Goal: Information Seeking & Learning: Find specific fact

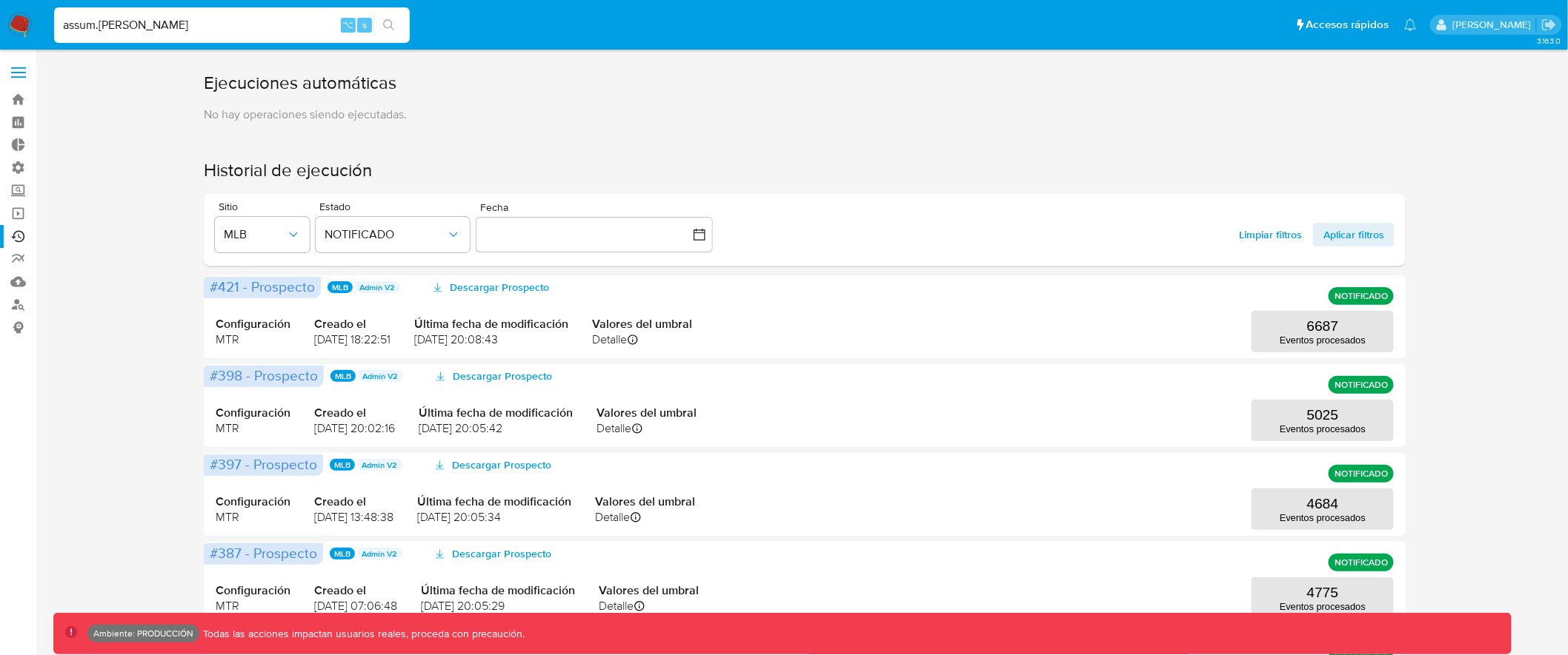
type input "assum.diego"
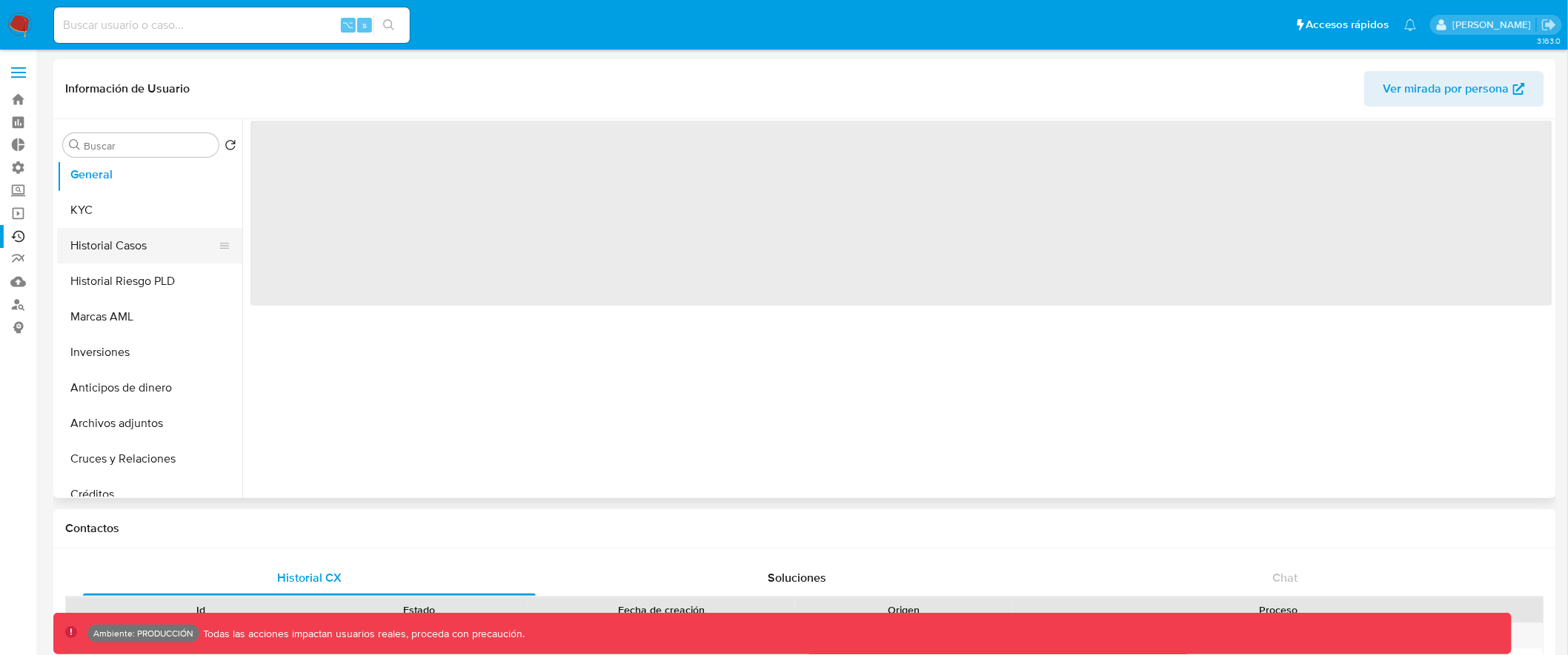
select select "10"
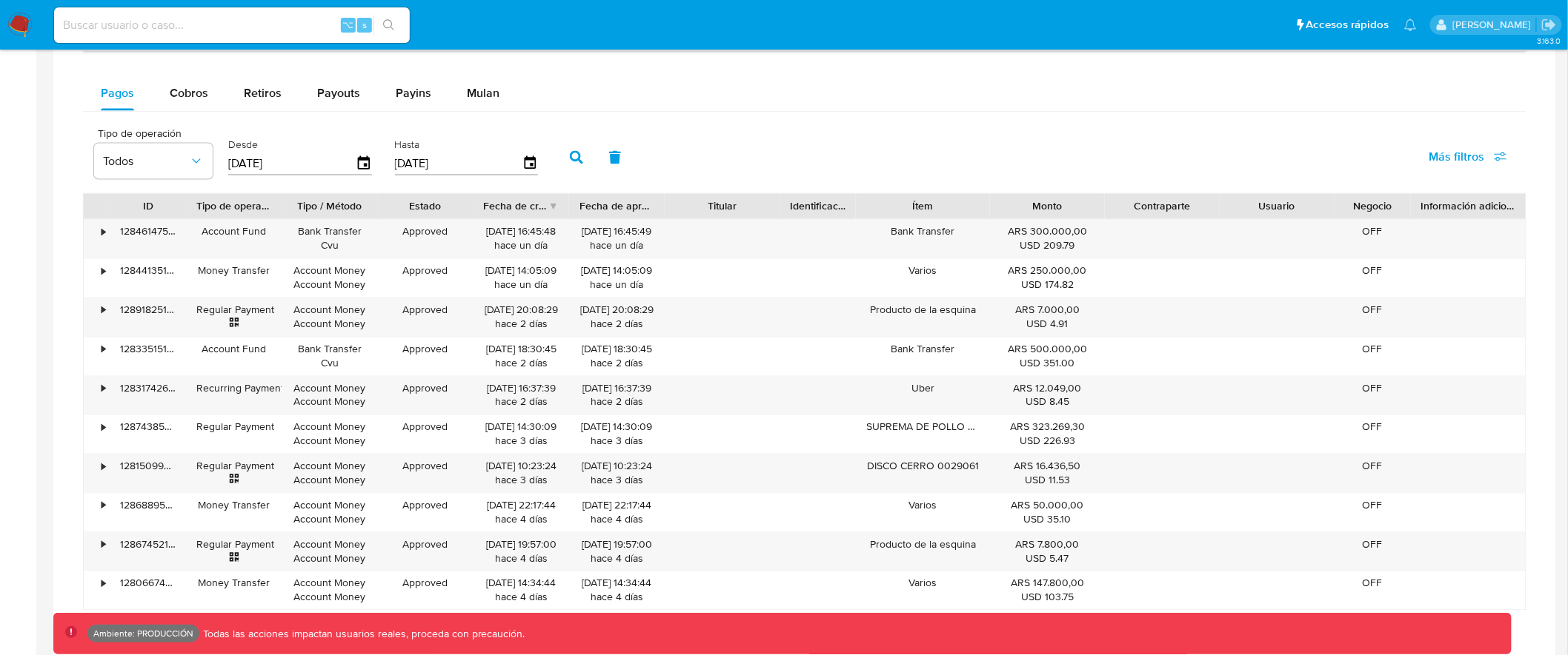
scroll to position [972, 0]
click at [468, 91] on span "Mulan" at bounding box center [483, 94] width 33 height 17
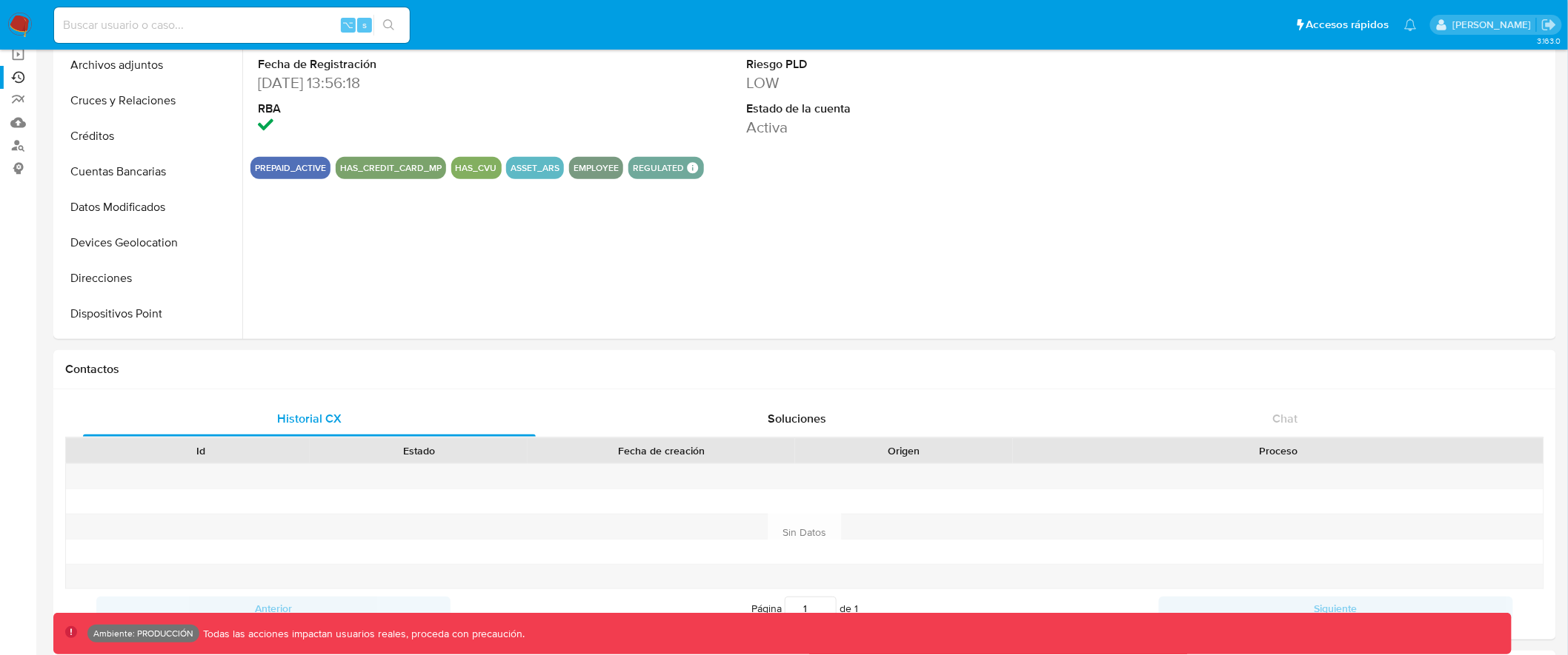
scroll to position [0, 0]
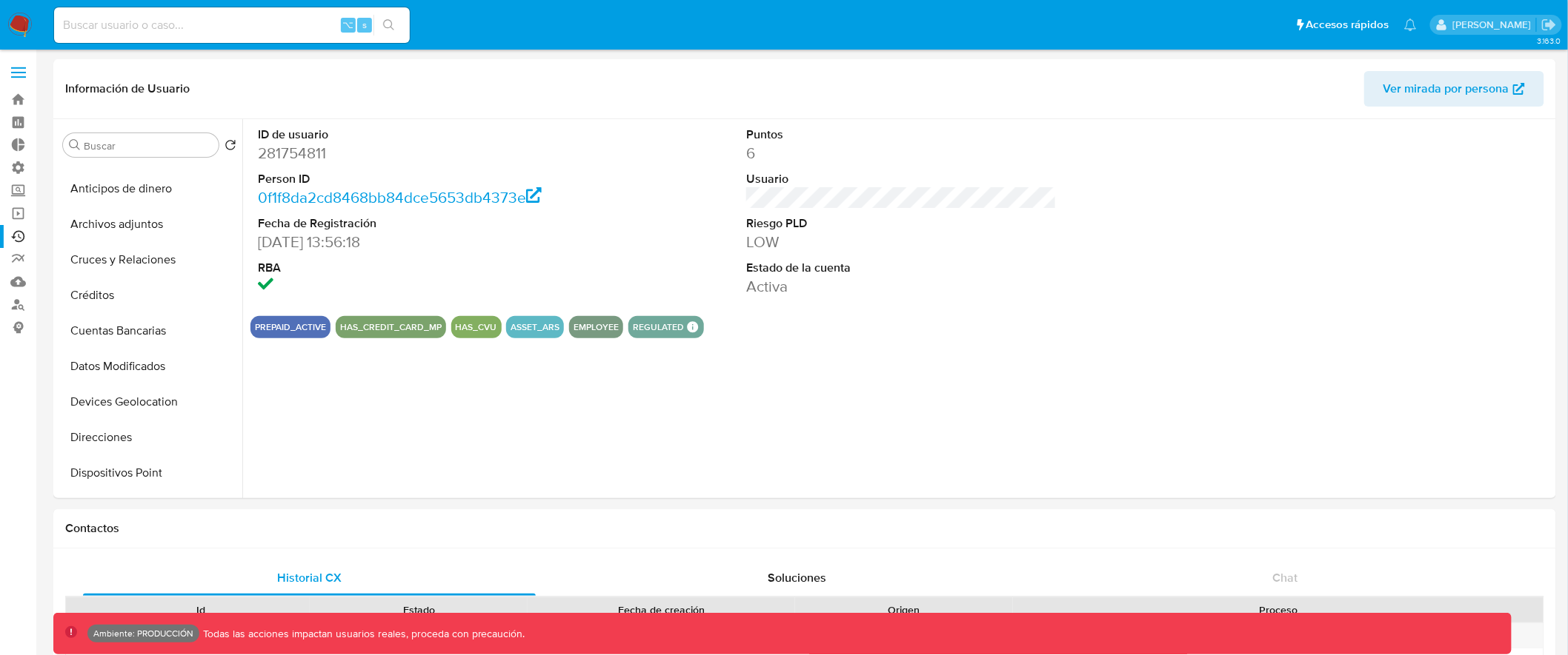
click at [27, 75] on label at bounding box center [18, 72] width 37 height 31
click at [0, 0] on input "checkbox" at bounding box center [0, 0] width 0 height 0
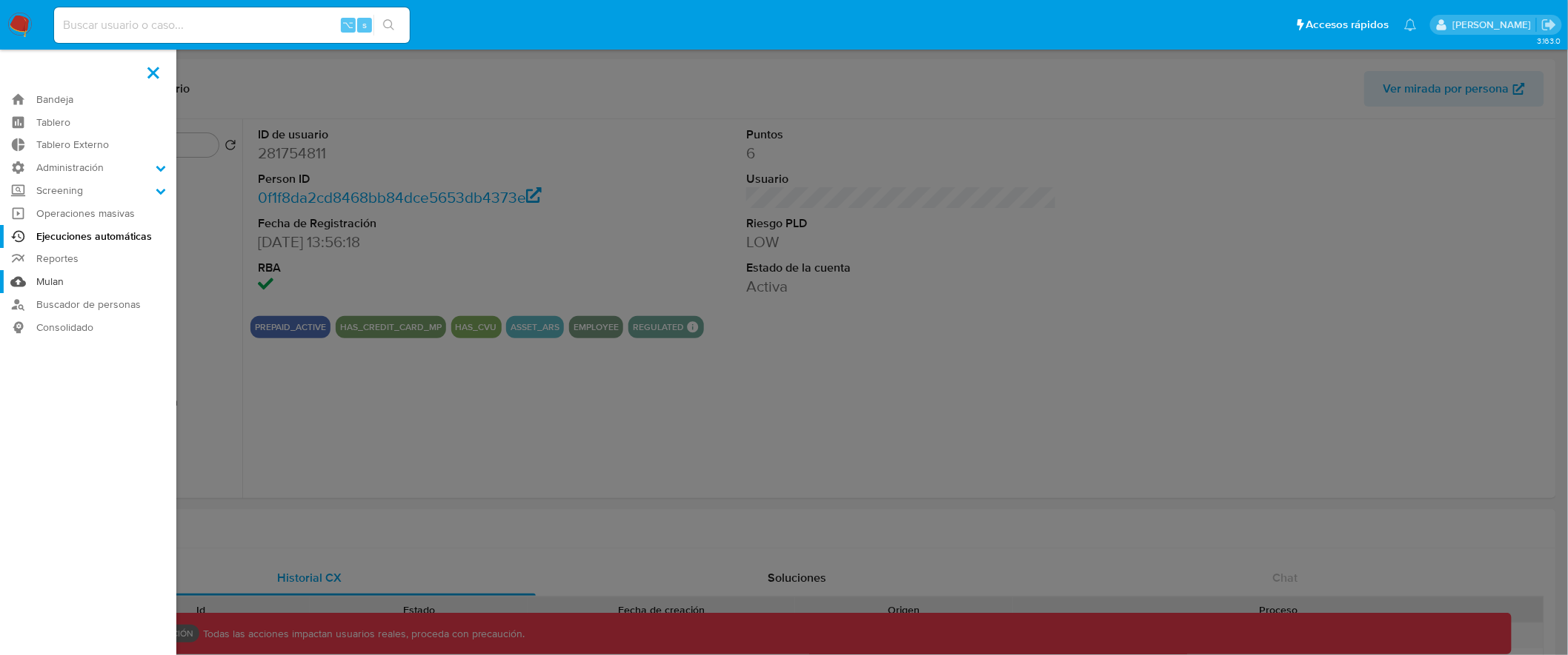
click at [48, 275] on link "Mulan" at bounding box center [88, 281] width 176 height 23
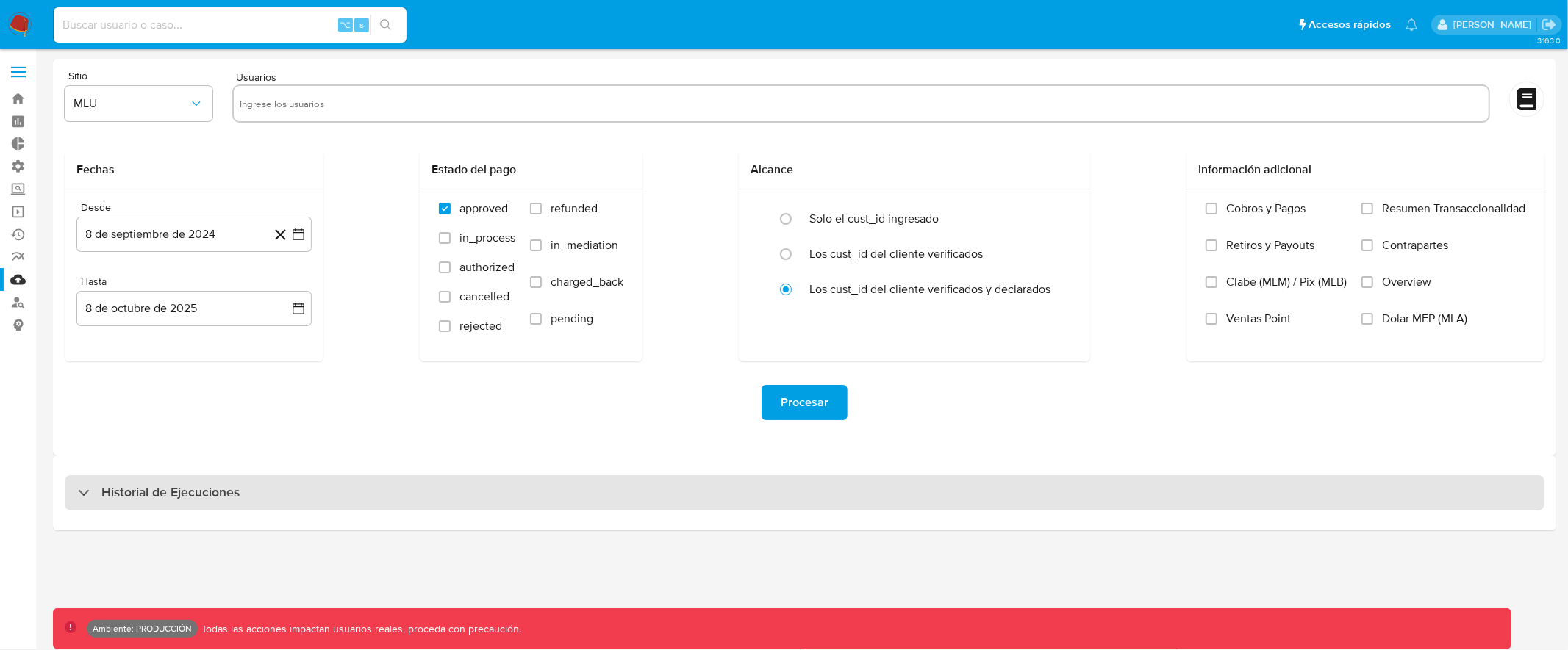
click at [445, 481] on div "Historial de Ejecuciones" at bounding box center [804, 493] width 1480 height 36
select select "10"
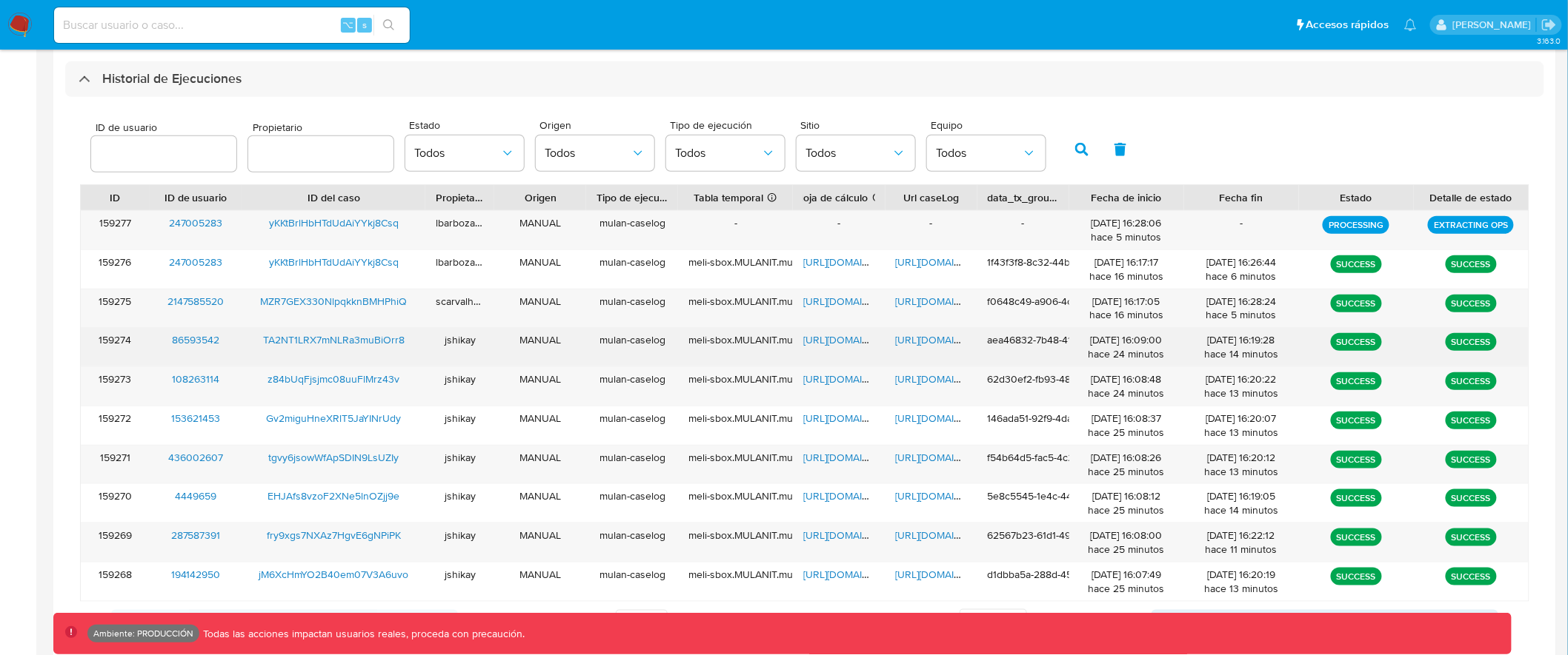
scroll to position [419, 0]
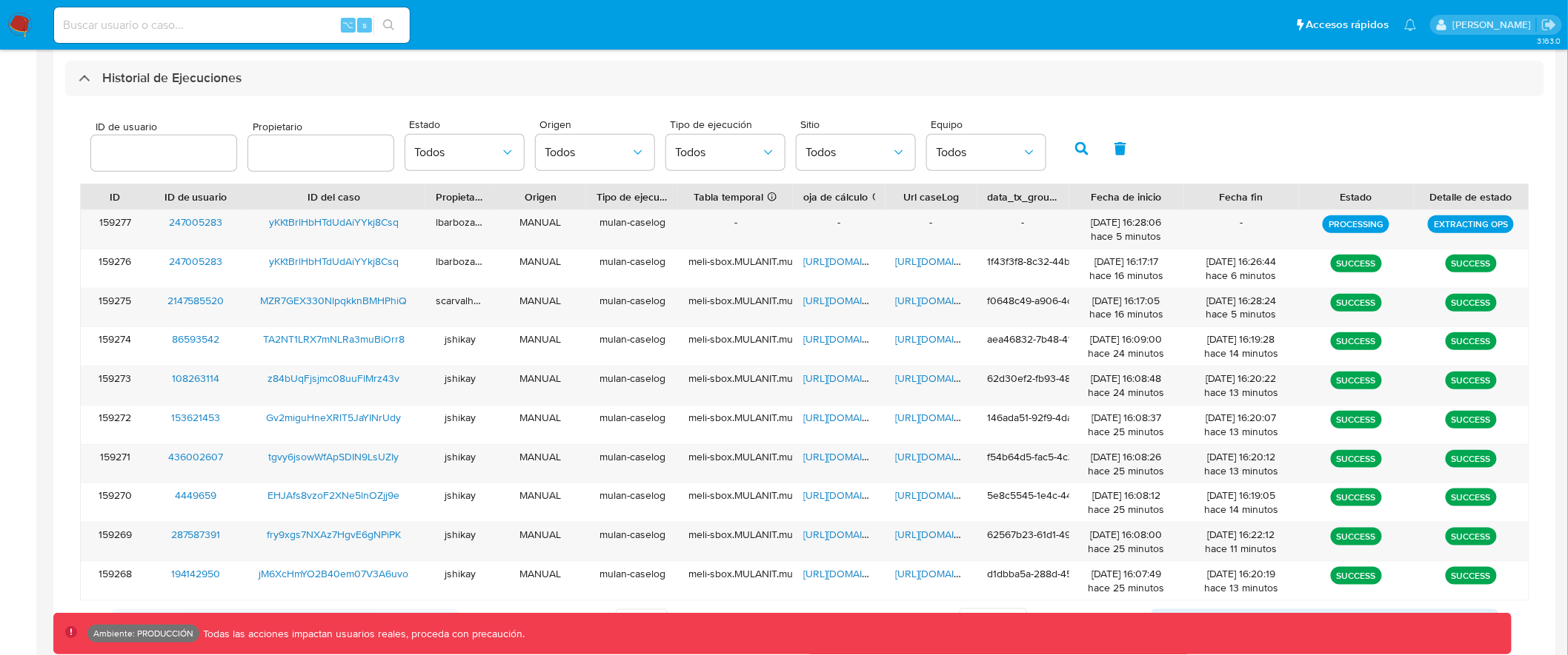
click at [134, 159] on input "number" at bounding box center [163, 153] width 145 height 19
click at [136, 151] on input "number" at bounding box center [163, 153] width 145 height 19
drag, startPoint x: 227, startPoint y: 221, endPoint x: 166, endPoint y: 224, distance: 61.1
click at [166, 224] on div "247005283" at bounding box center [195, 230] width 92 height 38
click at [168, 156] on input "number" at bounding box center [163, 153] width 145 height 19
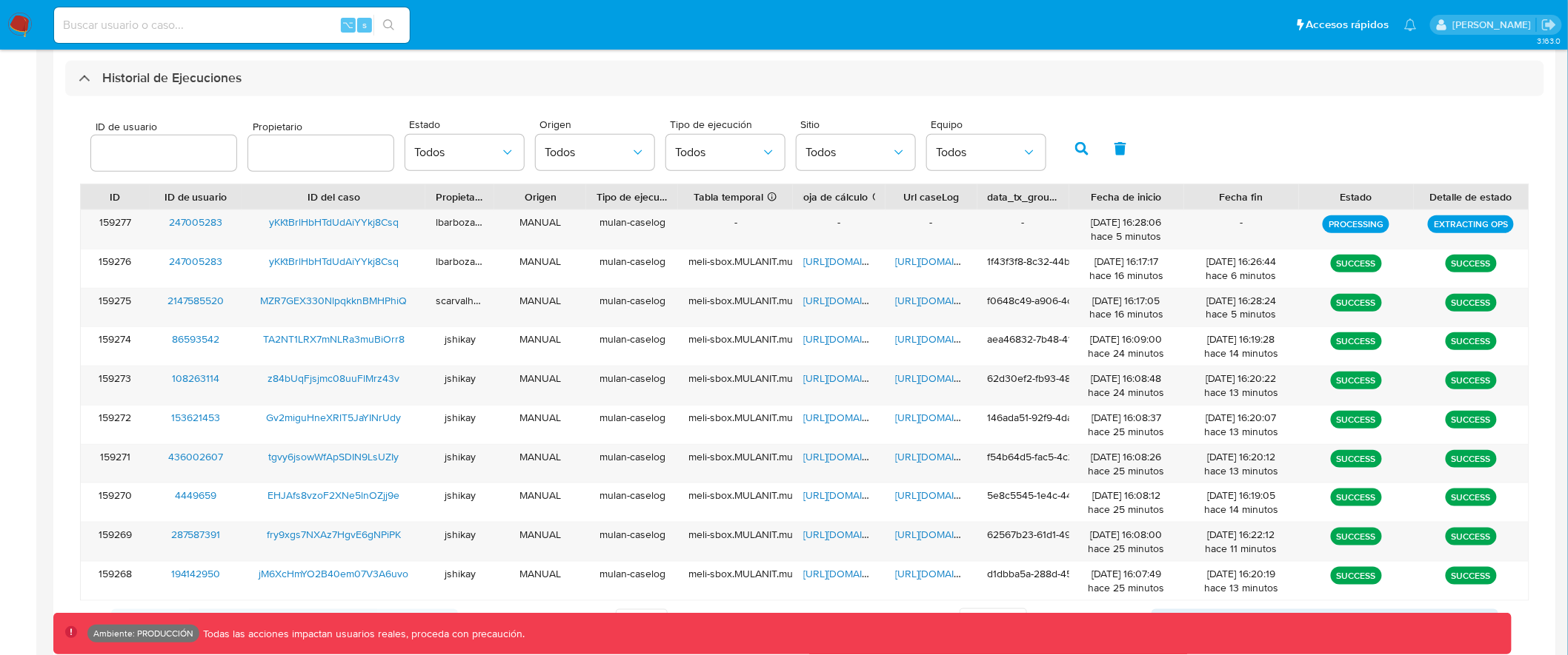
paste input "247005283"
type input "247005283"
click at [1075, 153] on icon "button" at bounding box center [1081, 148] width 13 height 13
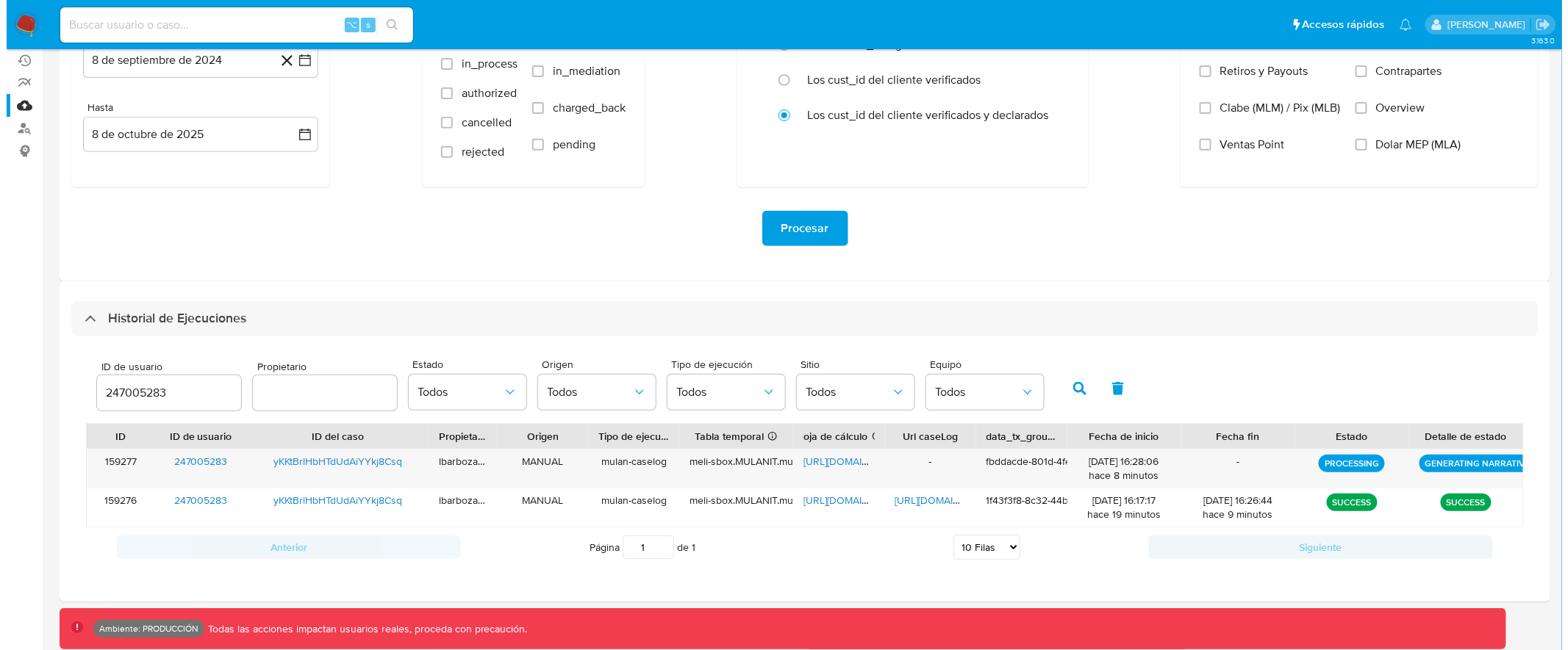
scroll to position [172, 0]
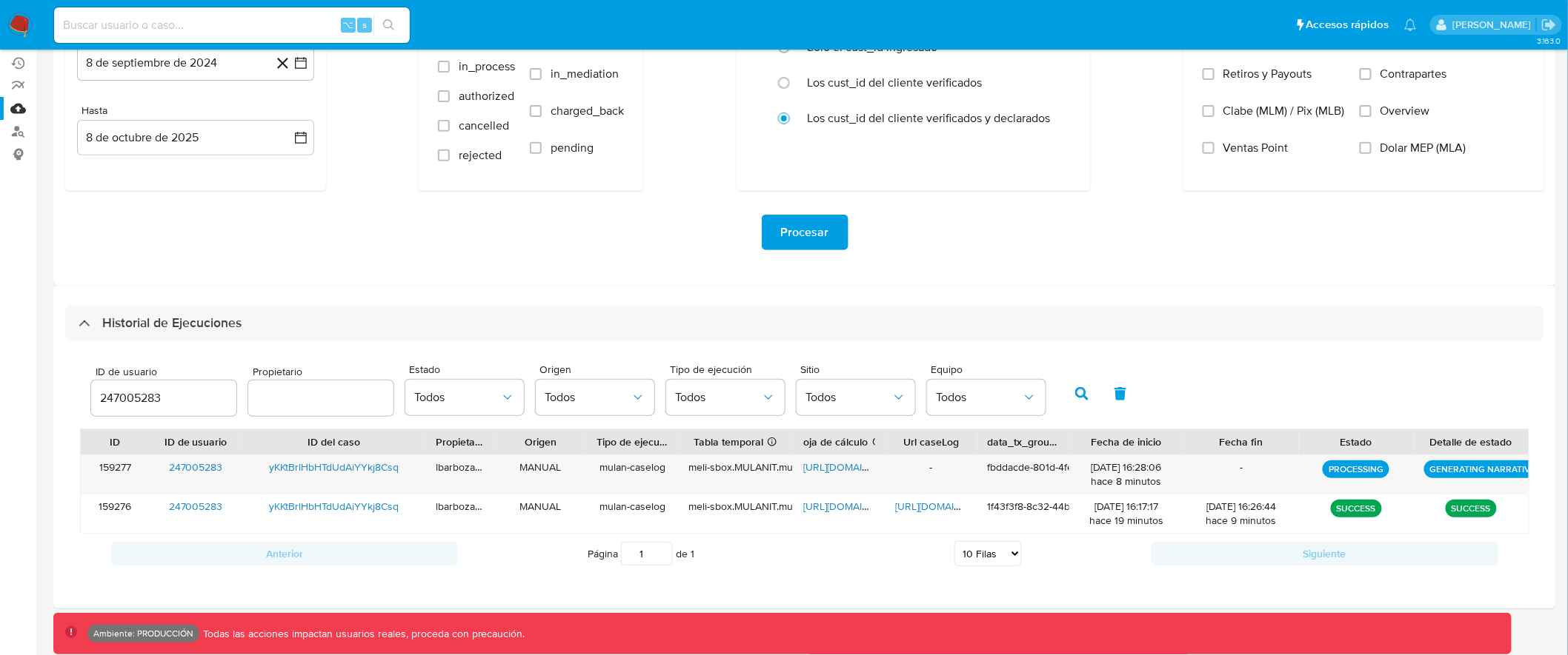
click at [310, 394] on input "text" at bounding box center [320, 398] width 145 height 19
click at [891, 397] on icon "button" at bounding box center [898, 397] width 14 height 14
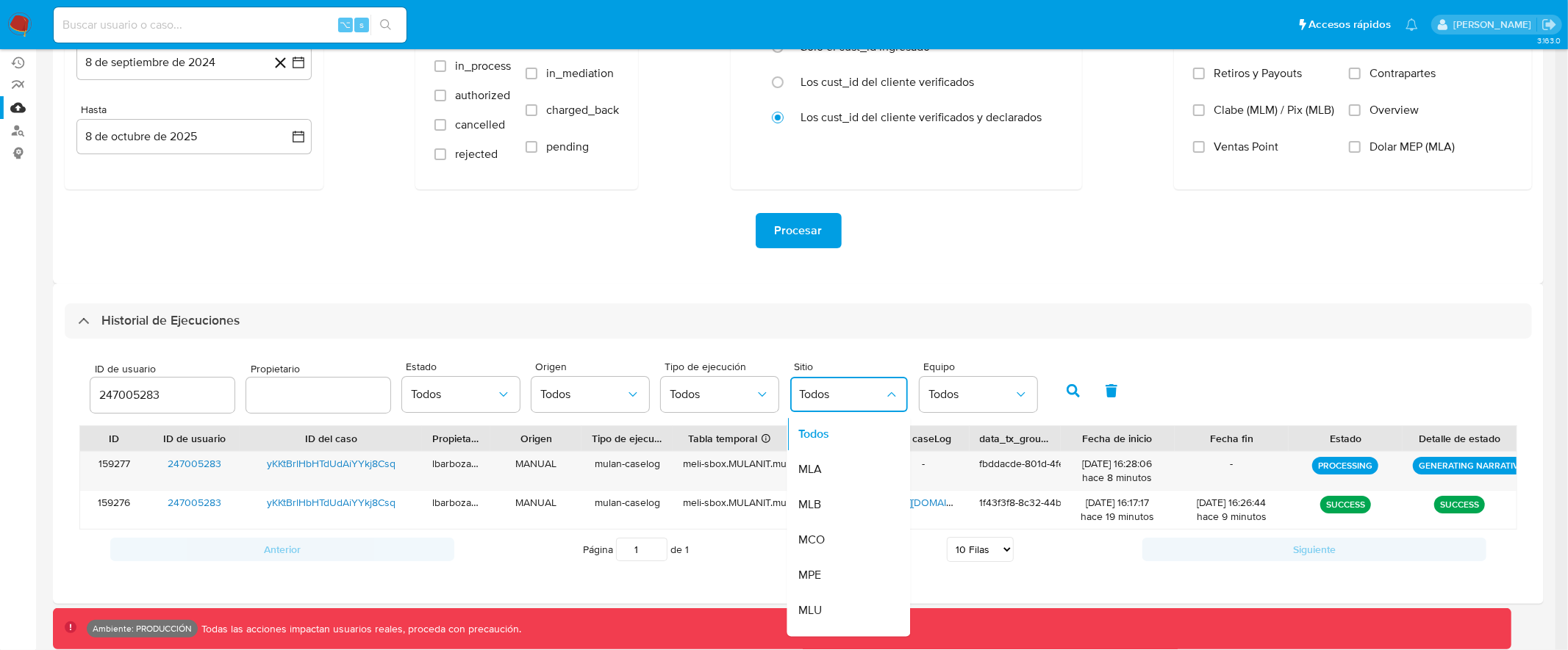
click at [1233, 397] on div "ID de usuario 247005283 Propietario Estado Todos Origen Todos Tipo de ejecución…" at bounding box center [799, 389] width 1439 height 72
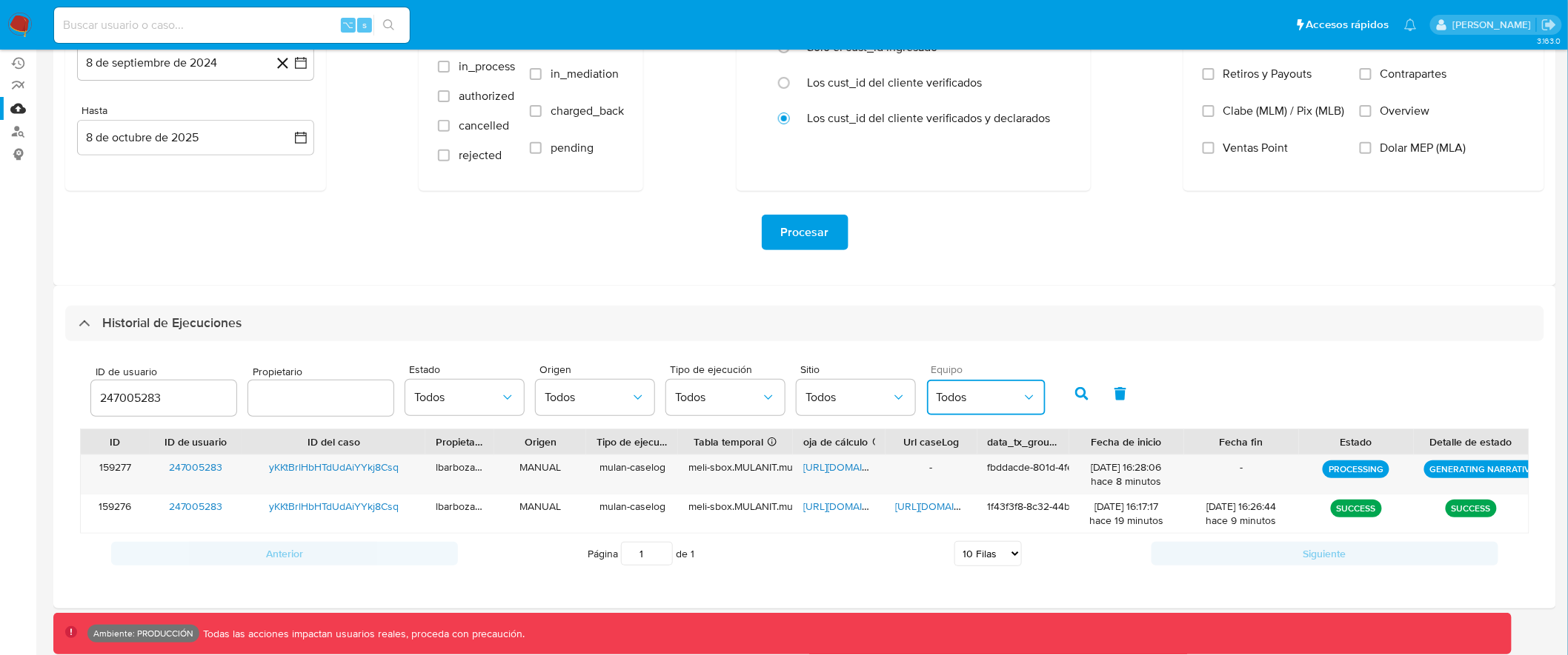
click at [1027, 397] on button "Todos" at bounding box center [986, 397] width 118 height 36
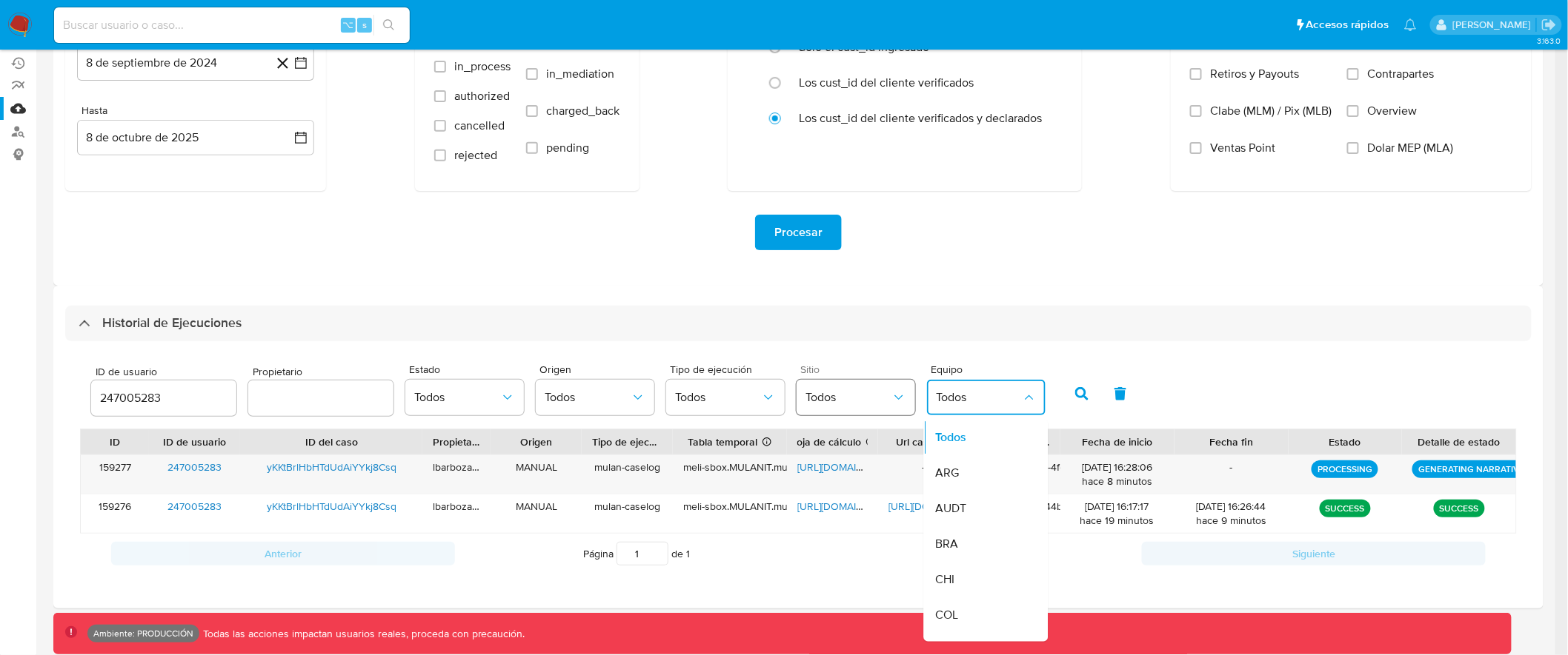
click at [900, 397] on button "Todos" at bounding box center [855, 397] width 118 height 36
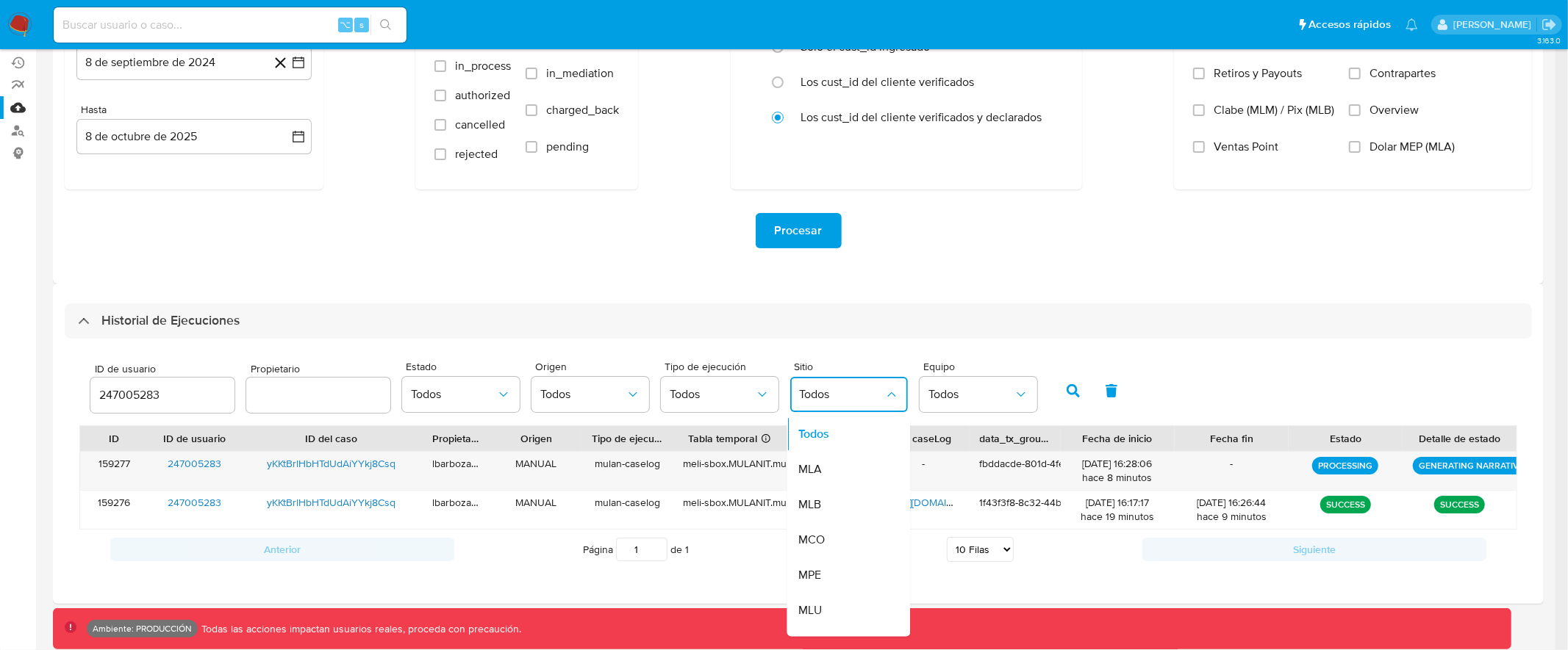
scroll to position [171, 0]
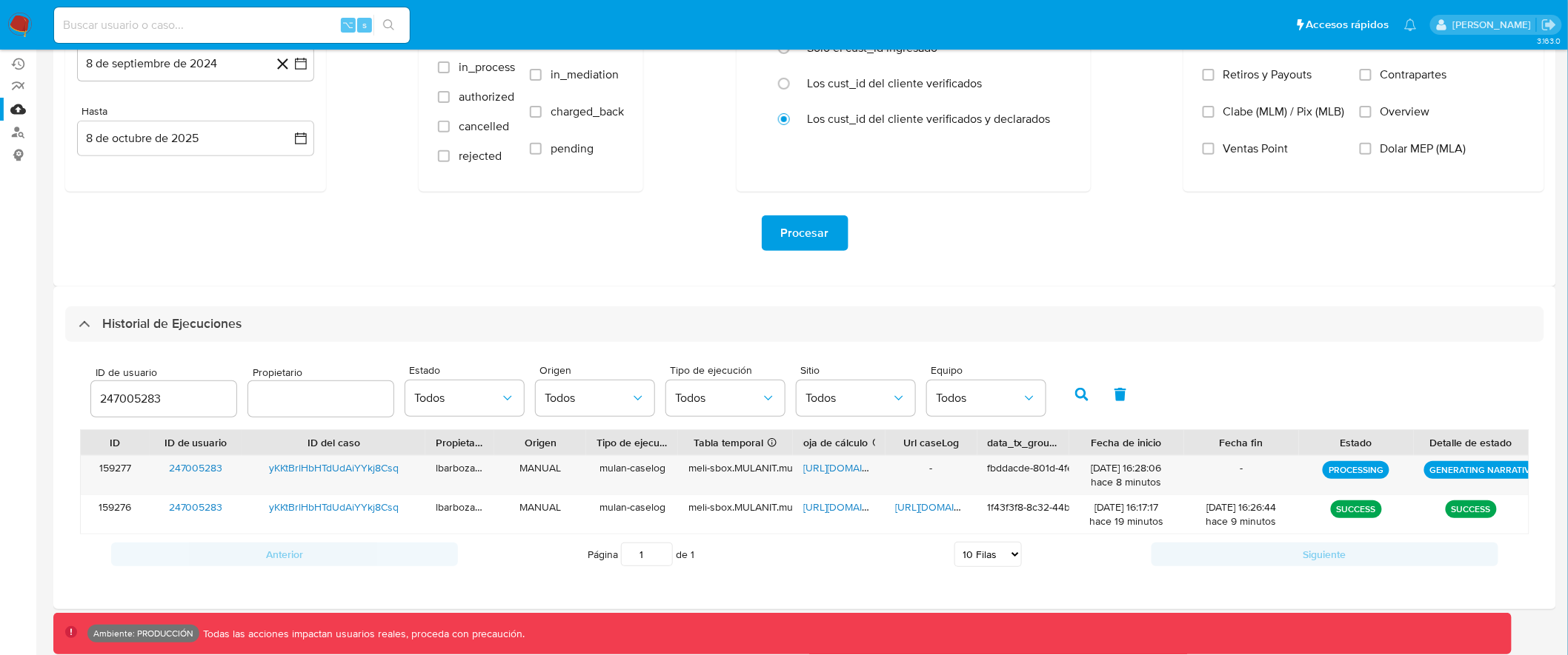
drag, startPoint x: 188, startPoint y: 400, endPoint x: 156, endPoint y: 399, distance: 32.0
click at [156, 400] on input "247005283" at bounding box center [163, 399] width 145 height 19
drag, startPoint x: 165, startPoint y: 397, endPoint x: 97, endPoint y: 397, distance: 68.0
click at [97, 397] on input "247005283" at bounding box center [163, 399] width 145 height 19
click at [956, 389] on button "Todos" at bounding box center [986, 398] width 118 height 36
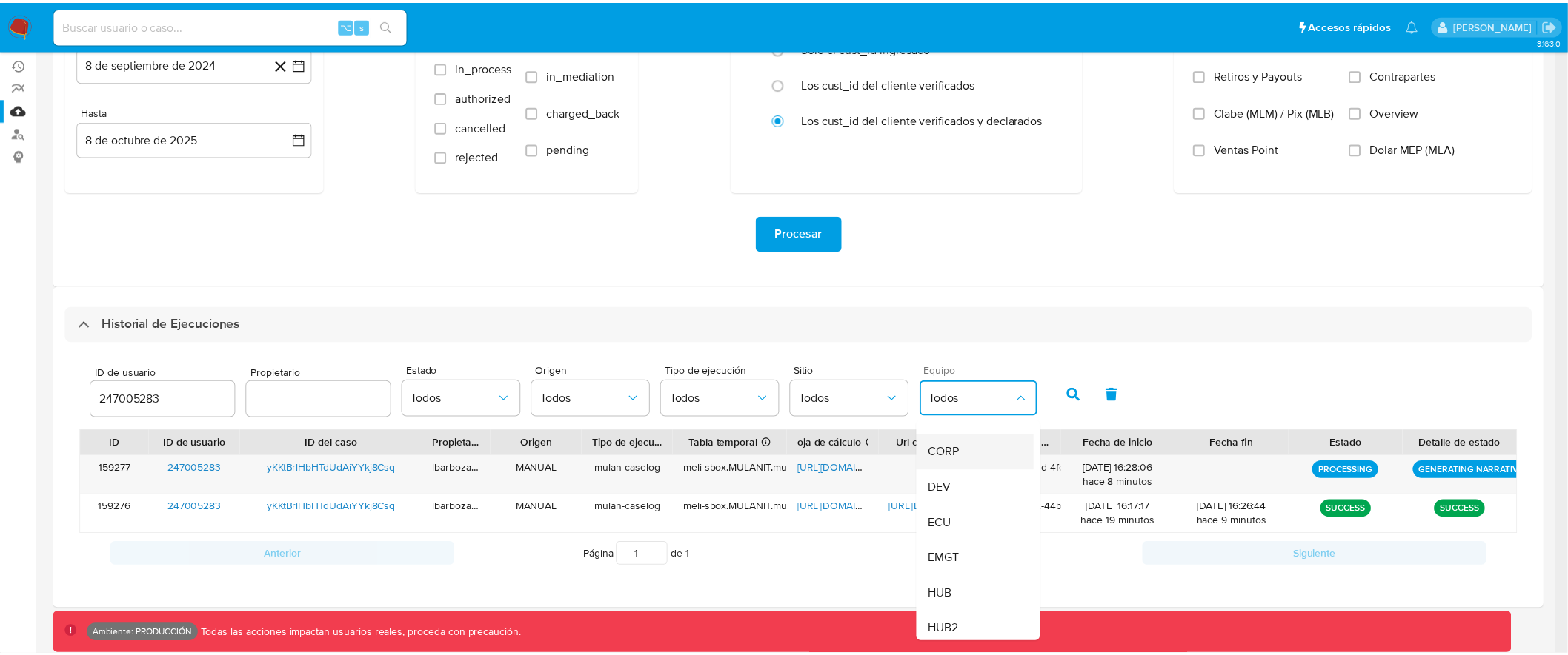
scroll to position [200, 0]
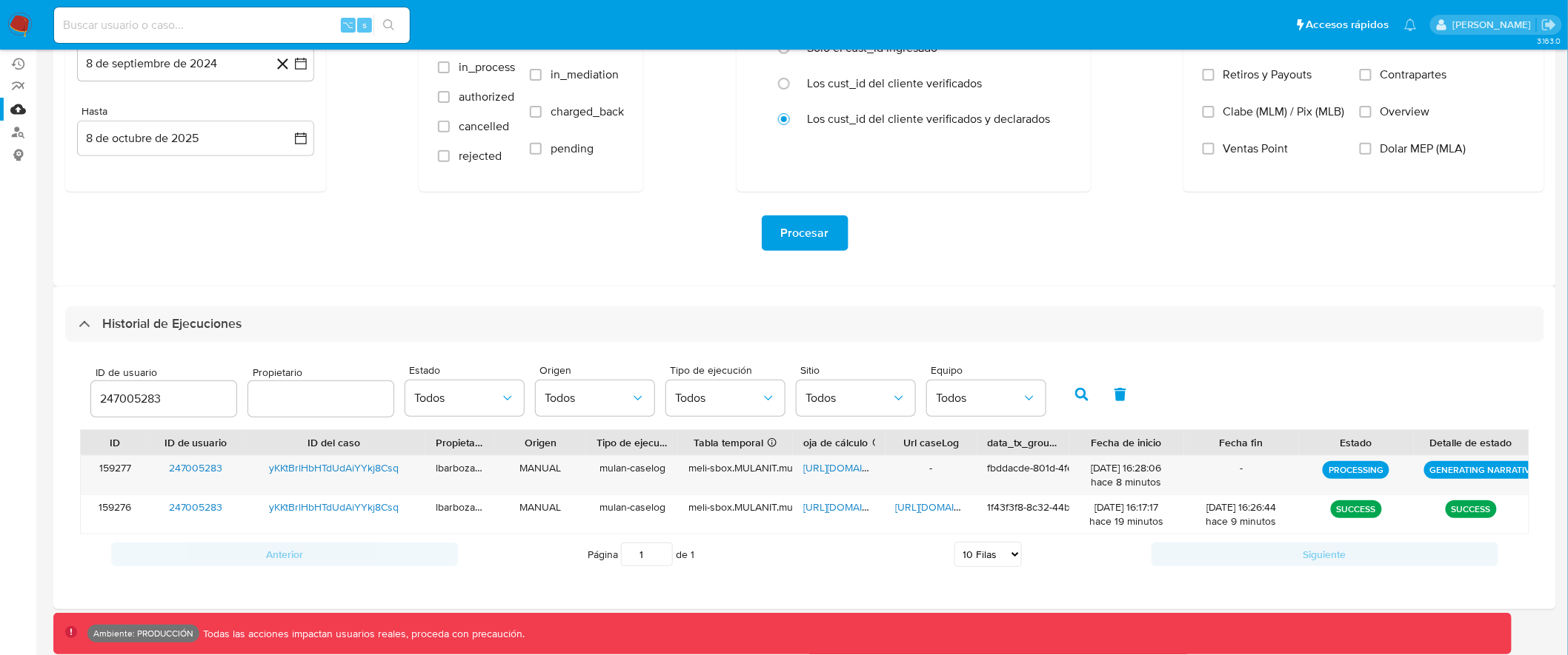
click at [515, 255] on div "Procesar" at bounding box center [804, 233] width 1479 height 83
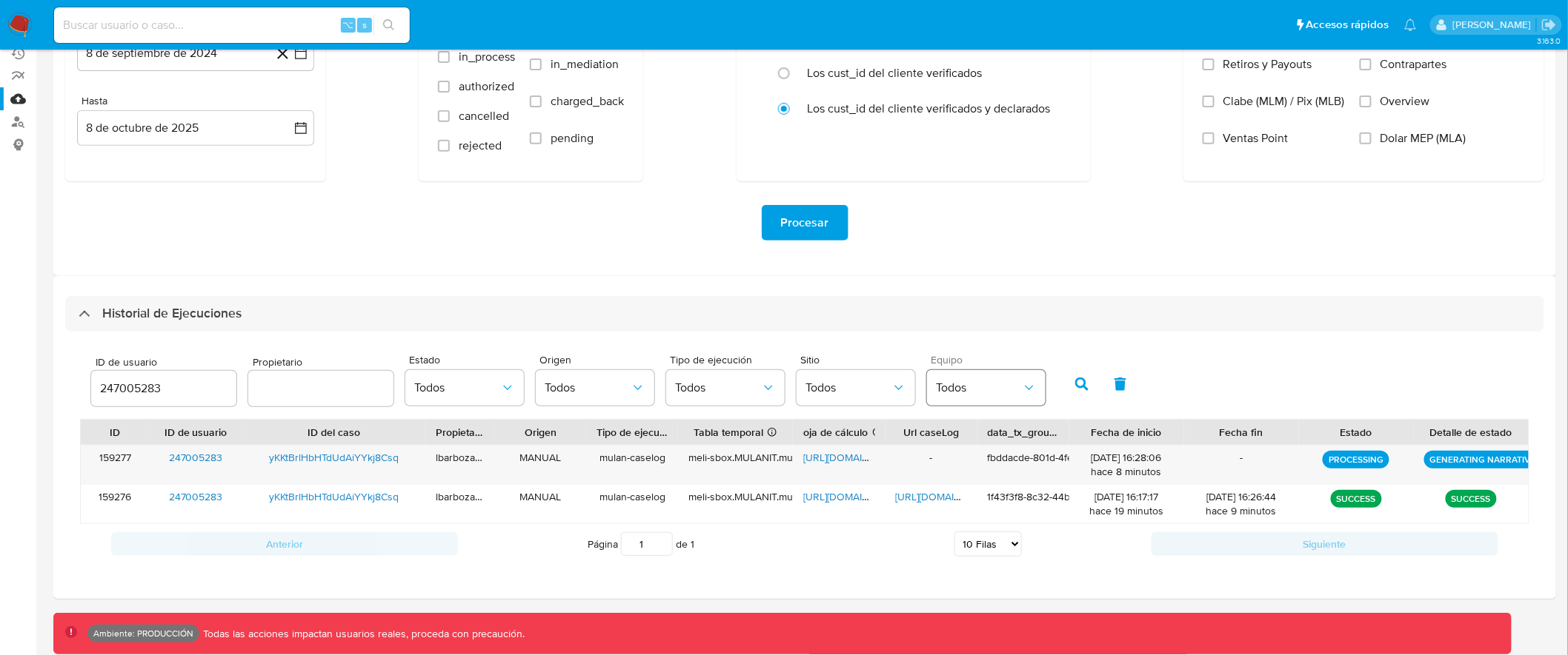
scroll to position [188, 0]
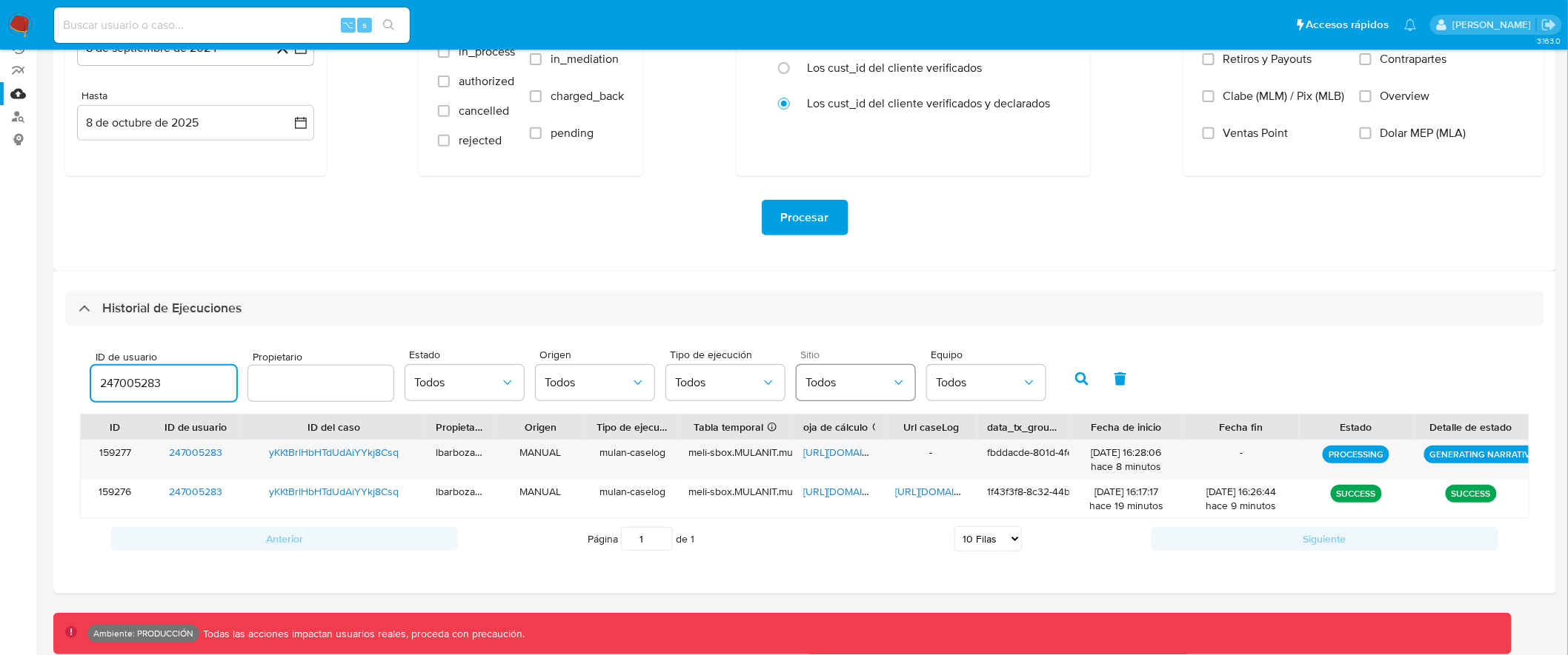
click at [891, 390] on button "Todos" at bounding box center [855, 383] width 118 height 36
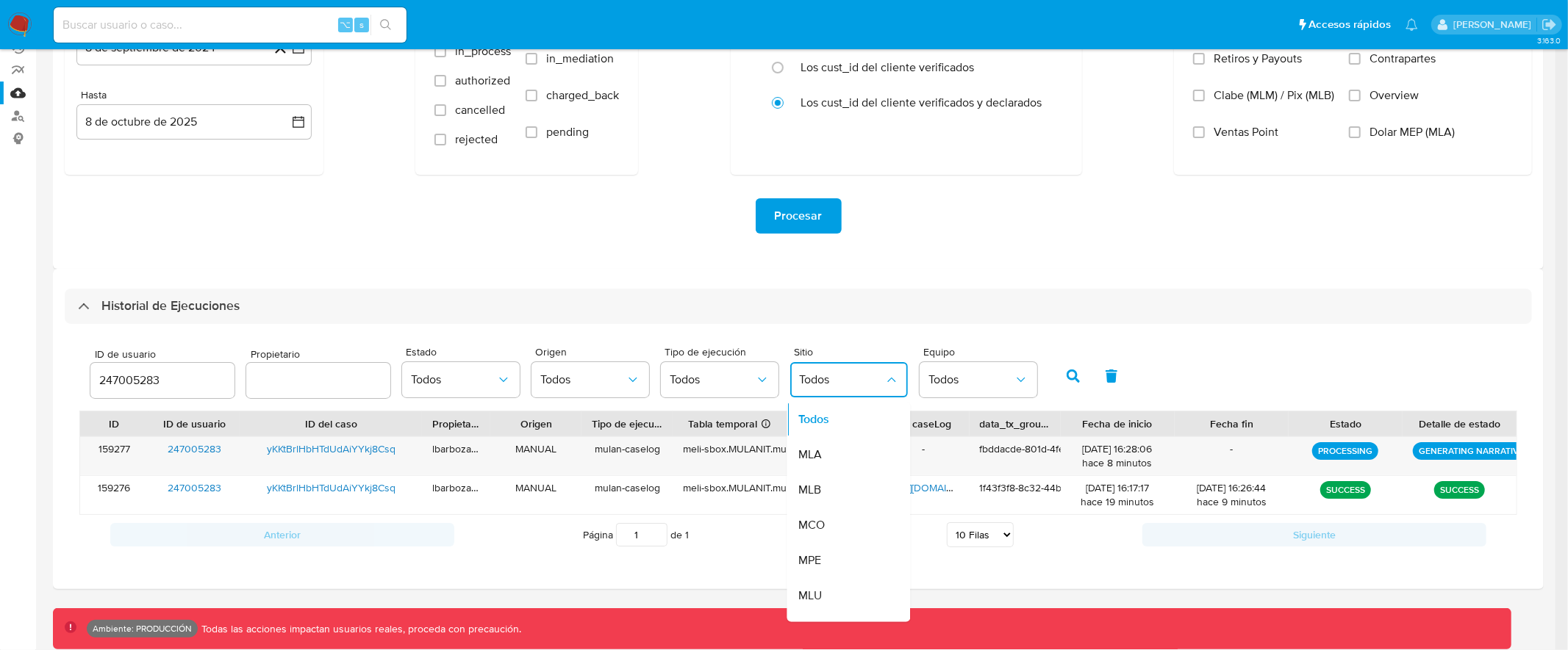
click at [709, 257] on div "Sitio MLU Usuarios Fechas Desde 8 de septiembre de 2024 8-09-2024 Hasta 8 de oc…" at bounding box center [798, 70] width 1491 height 397
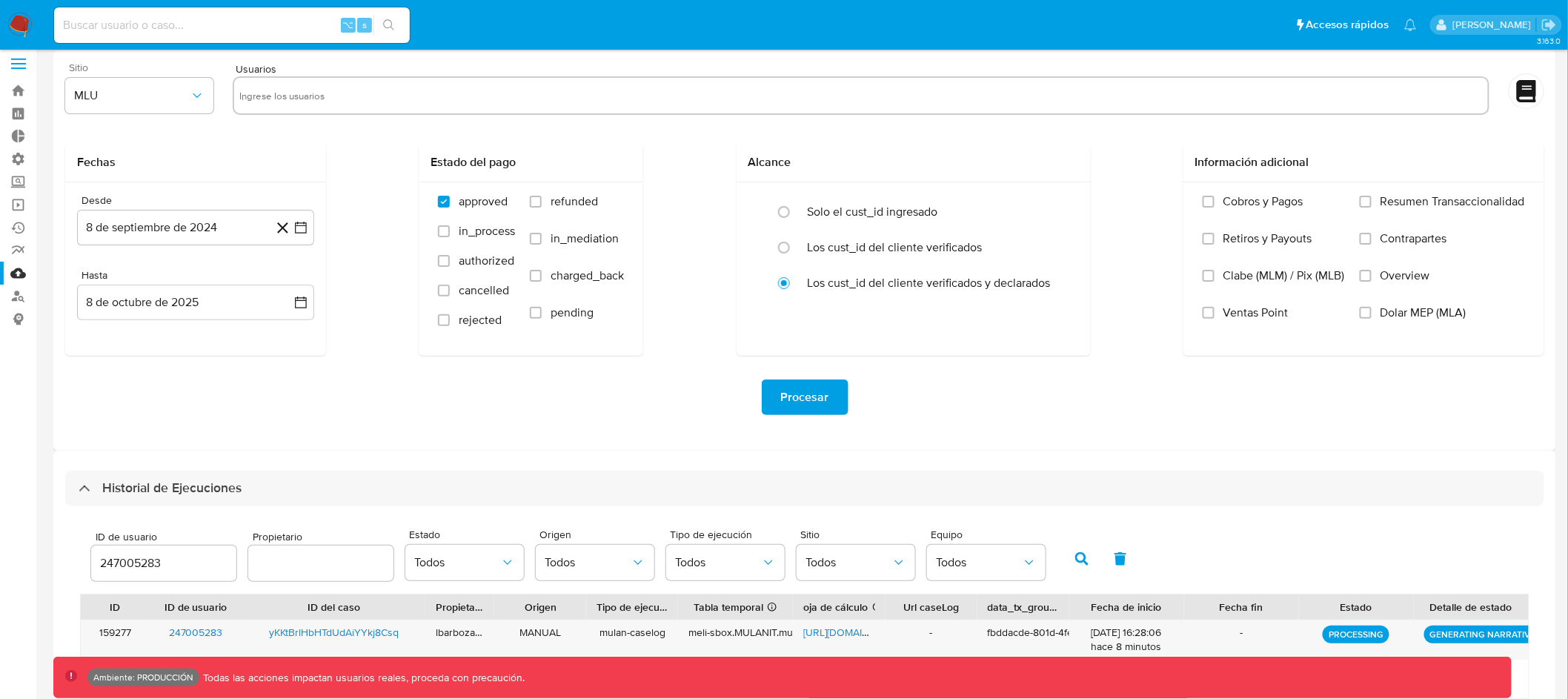
scroll to position [0, 0]
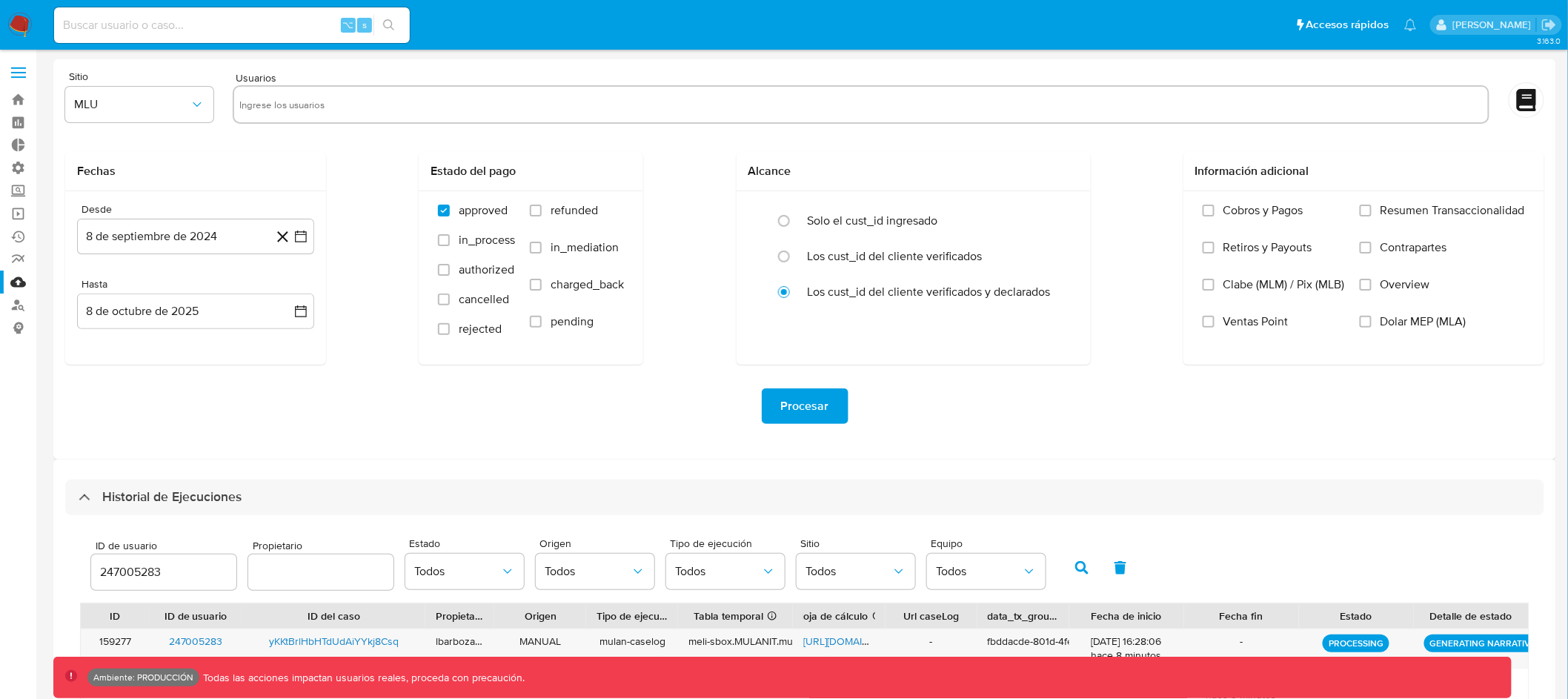
click at [21, 61] on label at bounding box center [18, 72] width 37 height 31
click at [0, 0] on input "checkbox" at bounding box center [0, 0] width 0 height 0
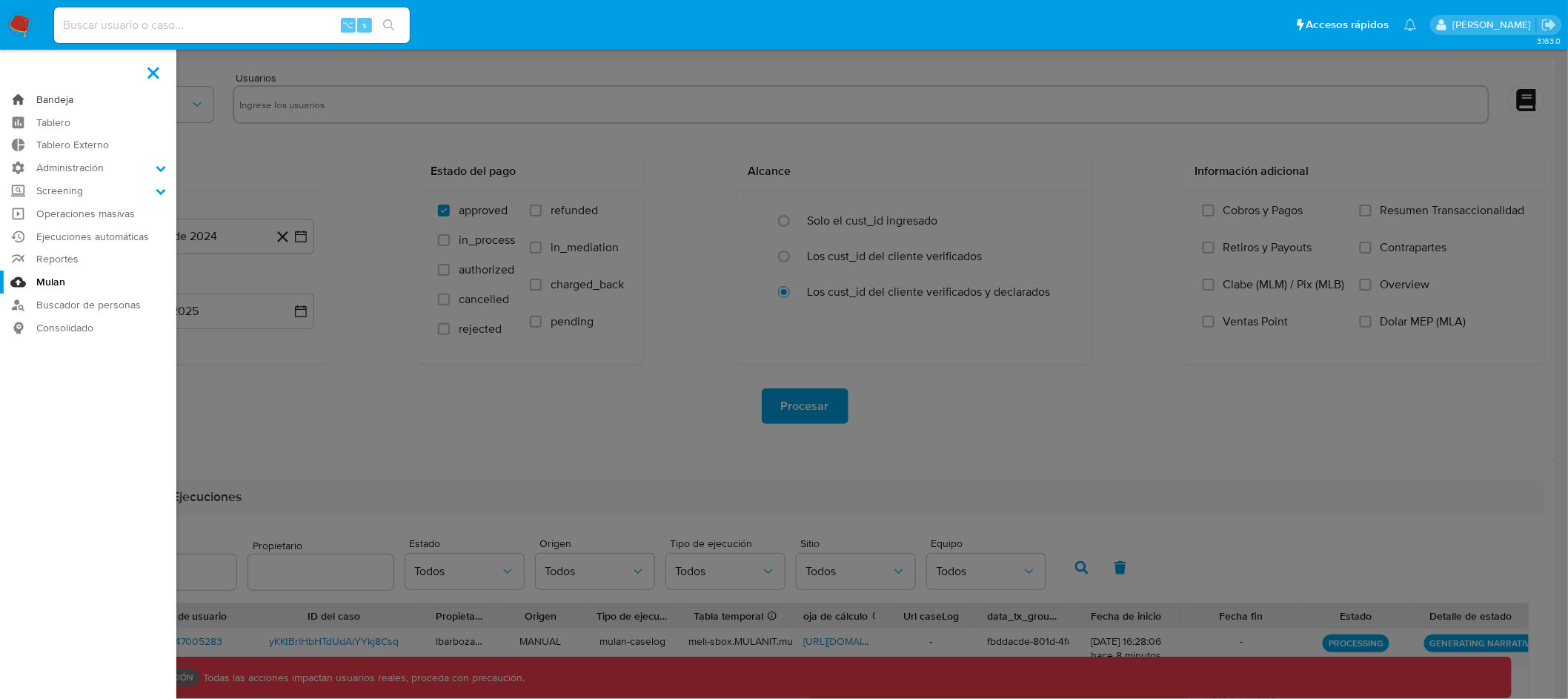
click at [57, 95] on link "Bandeja" at bounding box center [88, 100] width 176 height 23
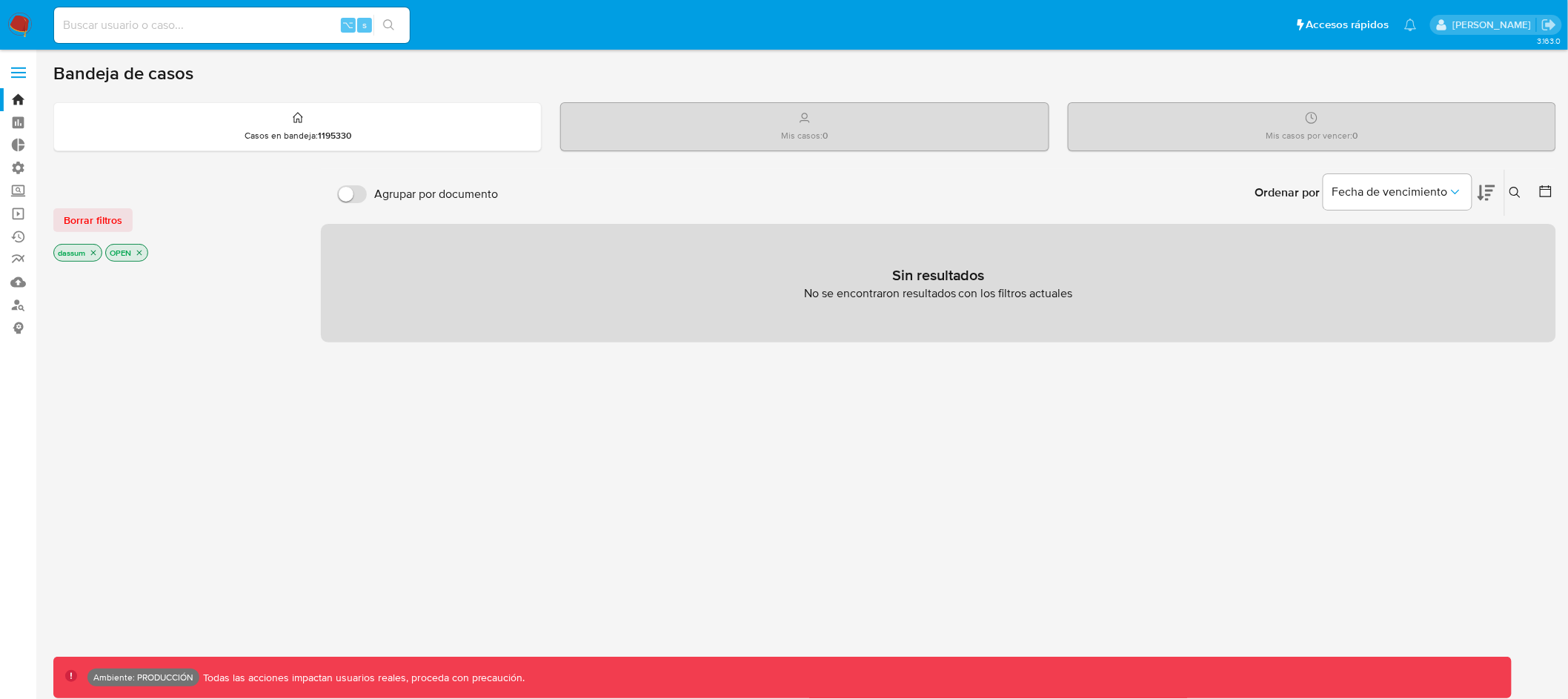
click at [90, 256] on icon "close-filter" at bounding box center [94, 253] width 9 height 9
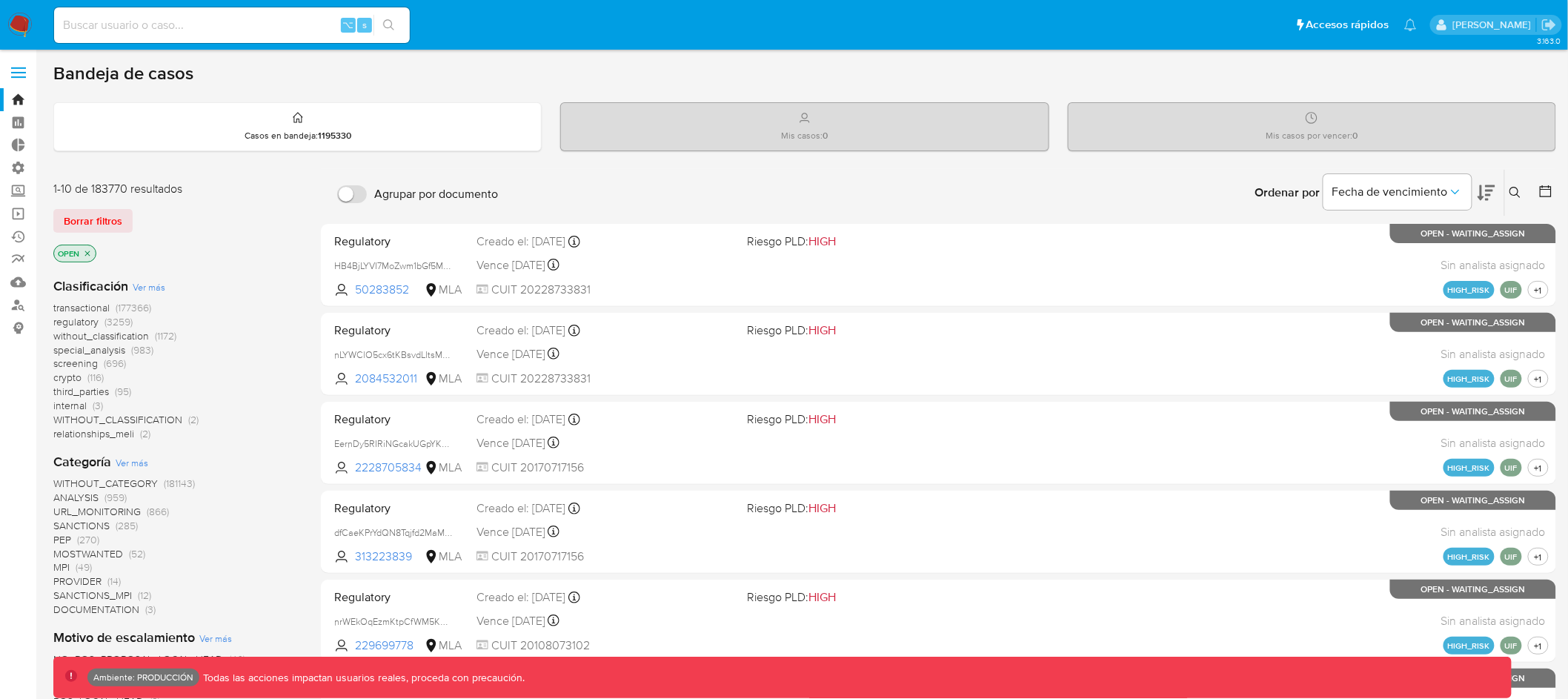
click at [92, 253] on icon "close-filter" at bounding box center [88, 253] width 9 height 9
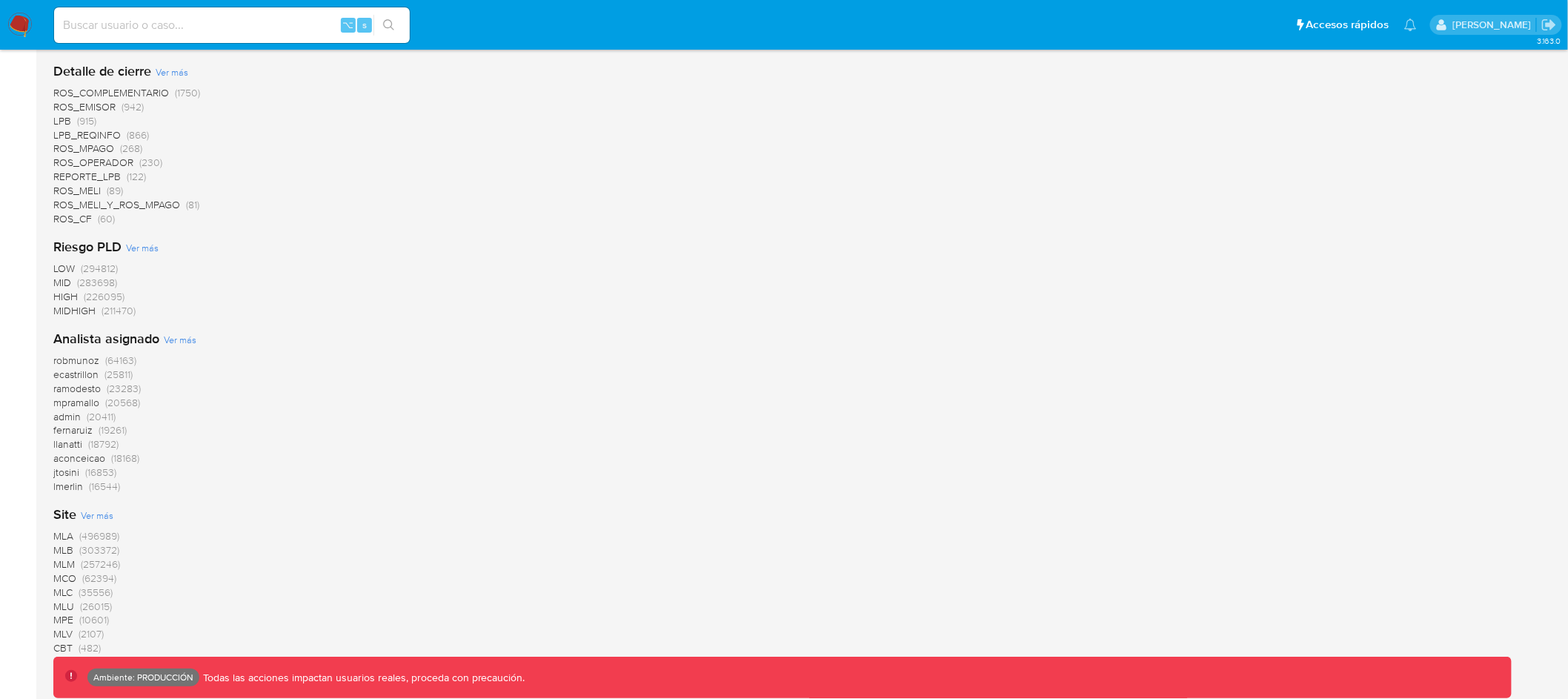
scroll to position [1254, 0]
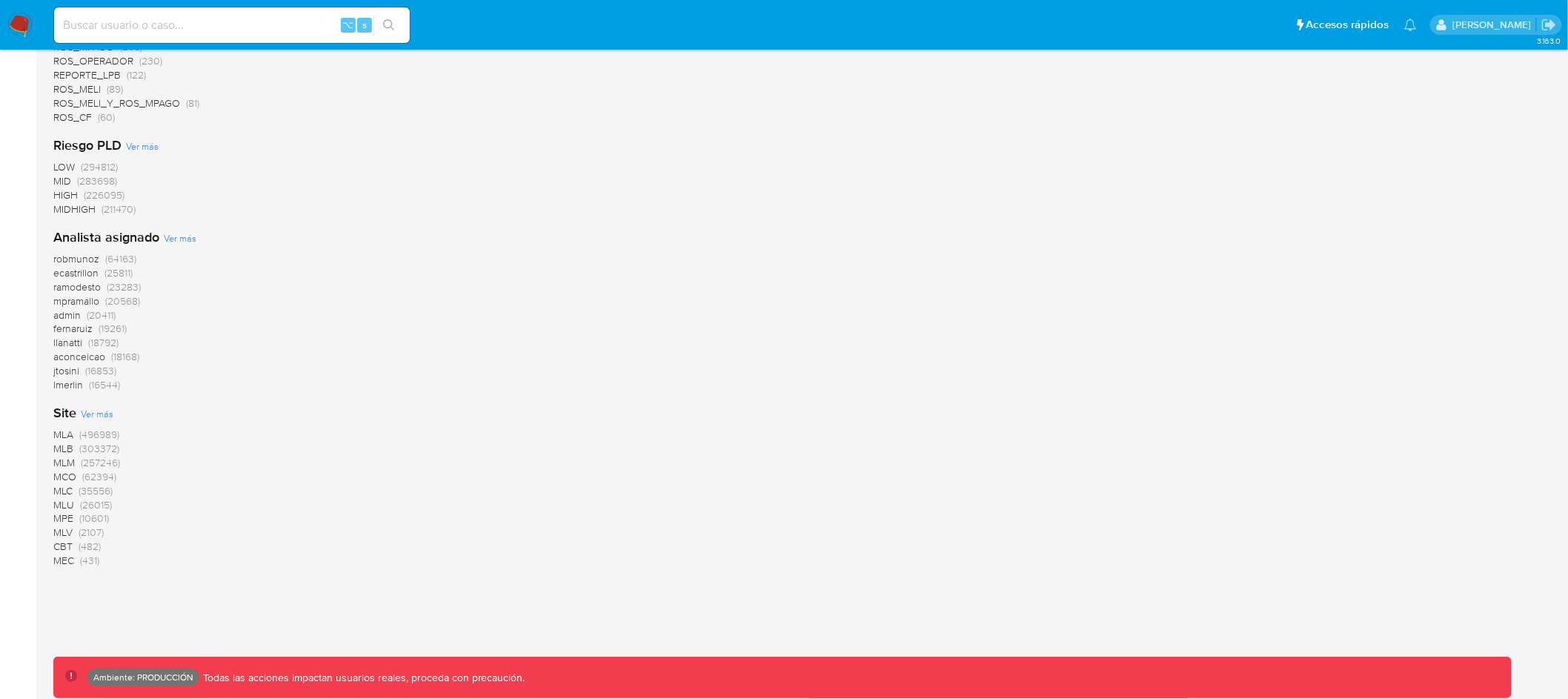
click at [64, 543] on span "CBT" at bounding box center [63, 546] width 19 height 14
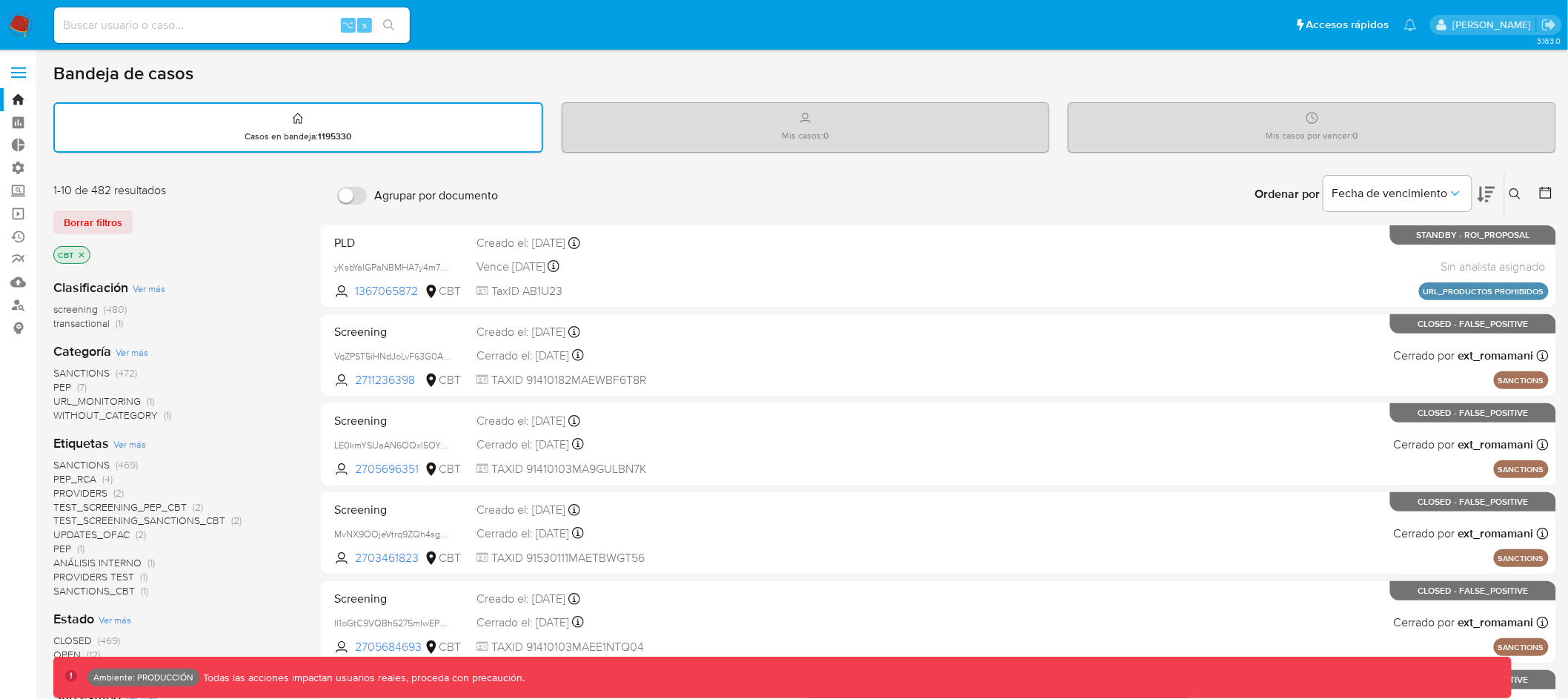
click at [1492, 189] on icon at bounding box center [1486, 195] width 18 height 15
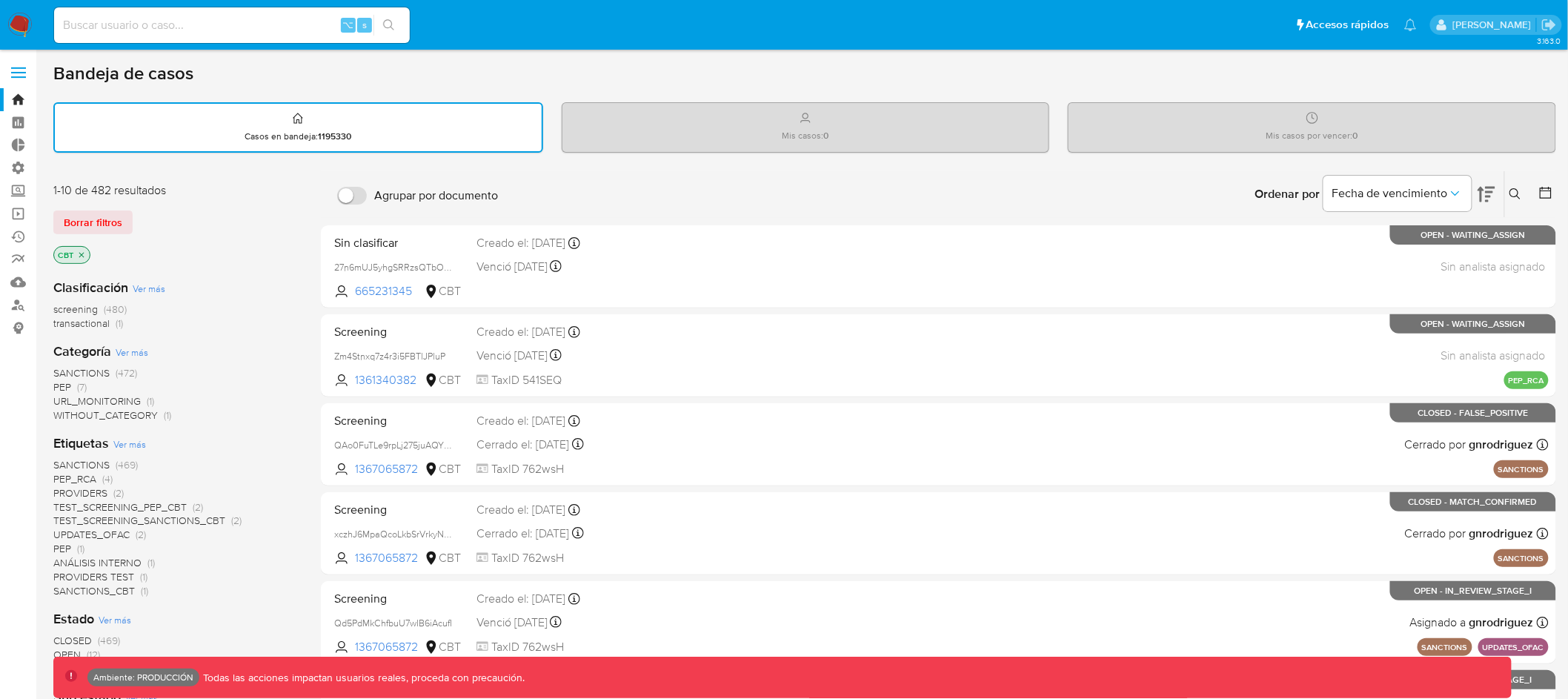
click at [1492, 189] on icon at bounding box center [1486, 195] width 18 height 15
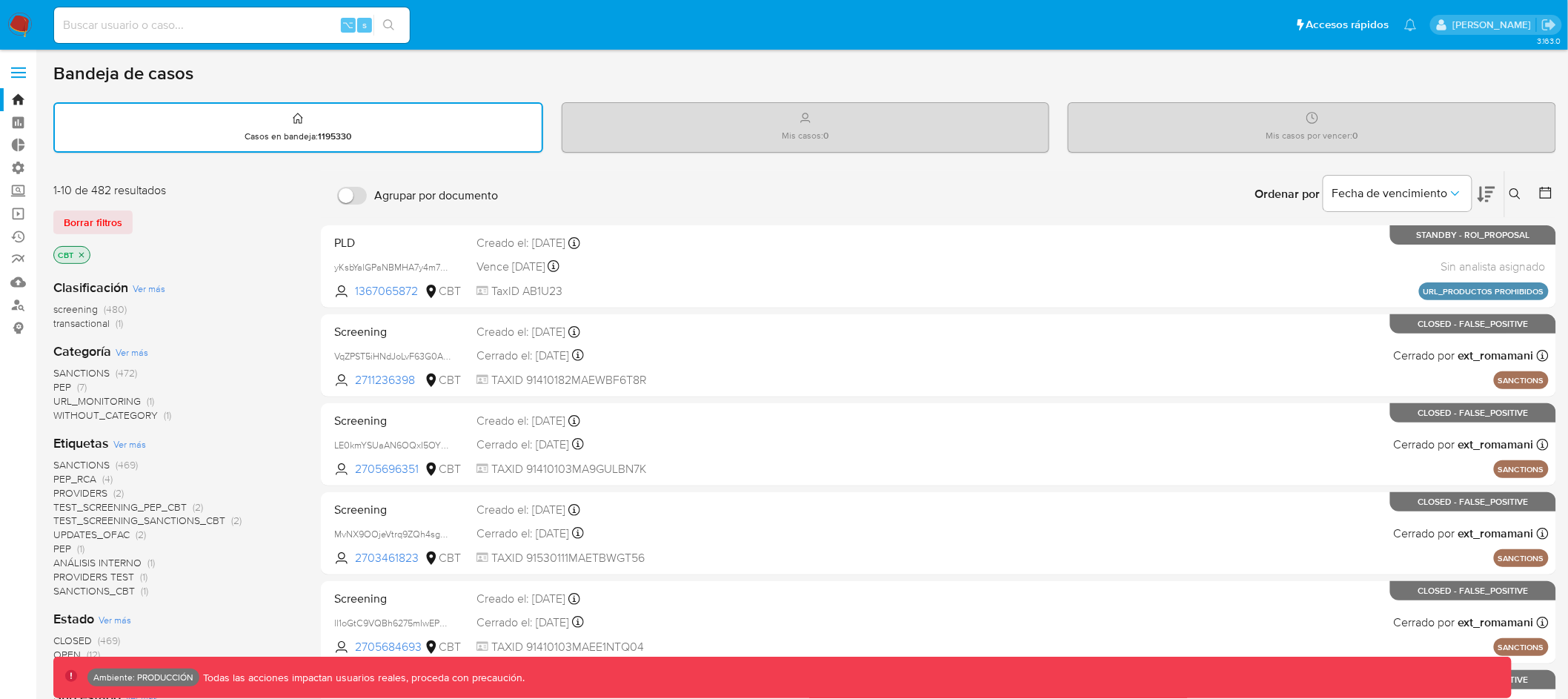
click at [1544, 191] on icon at bounding box center [1545, 192] width 14 height 14
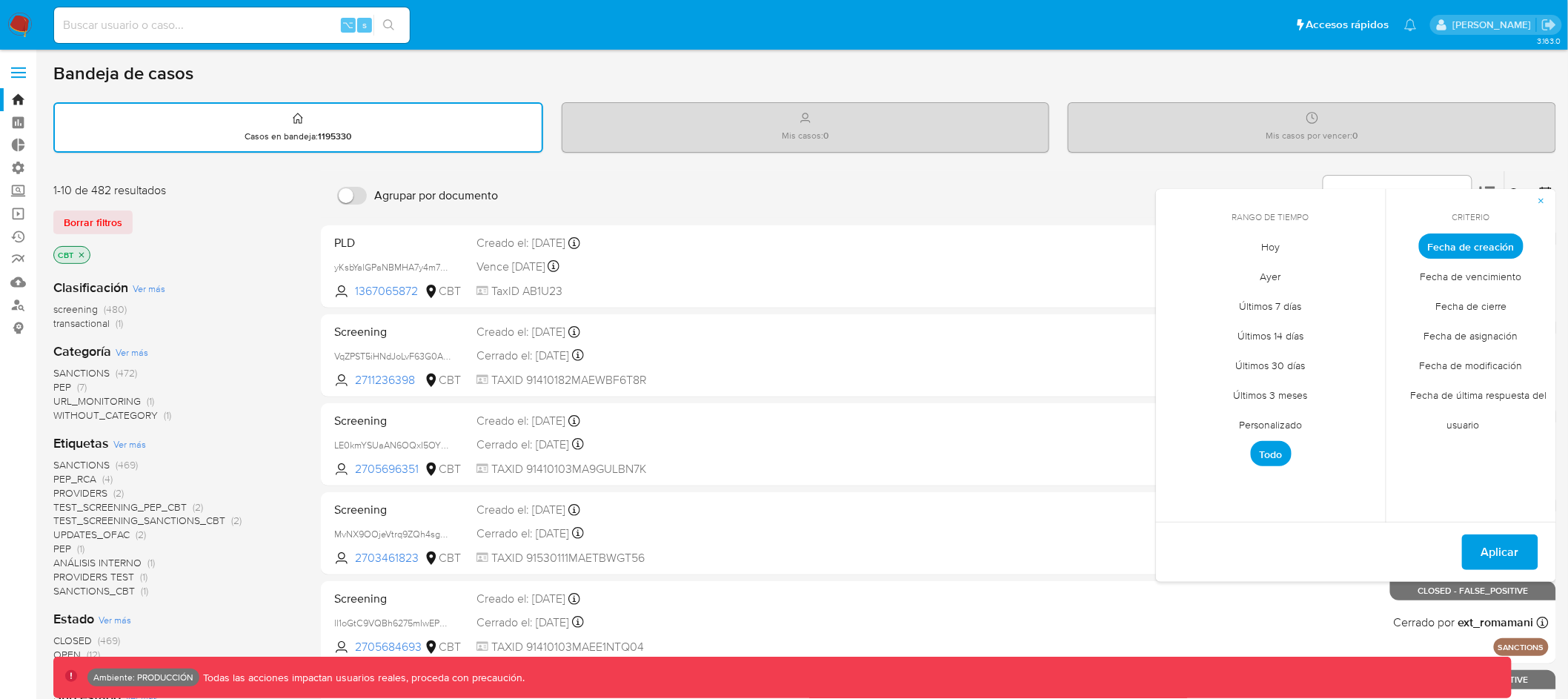
click at [1289, 364] on span "Últimos 30 días" at bounding box center [1270, 366] width 101 height 31
click at [1489, 545] on span "Aplicar" at bounding box center [1500, 552] width 38 height 33
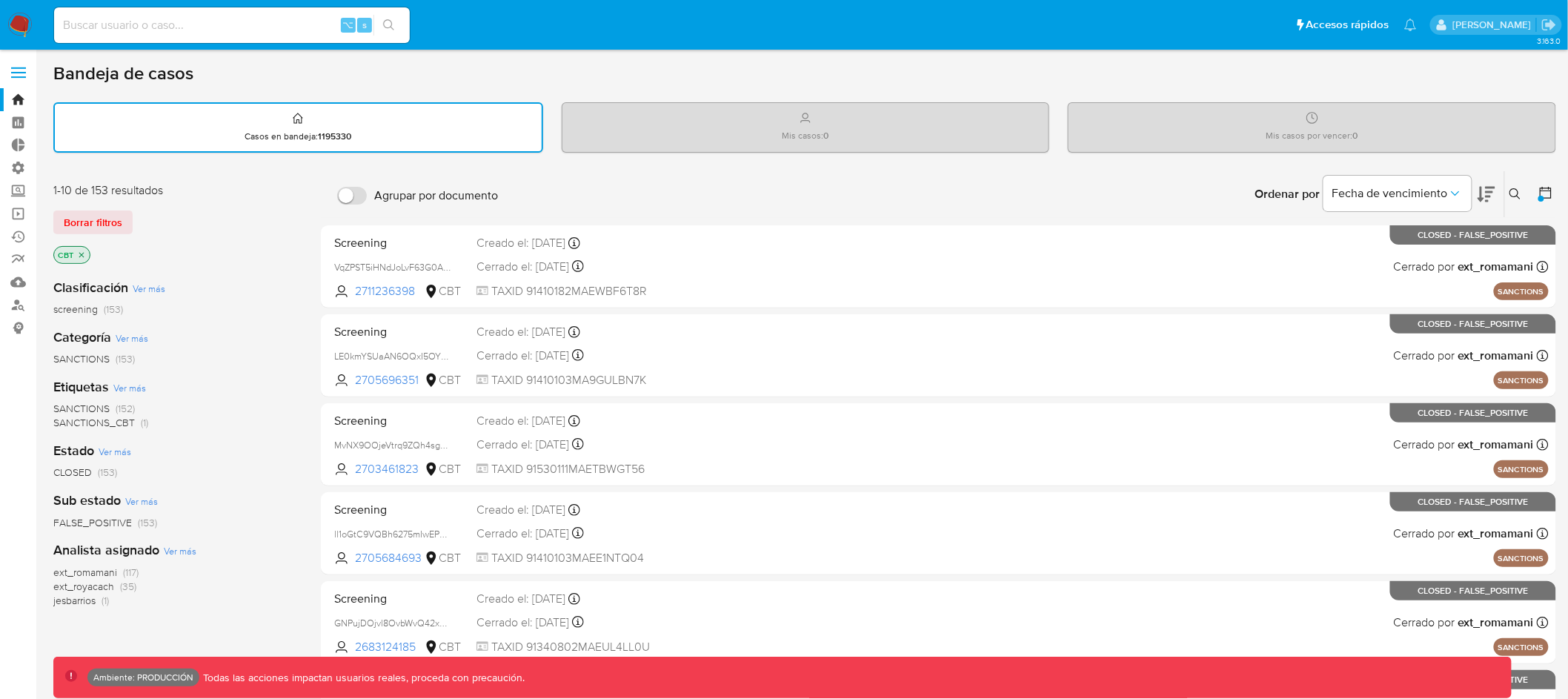
click at [233, 24] on input at bounding box center [232, 24] width 356 height 19
click at [158, 25] on input at bounding box center [232, 24] width 356 height 19
paste input "1249845855"
type input "1249845855"
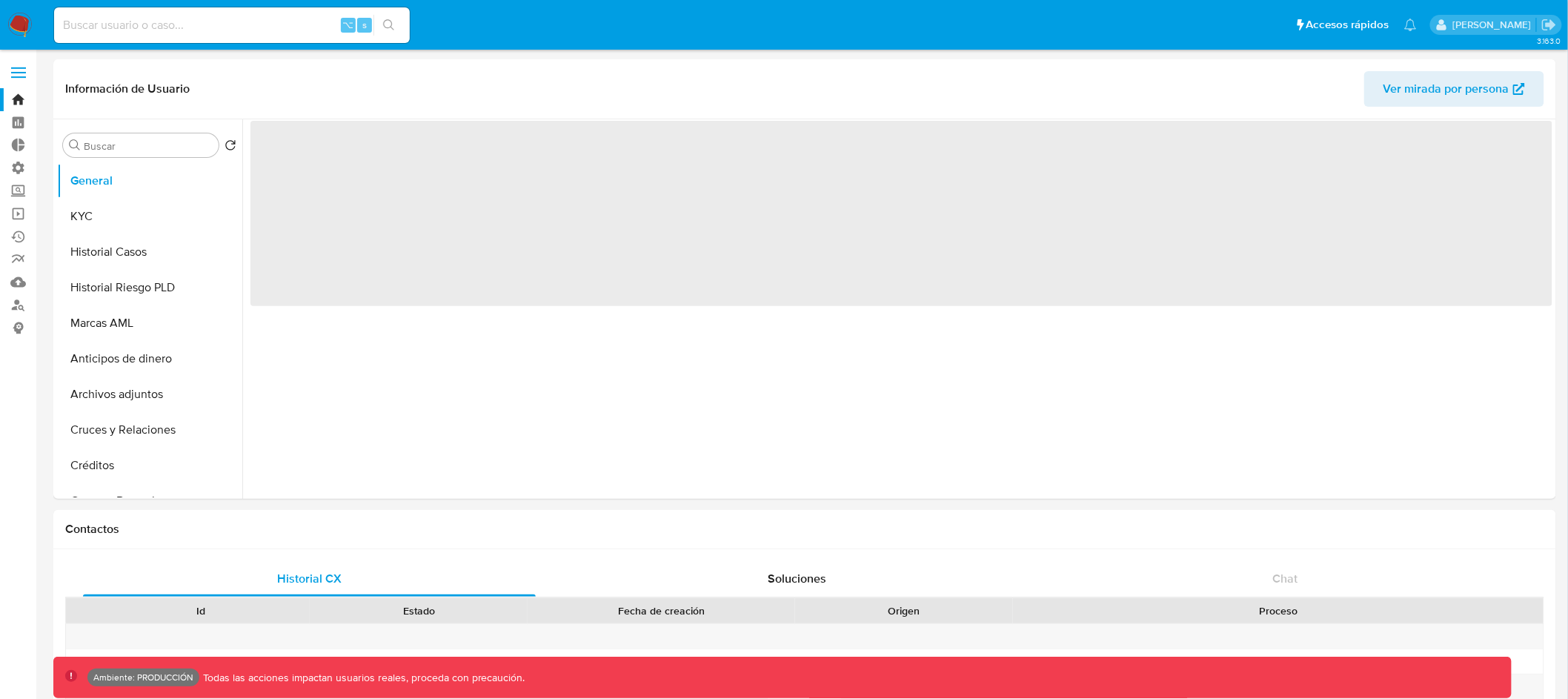
select select "10"
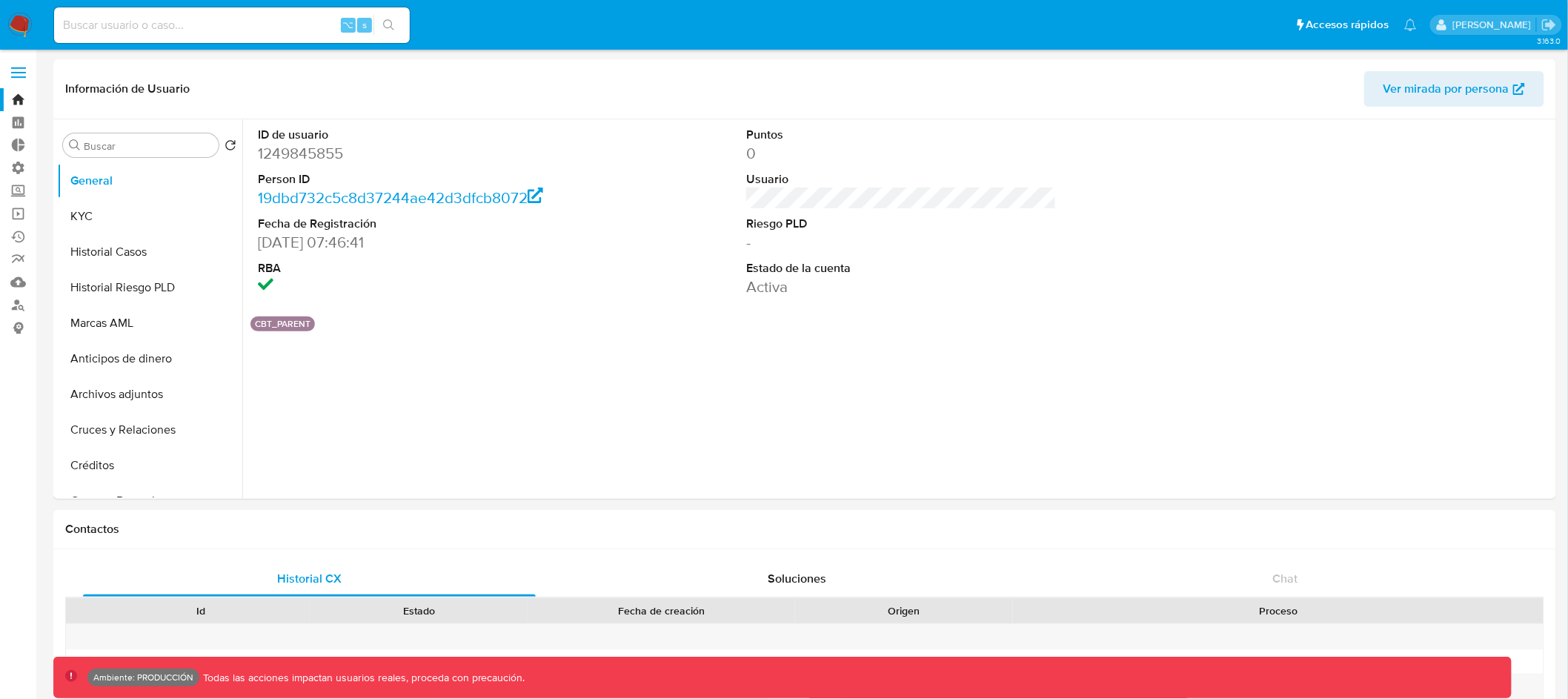
click at [18, 65] on label at bounding box center [18, 72] width 37 height 31
click at [0, 0] on input "checkbox" at bounding box center [0, 0] width 0 height 0
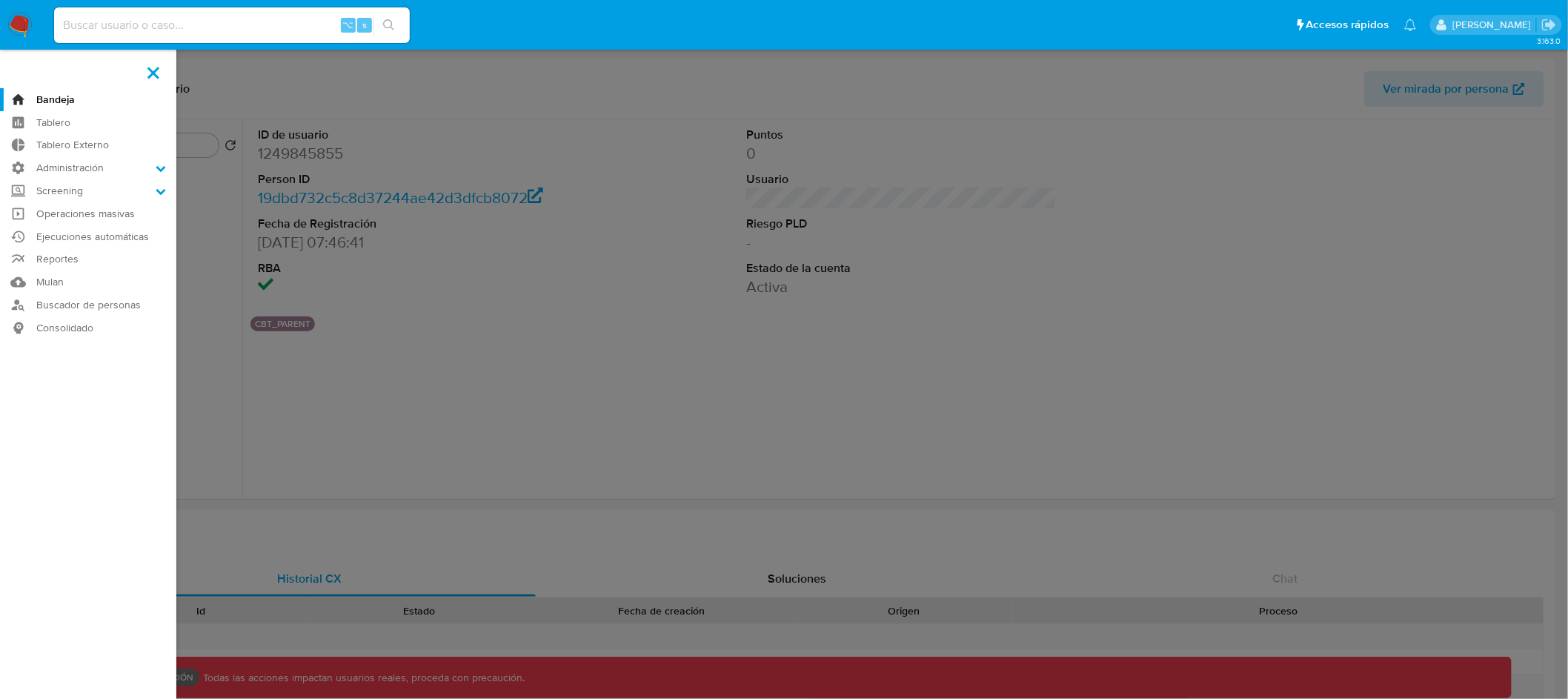
click at [1134, 150] on label at bounding box center [784, 350] width 1568 height 699
click at [0, 0] on input "checkbox" at bounding box center [0, 0] width 0 height 0
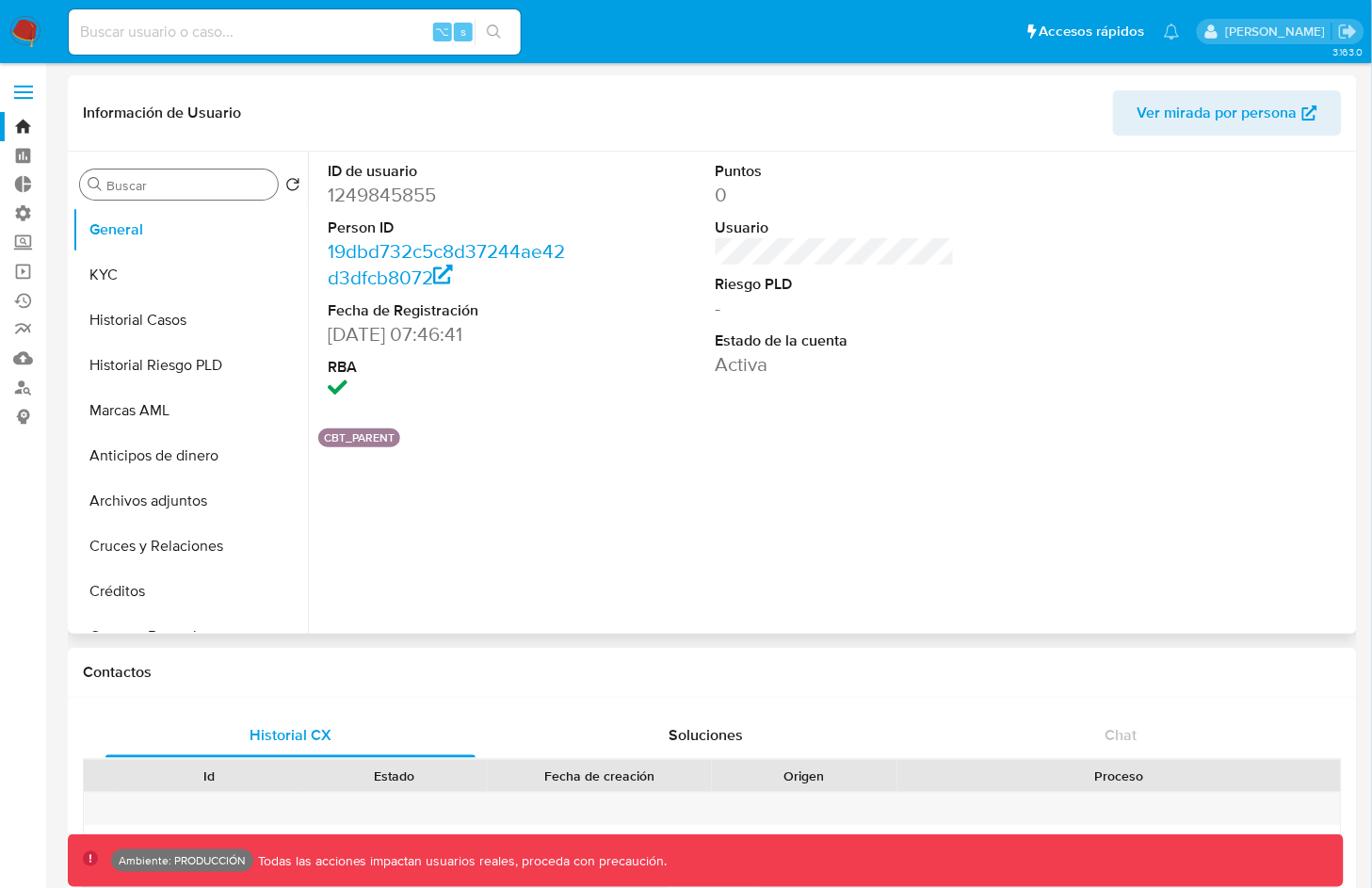
click at [138, 181] on input "Buscar" at bounding box center [188, 185] width 164 height 16
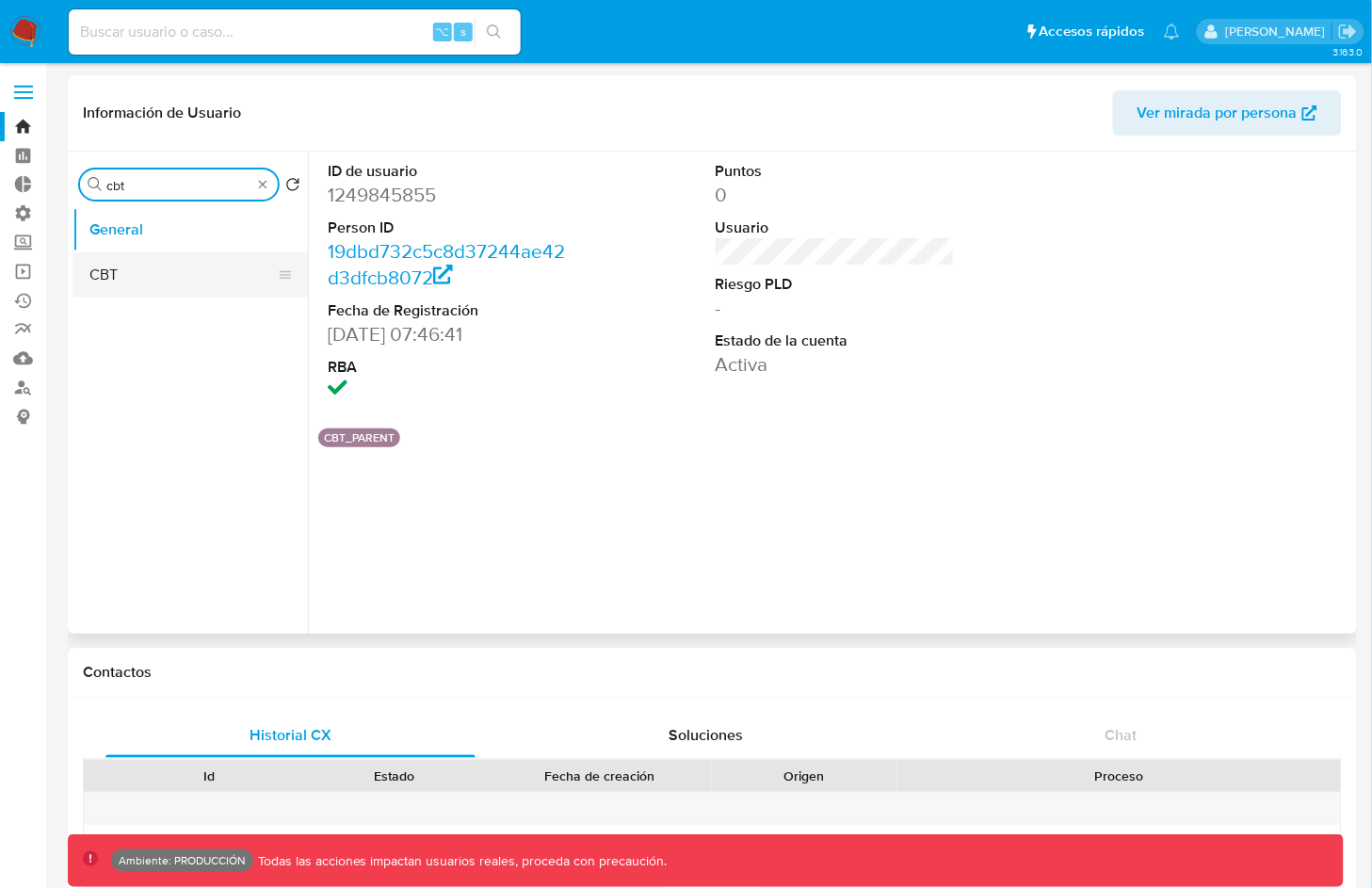
type input "cbt"
click at [157, 269] on button "CBT" at bounding box center [182, 274] width 220 height 46
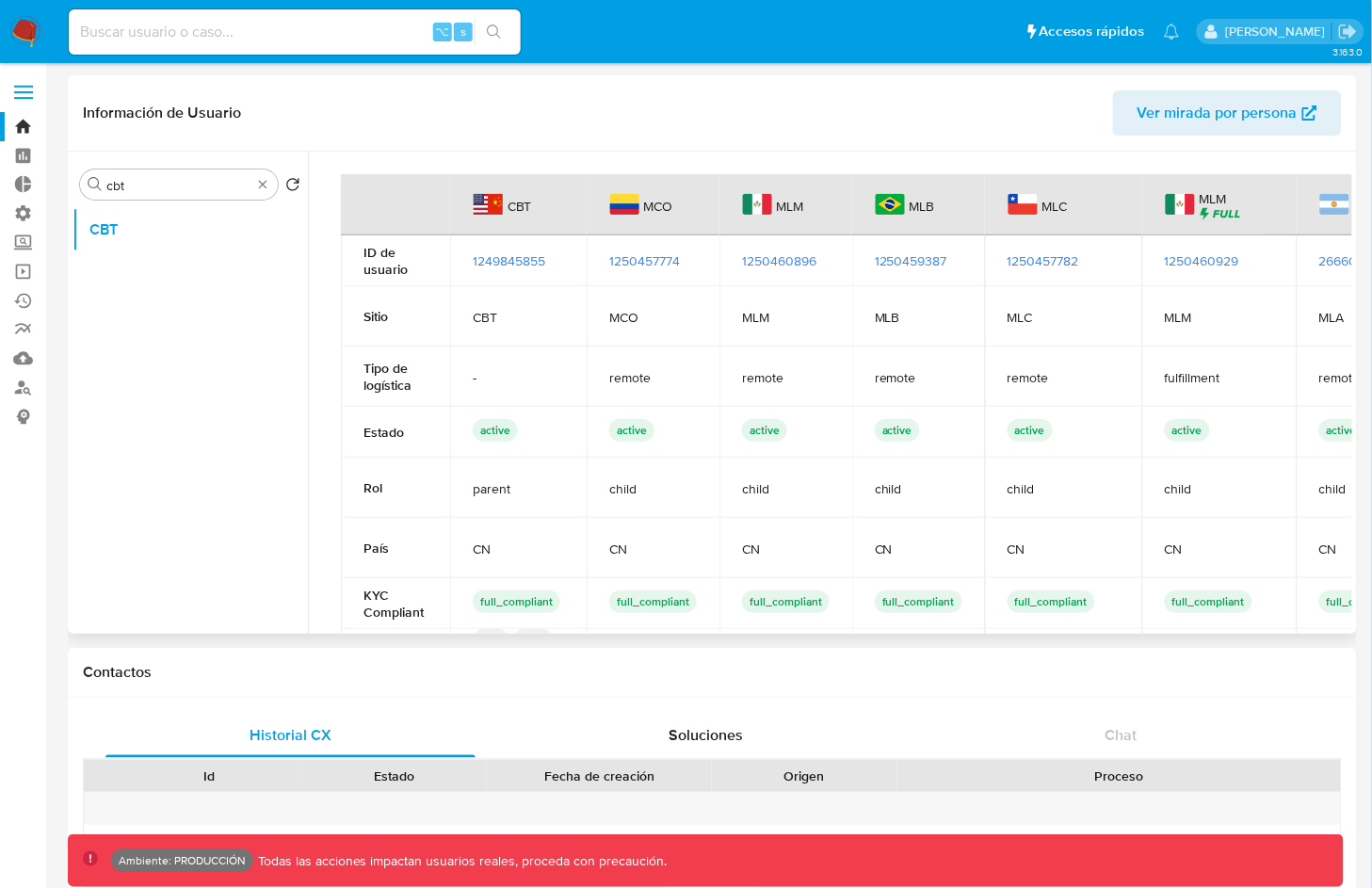
click at [665, 258] on span "1250457774" at bounding box center [644, 260] width 71 height 18
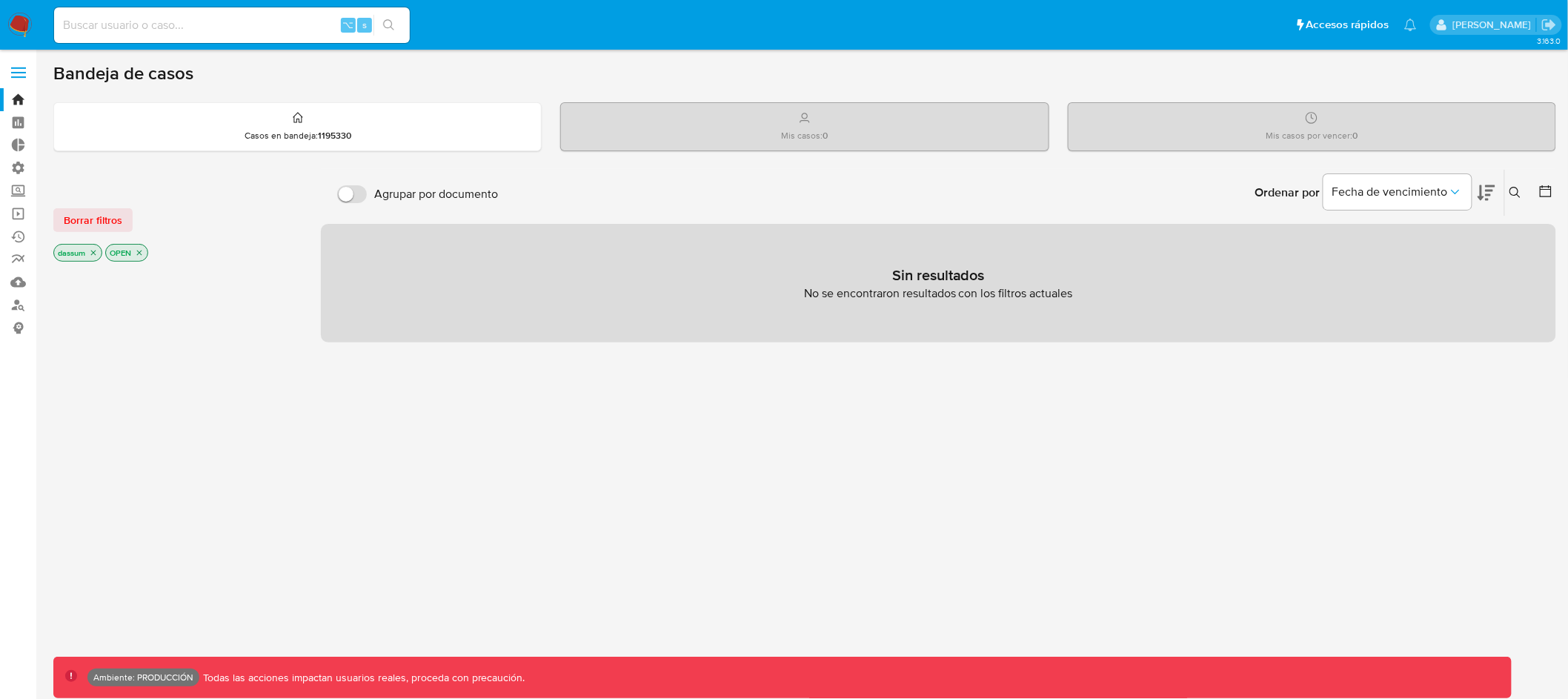
click at [91, 252] on icon "close-filter" at bounding box center [94, 253] width 9 height 9
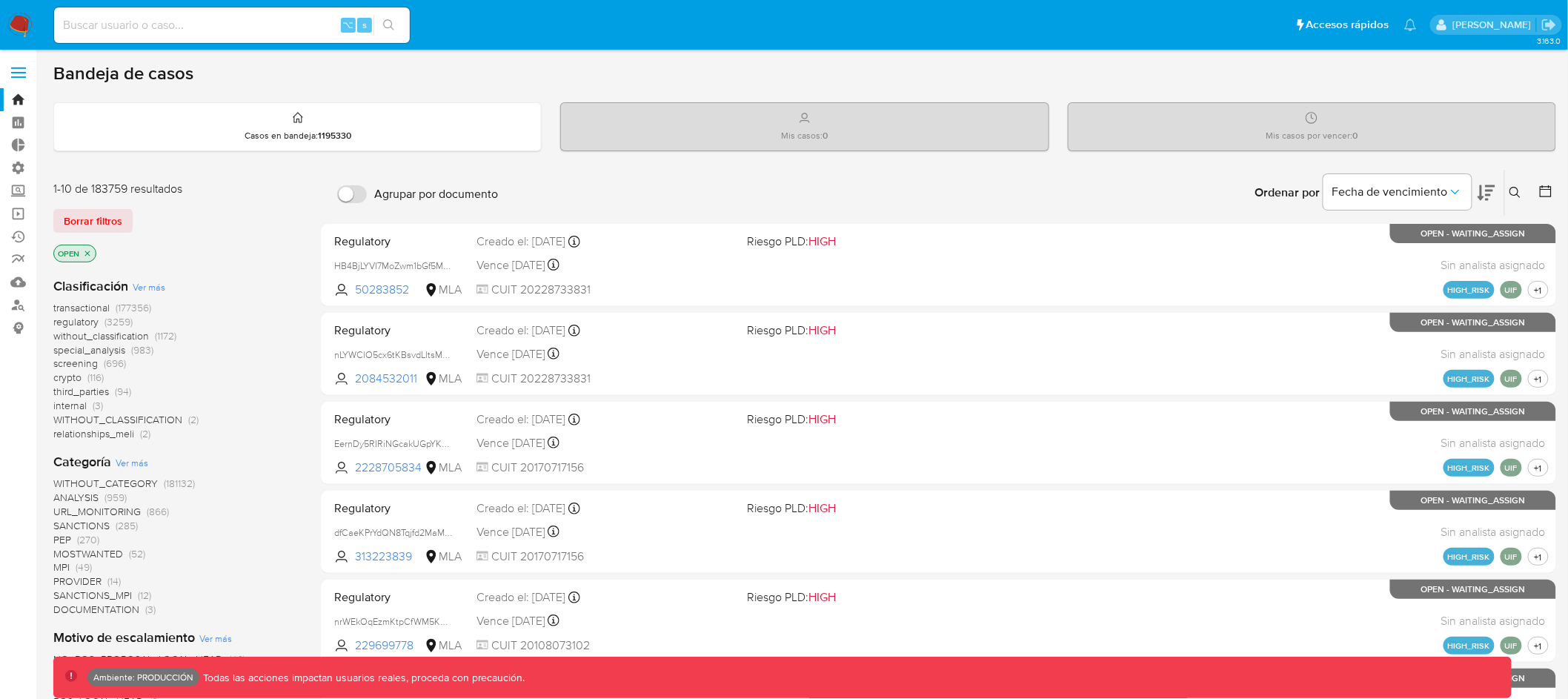
click at [89, 251] on icon "close-filter" at bounding box center [88, 253] width 5 height 5
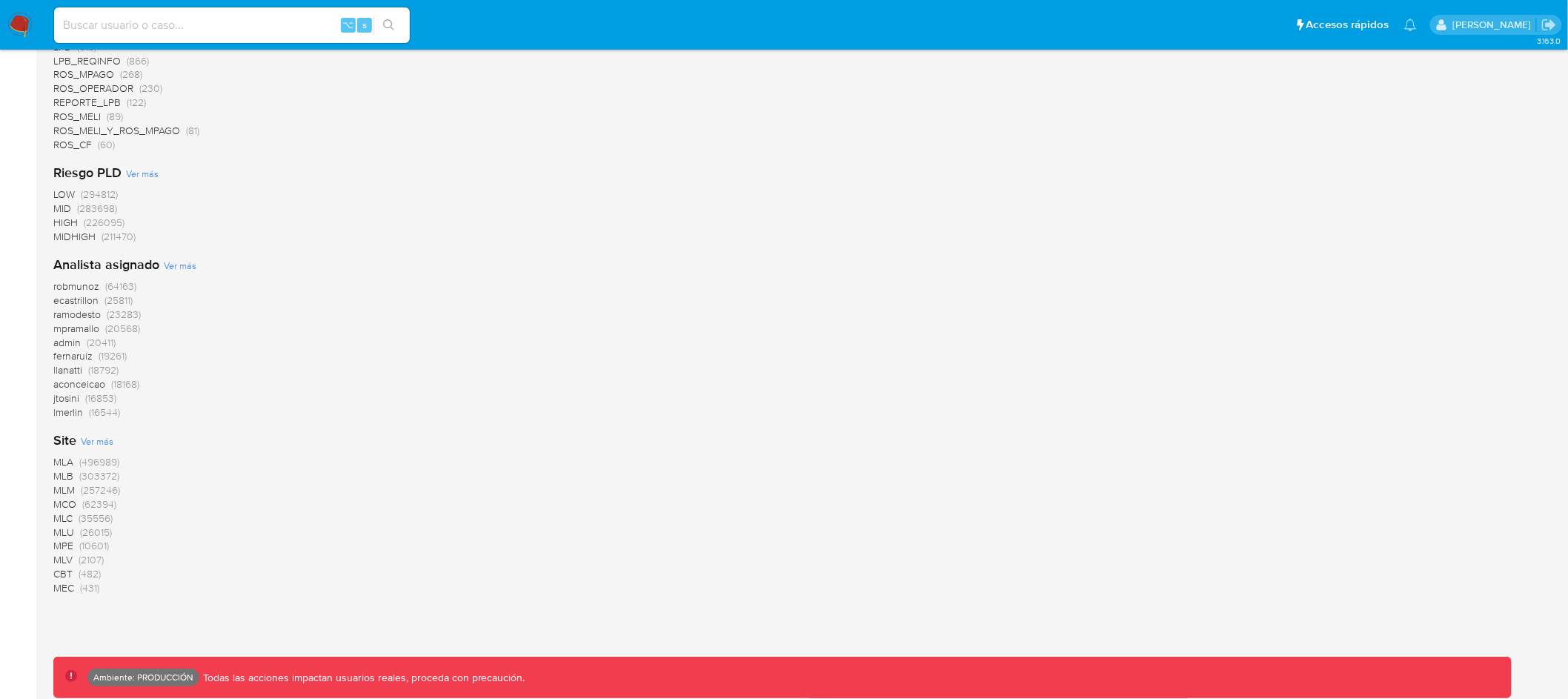
scroll to position [1254, 0]
click at [64, 540] on span "CBT" at bounding box center [63, 546] width 19 height 14
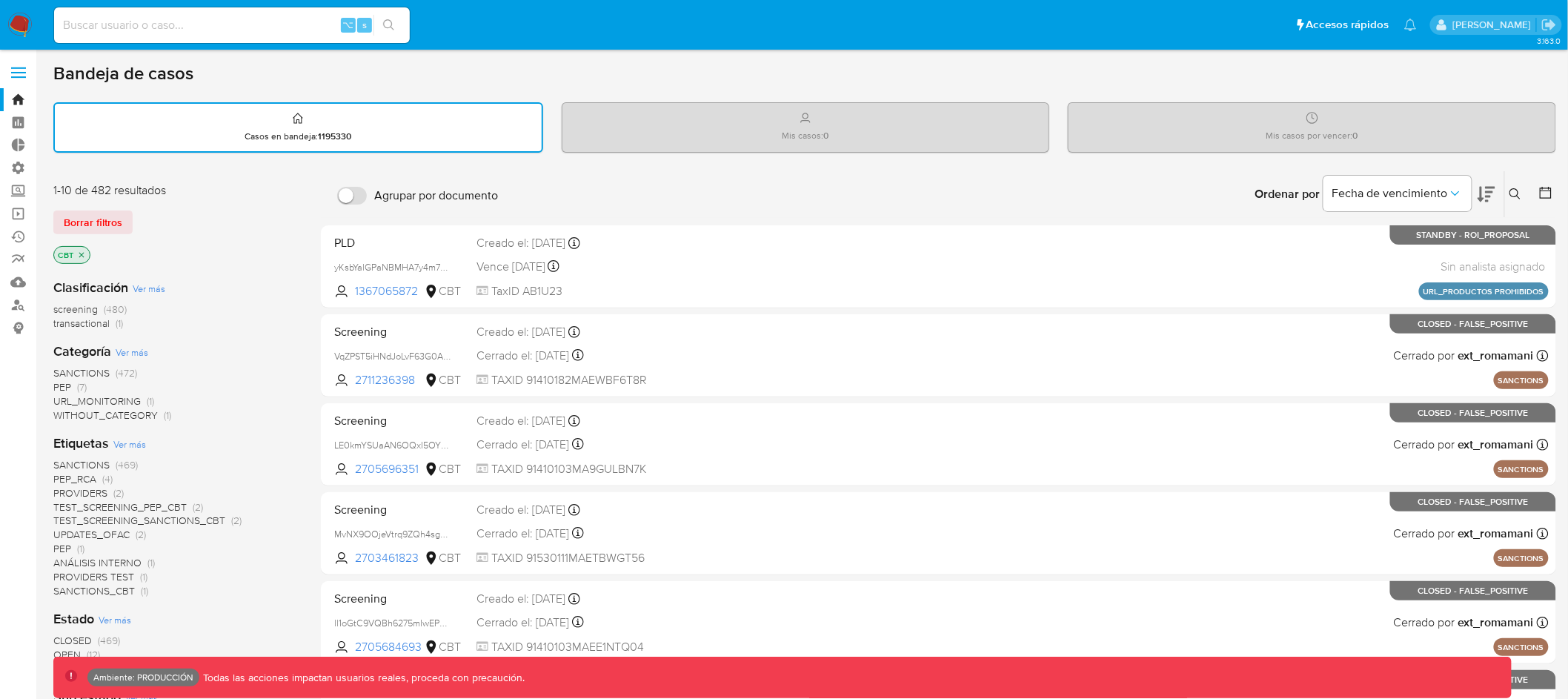
click at [1545, 188] on icon at bounding box center [1545, 192] width 14 height 14
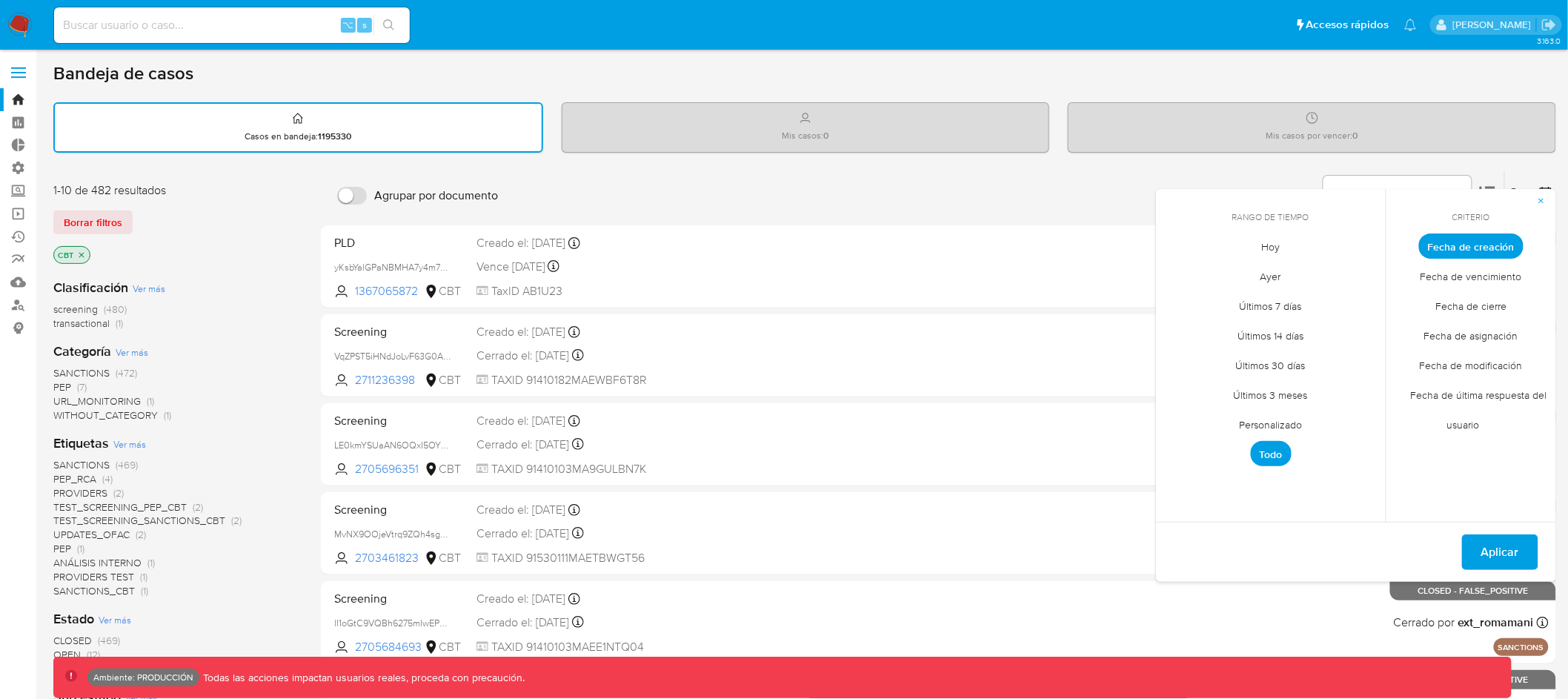
click at [1281, 359] on span "Últimos 30 días" at bounding box center [1270, 366] width 101 height 31
click at [1293, 395] on span "Últimos 3 meses" at bounding box center [1271, 395] width 105 height 31
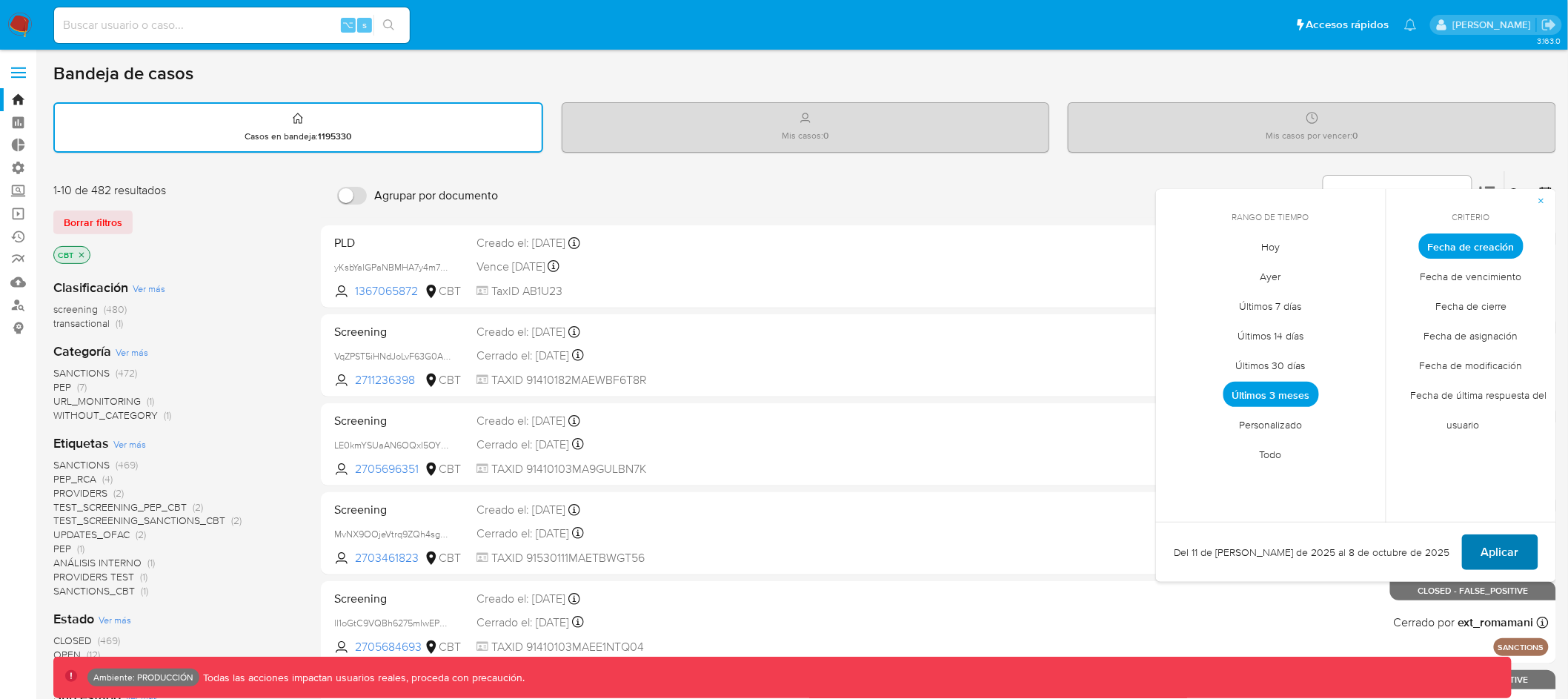
click at [1495, 552] on span "Aplicar" at bounding box center [1500, 552] width 38 height 33
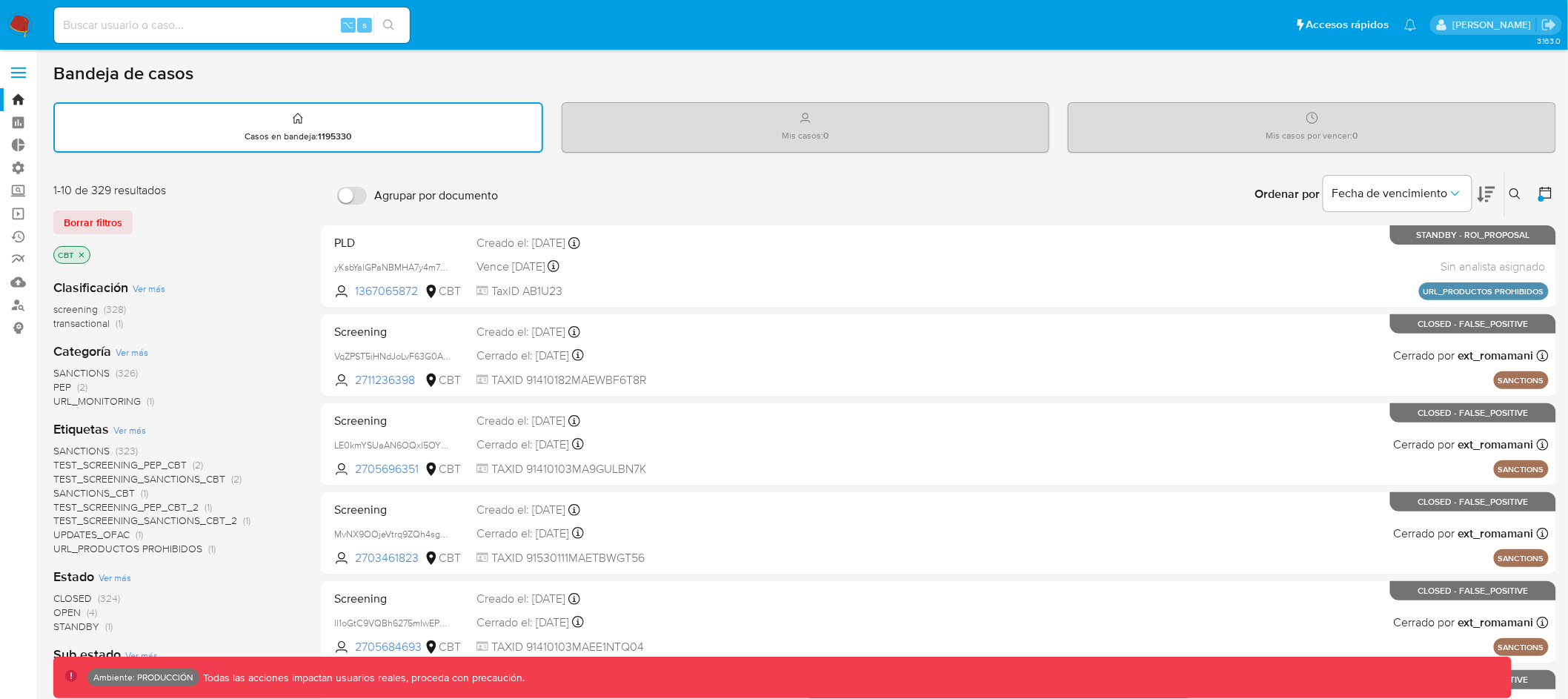
click at [1540, 190] on icon at bounding box center [1545, 192] width 14 height 14
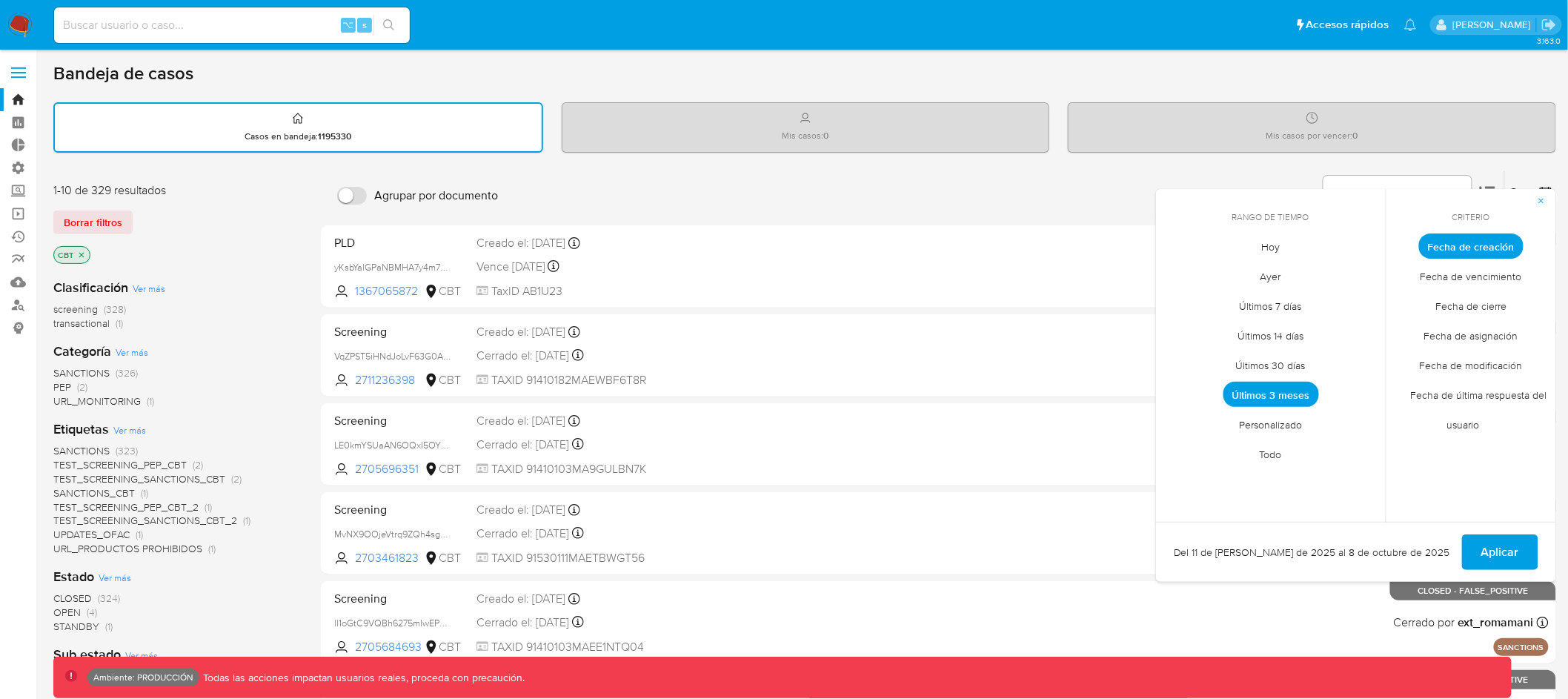
click at [1283, 360] on span "Últimos 30 días" at bounding box center [1270, 366] width 101 height 31
click at [1505, 549] on span "Aplicar" at bounding box center [1500, 552] width 38 height 33
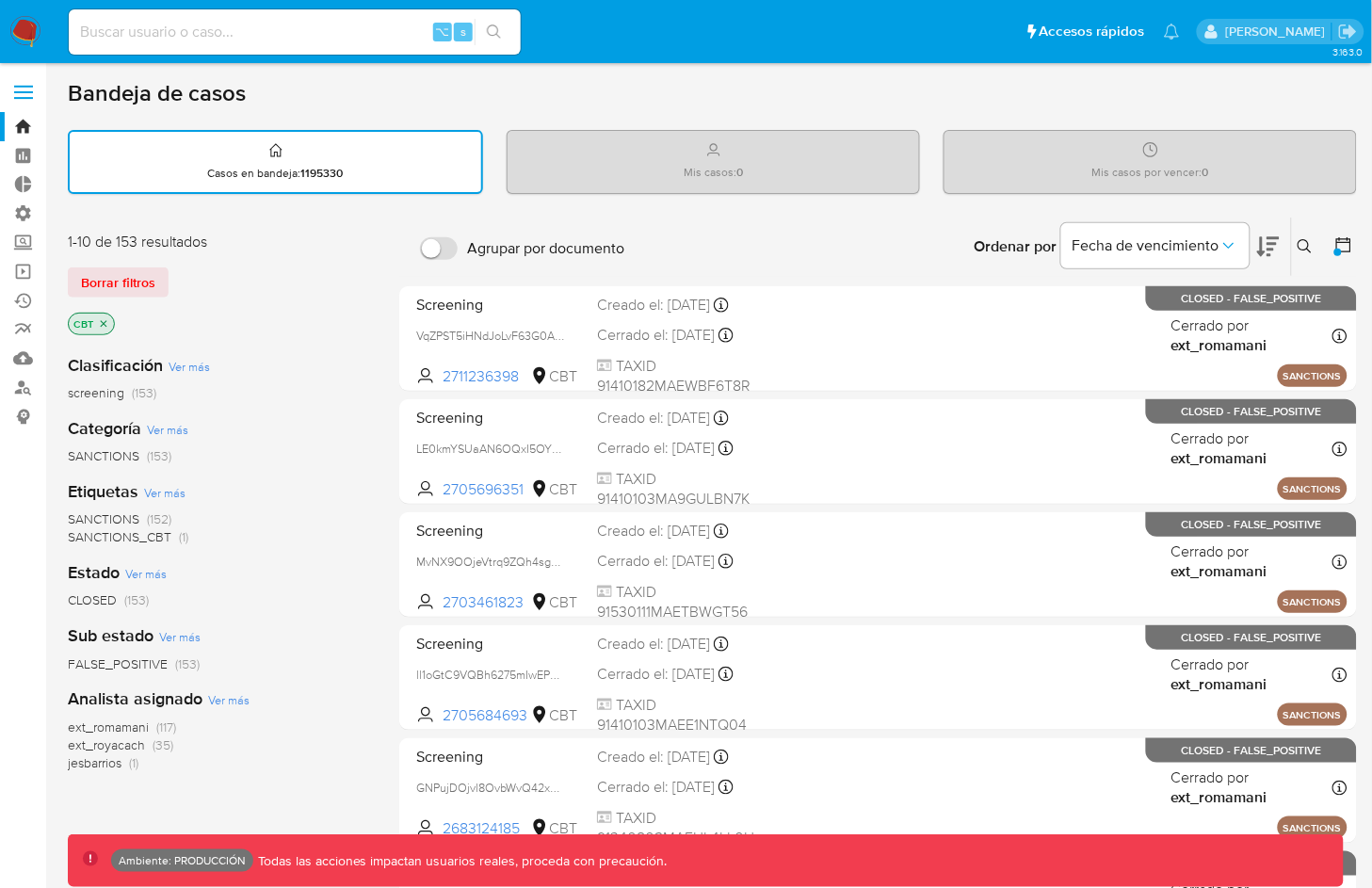
click at [382, 20] on input at bounding box center [295, 31] width 452 height 24
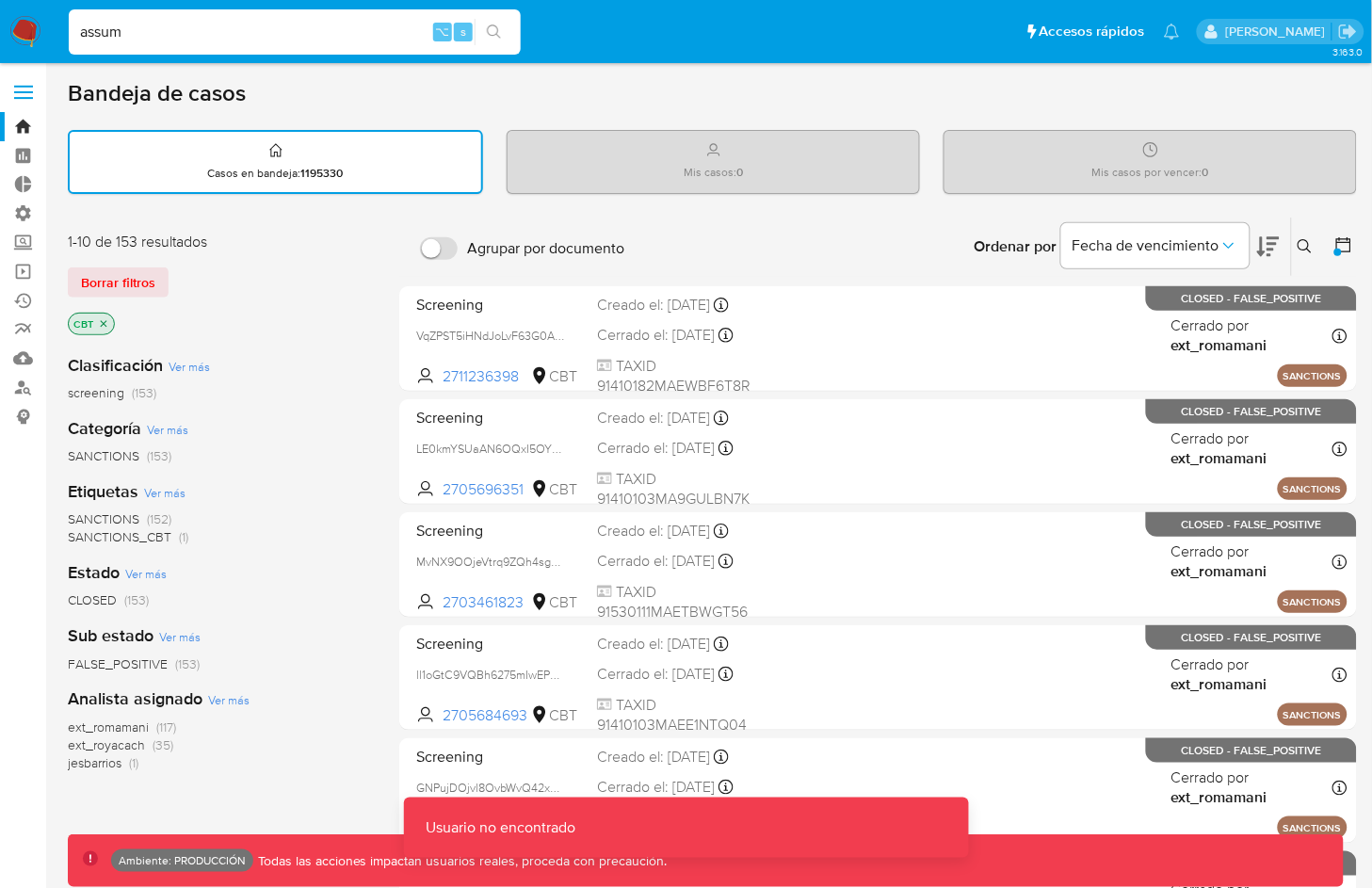
click at [330, 29] on input "assum" at bounding box center [295, 31] width 452 height 24
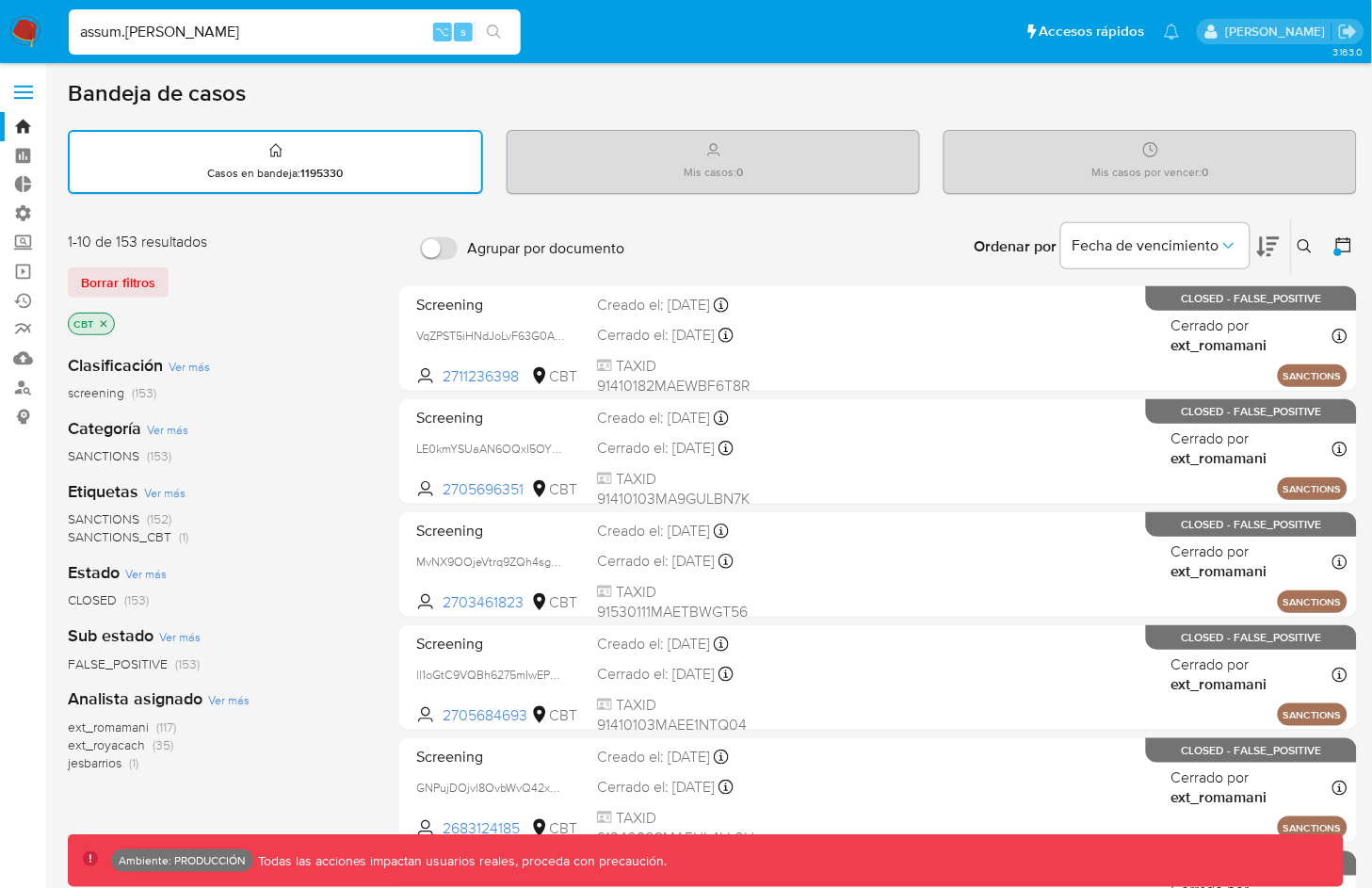
type input "assum.diego"
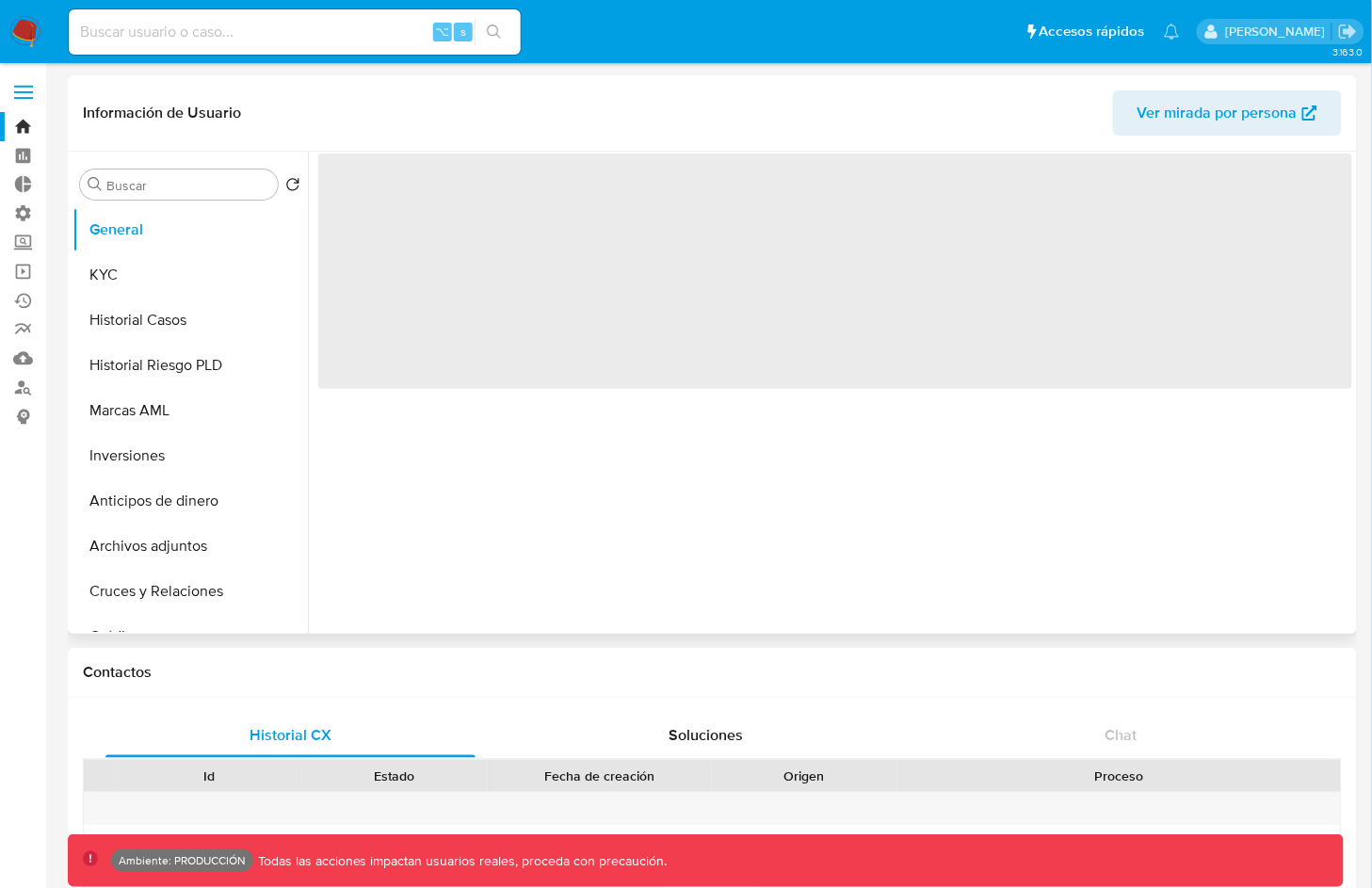
select select "10"
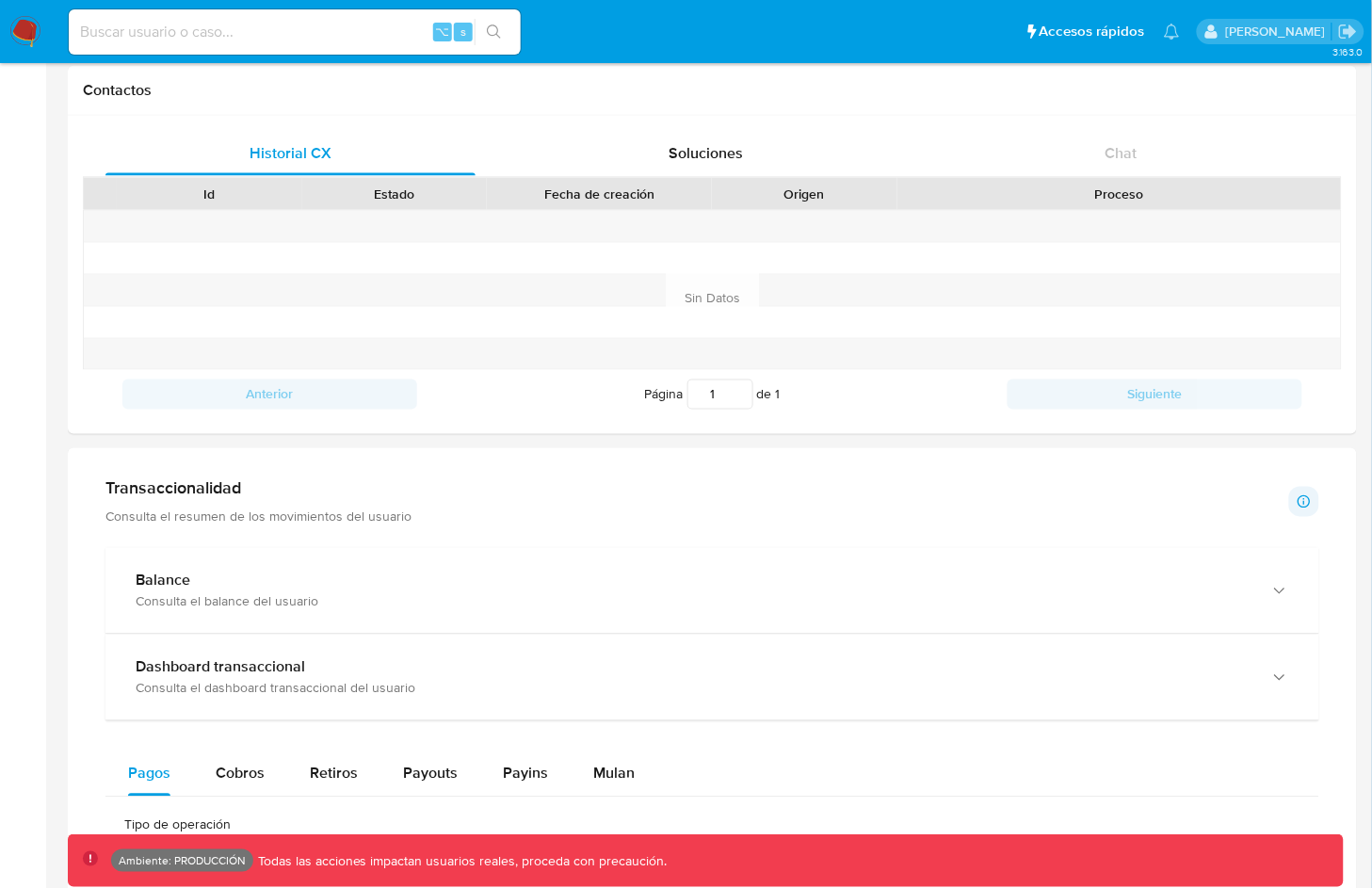
scroll to position [591, 0]
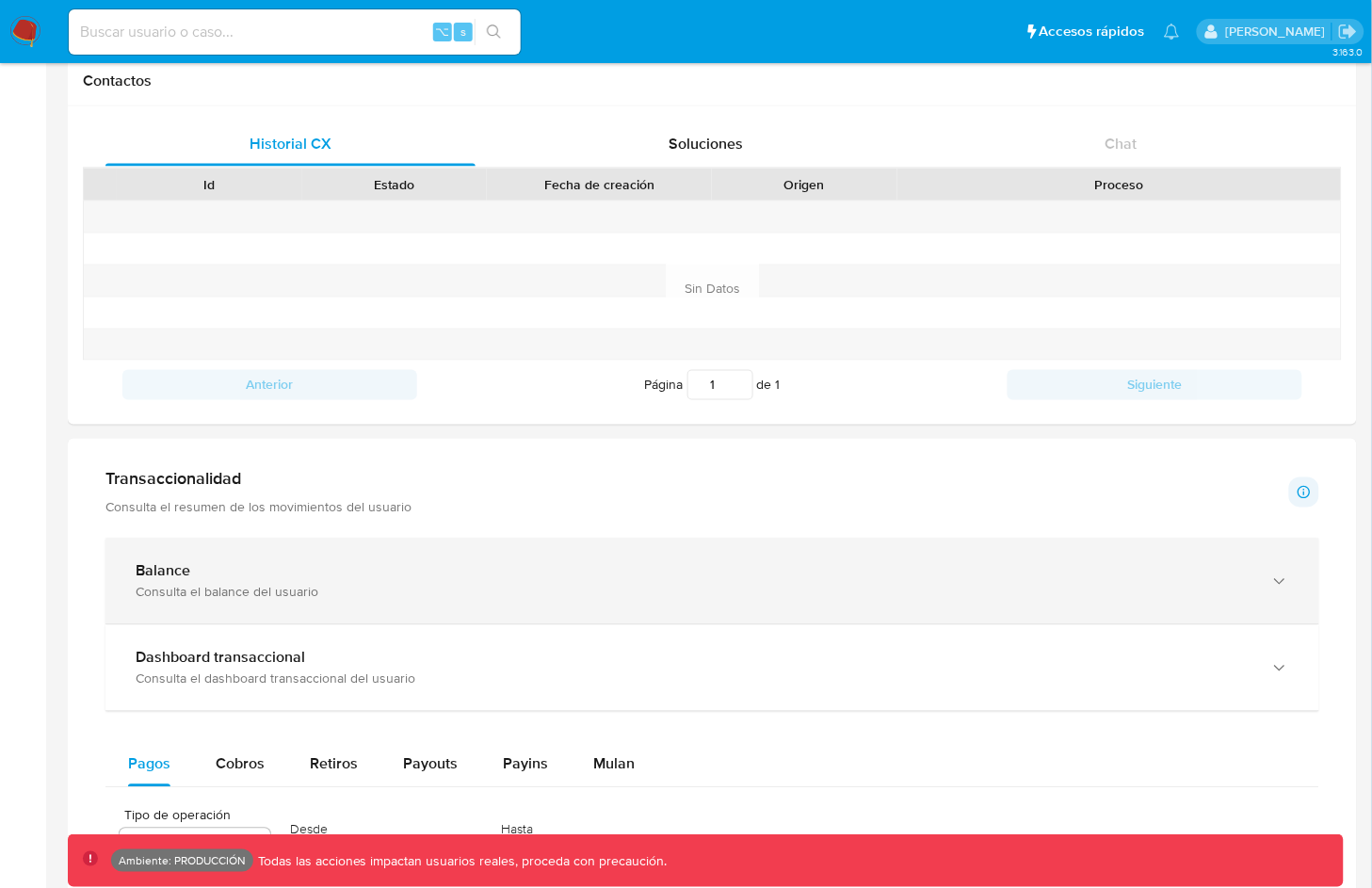
click at [1196, 577] on div "Balance" at bounding box center [693, 571] width 1116 height 18
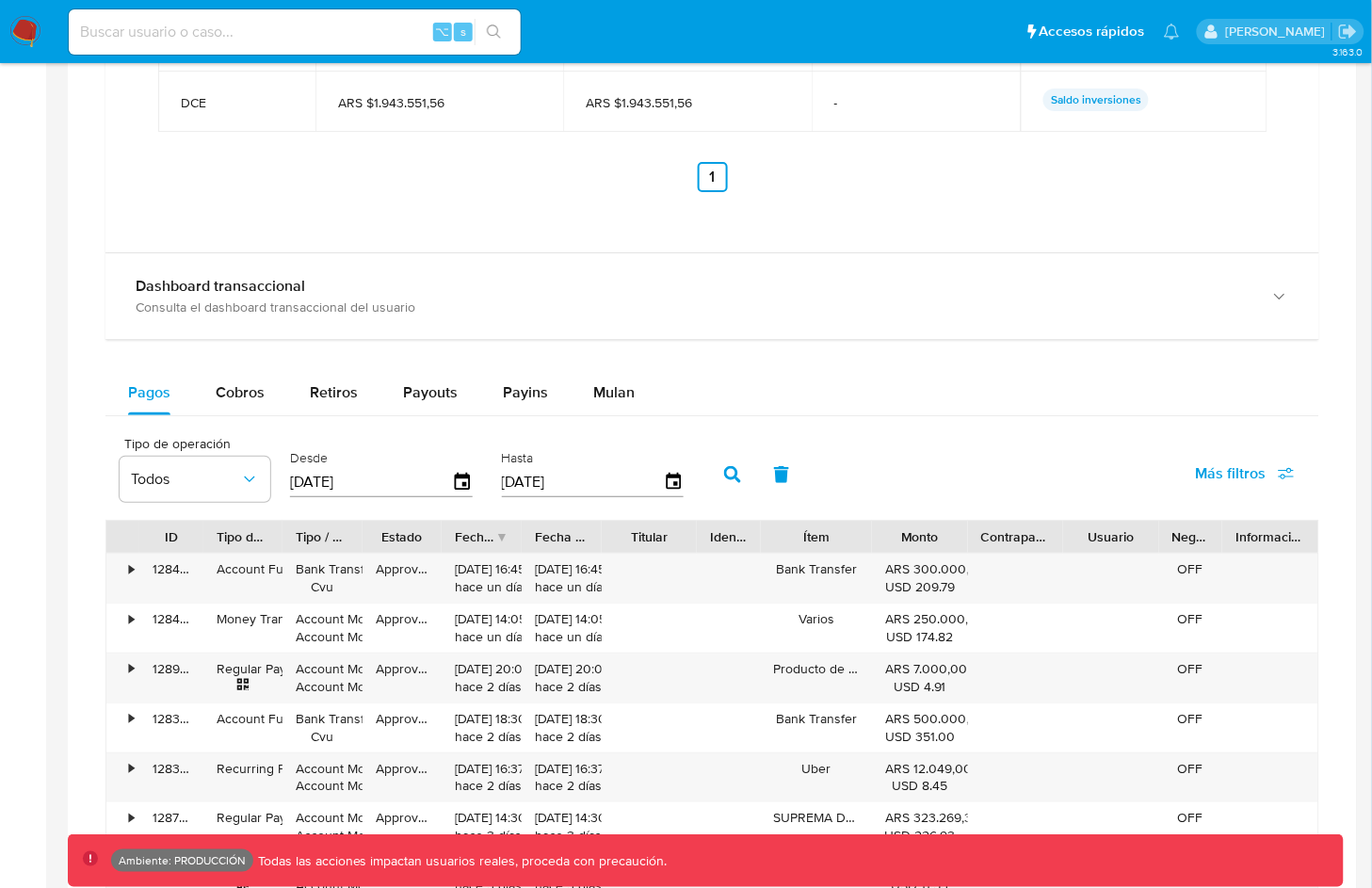
scroll to position [1658, 0]
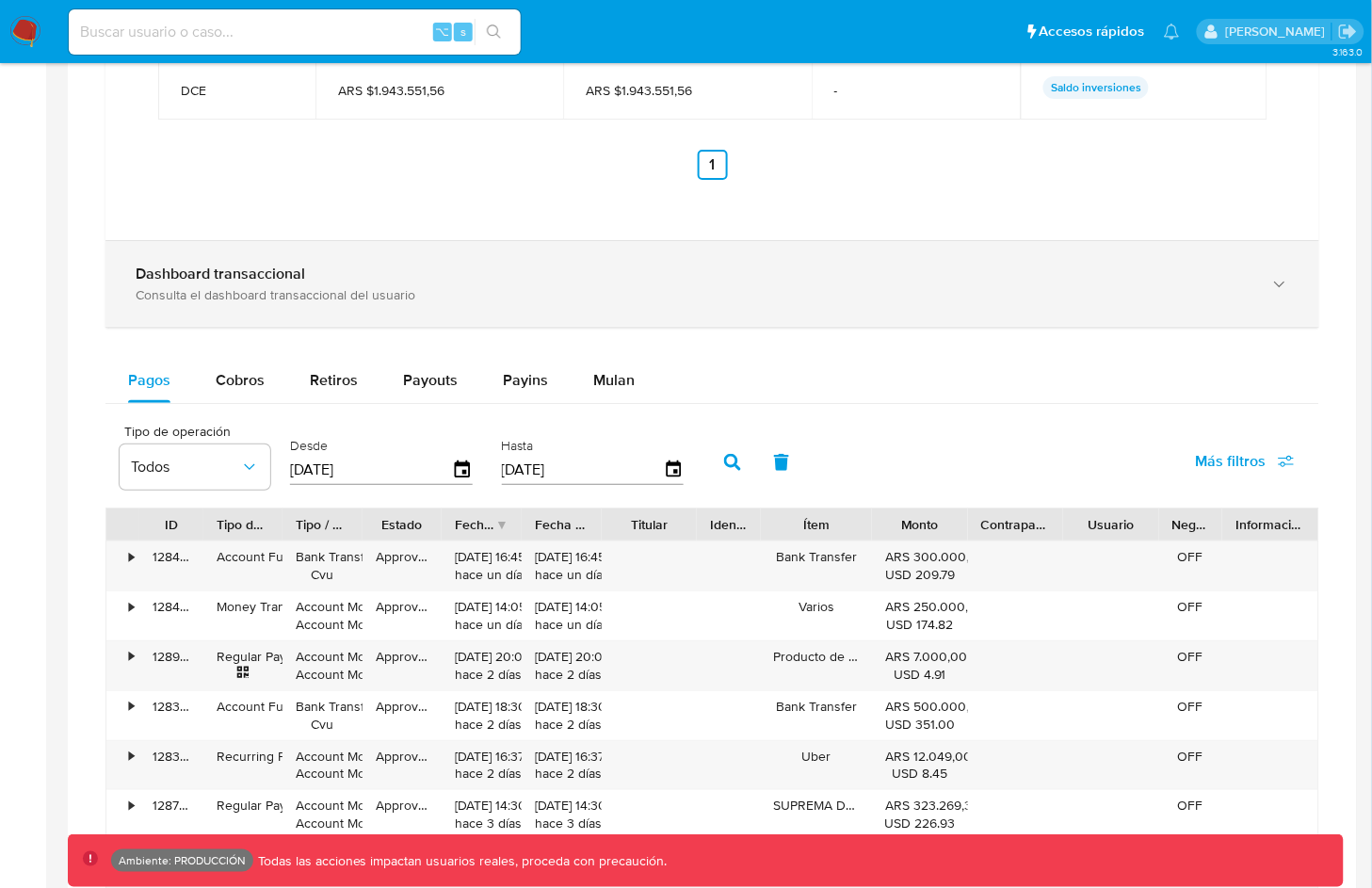
click at [1205, 293] on div "Consulta el dashboard transaccional del usuario" at bounding box center [693, 294] width 1116 height 16
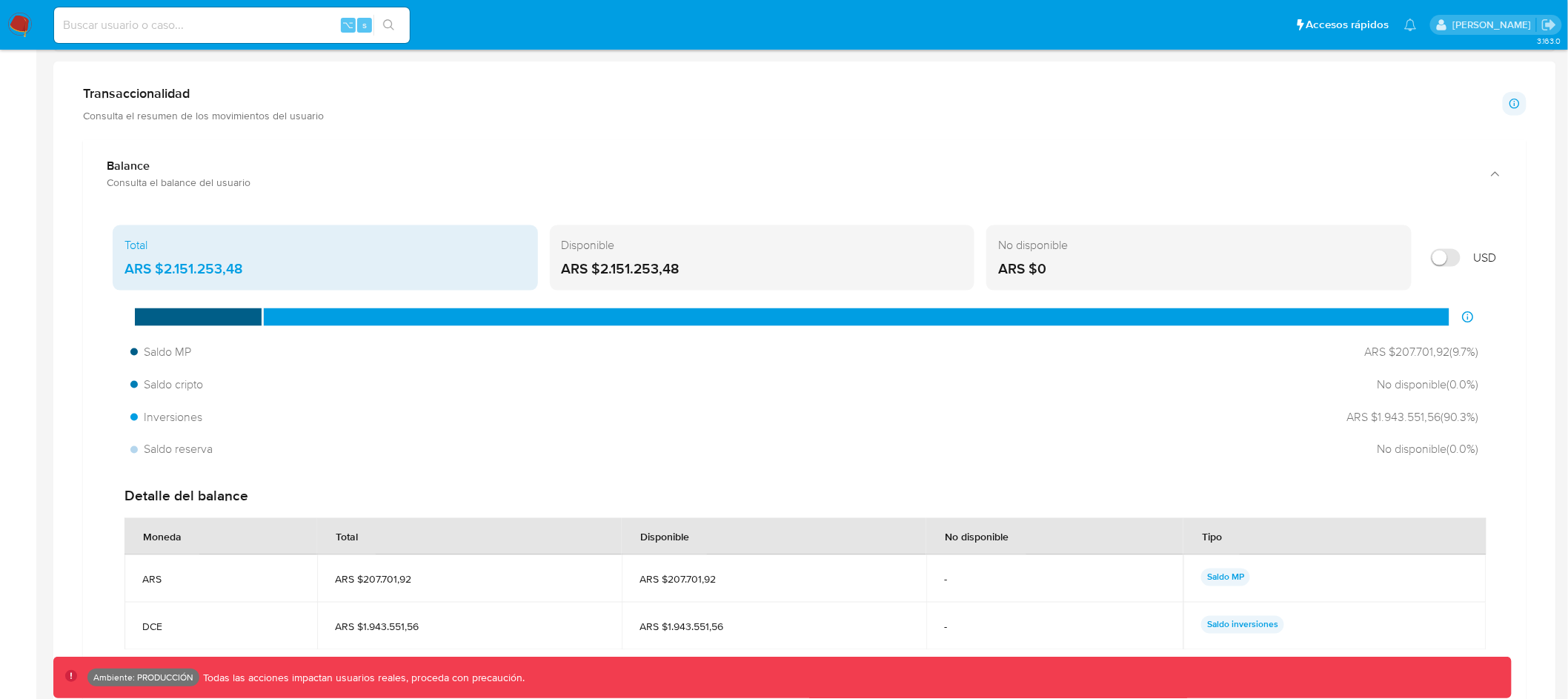
scroll to position [741, 0]
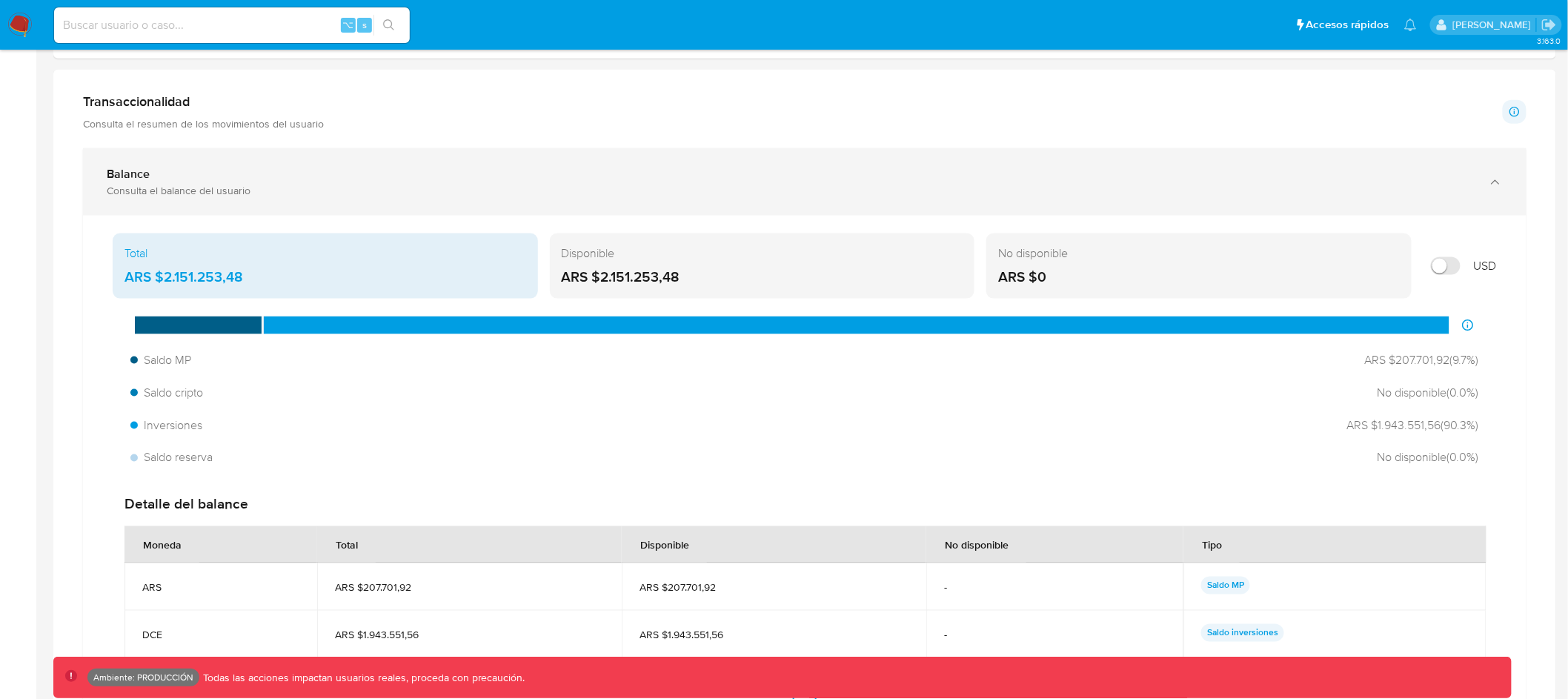
click at [1470, 195] on div "Consulta el balance del usuario" at bounding box center [790, 190] width 1367 height 13
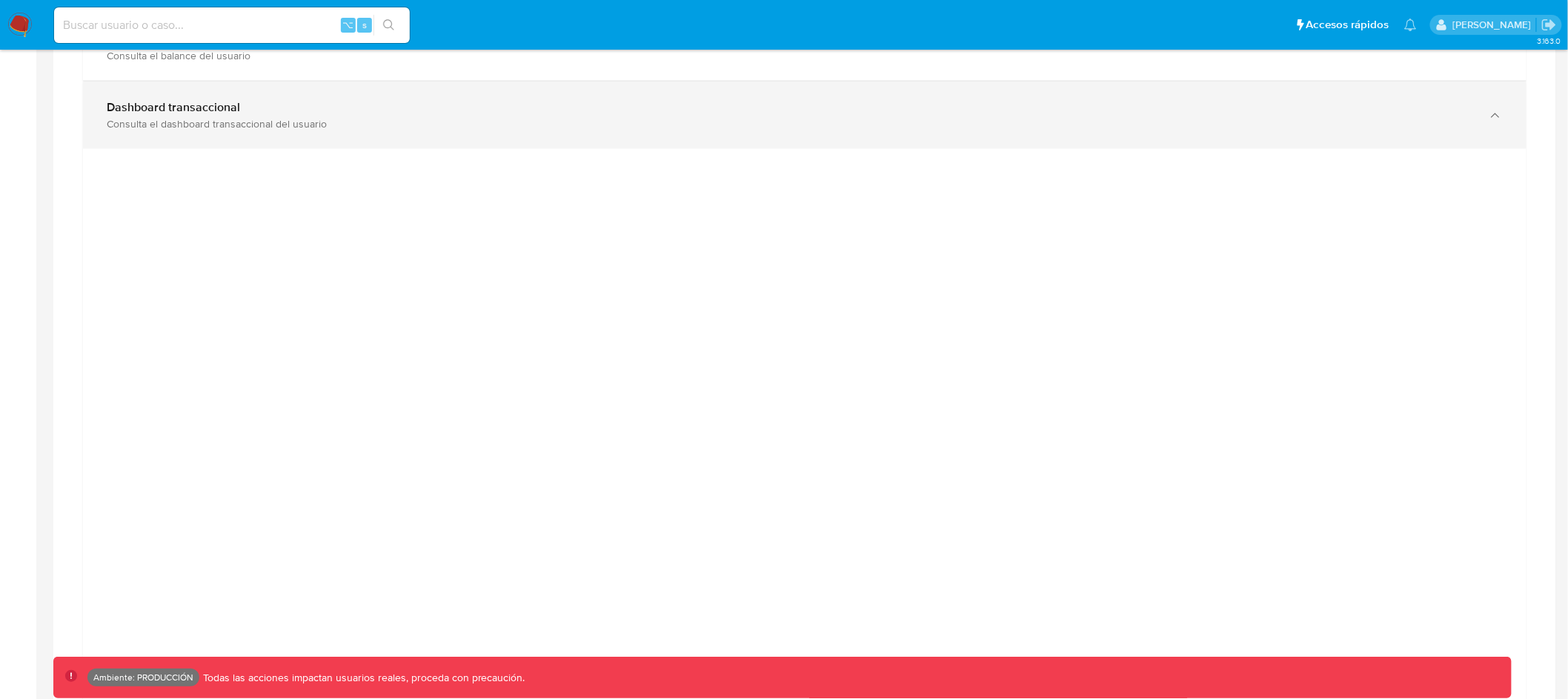
scroll to position [853, 0]
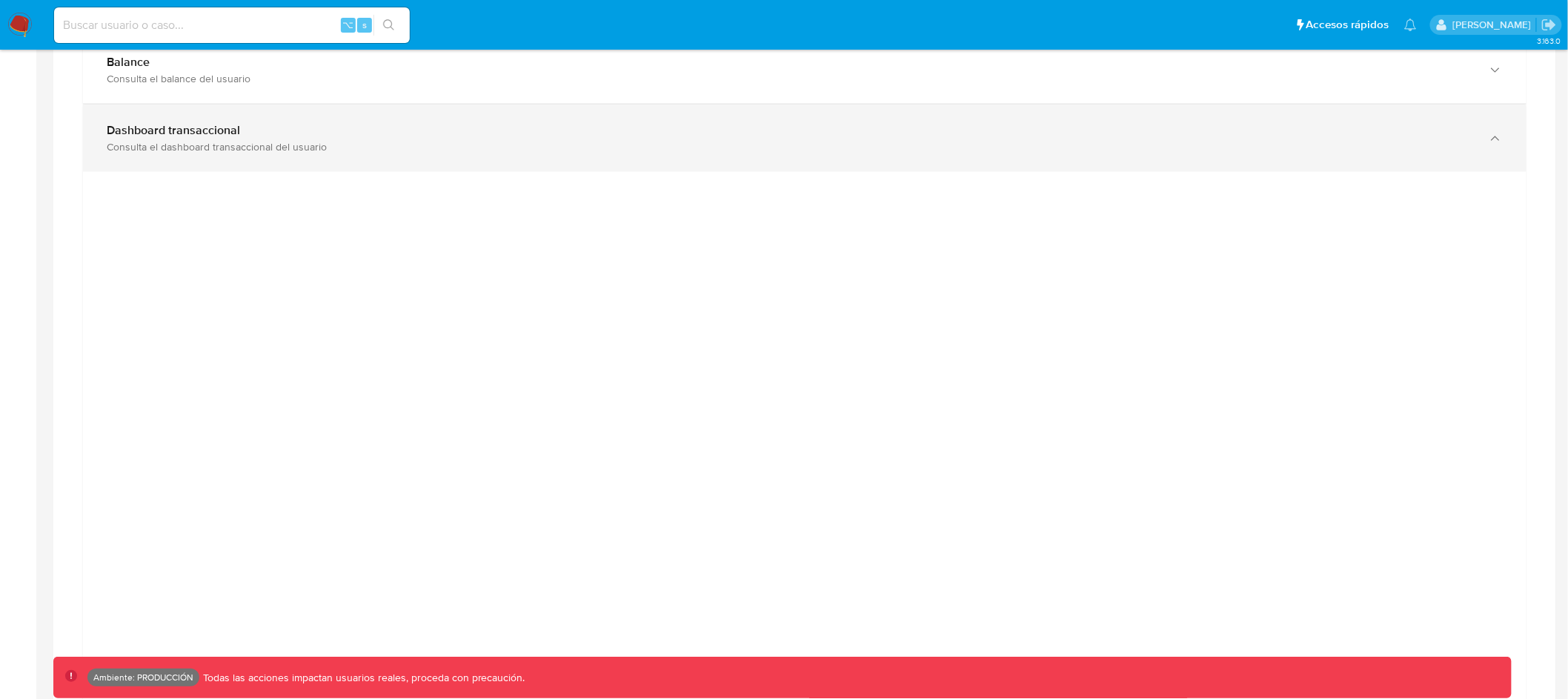
click at [1207, 156] on div "Dashboard transaccional Consulta el dashboard transaccional del usuario" at bounding box center [805, 138] width 1444 height 67
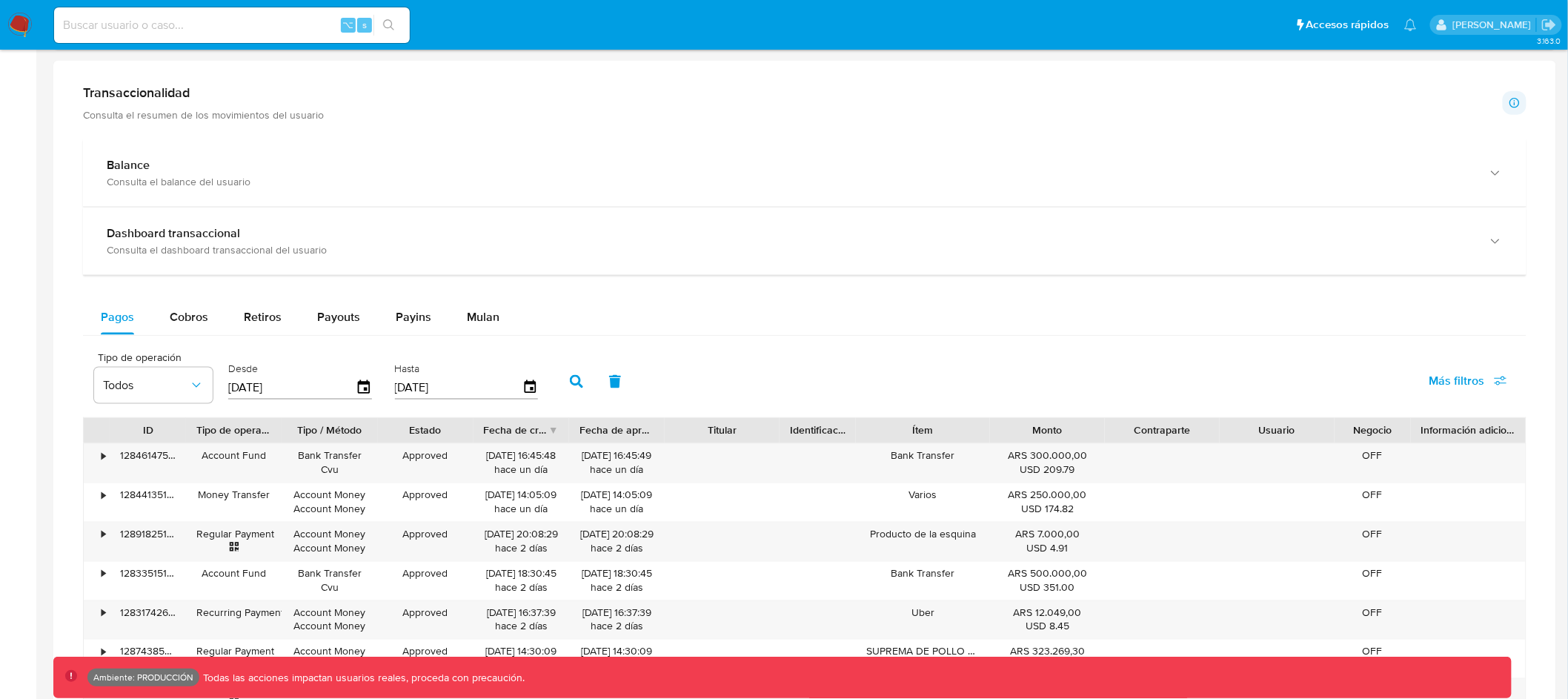
scroll to position [84, 0]
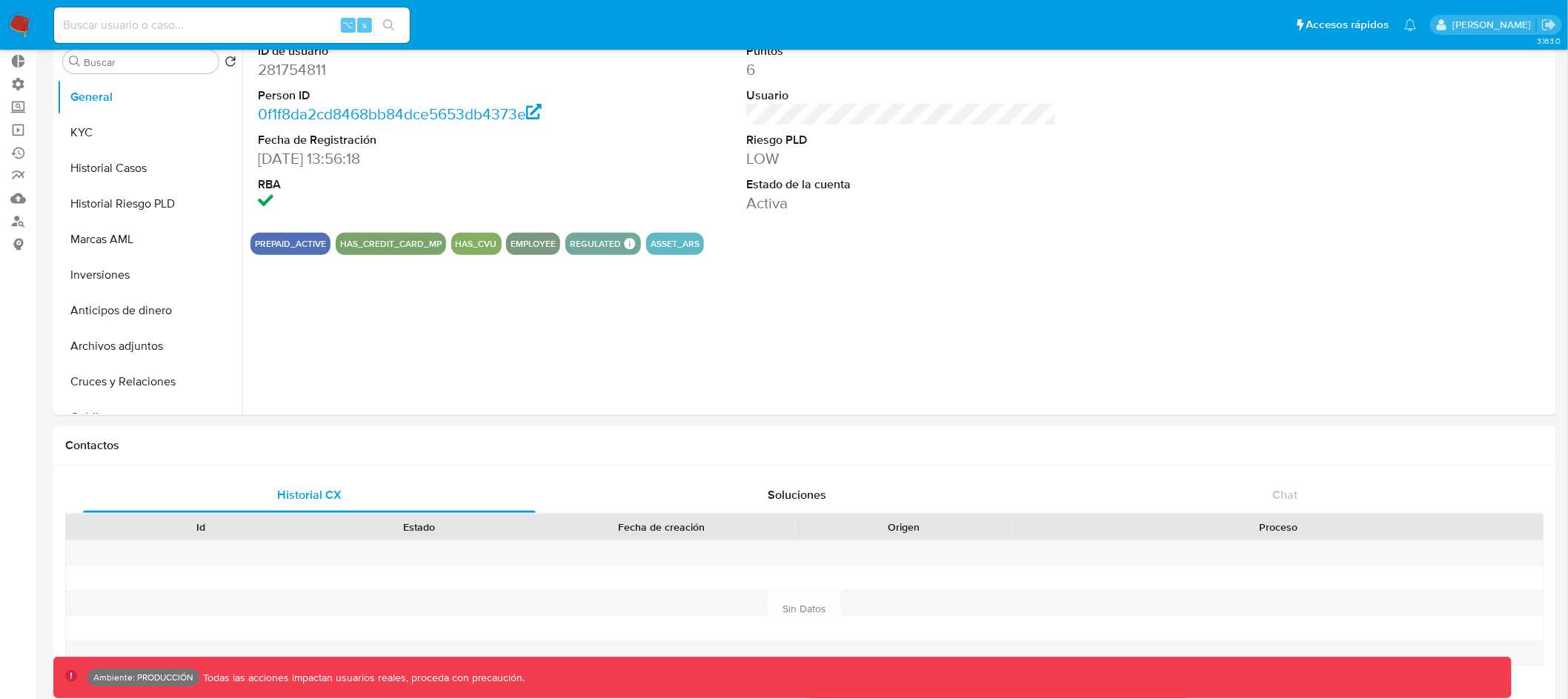
click at [180, 17] on input at bounding box center [232, 24] width 356 height 19
paste input "732559043"
type input "732559043"
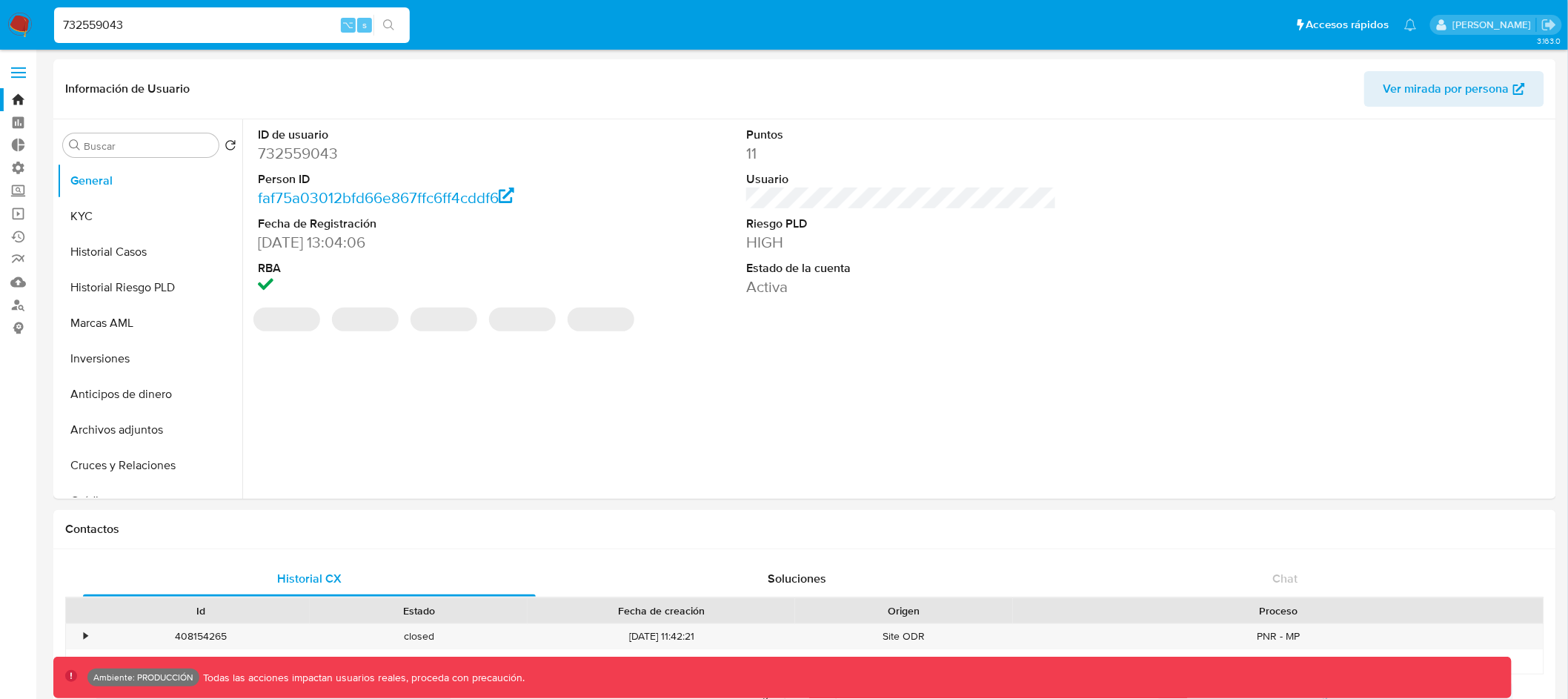
select select "10"
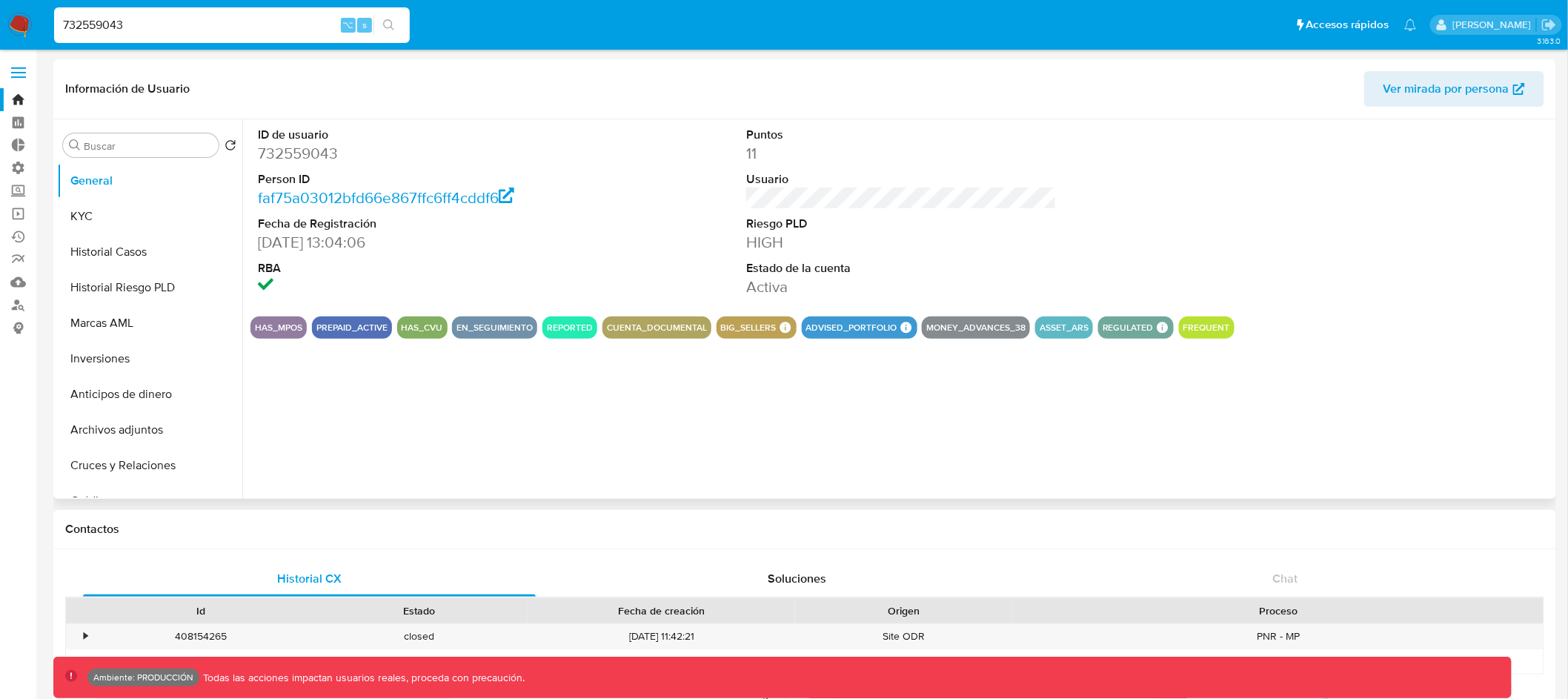
click at [508, 330] on button "EN_SEGUIMIENTO" at bounding box center [494, 327] width 76 height 6
click at [99, 18] on input "732559043" at bounding box center [232, 24] width 356 height 19
paste input "737694760"
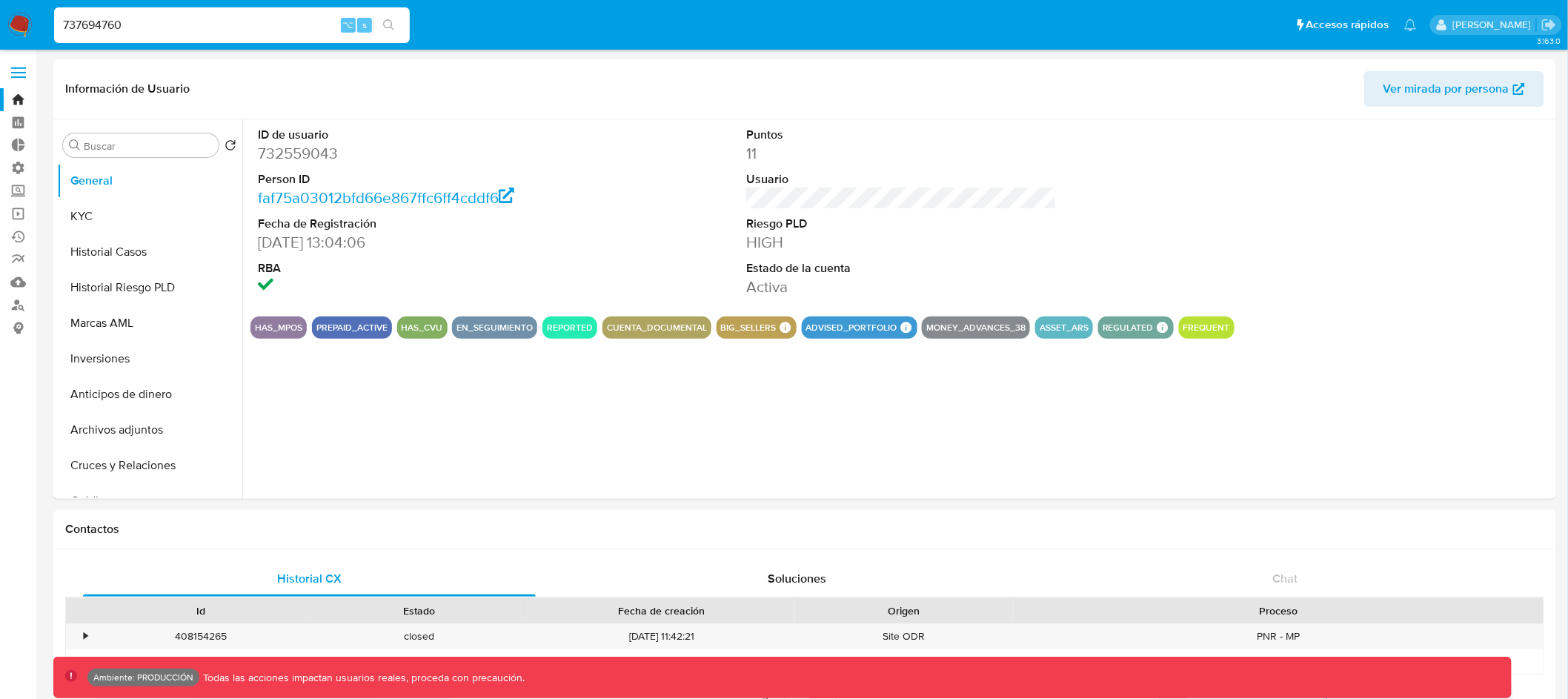
click at [75, 24] on input "737694760" at bounding box center [232, 24] width 356 height 19
paste input "400080859"
click at [93, 29] on input "400080859" at bounding box center [232, 24] width 356 height 19
paste input "157522920"
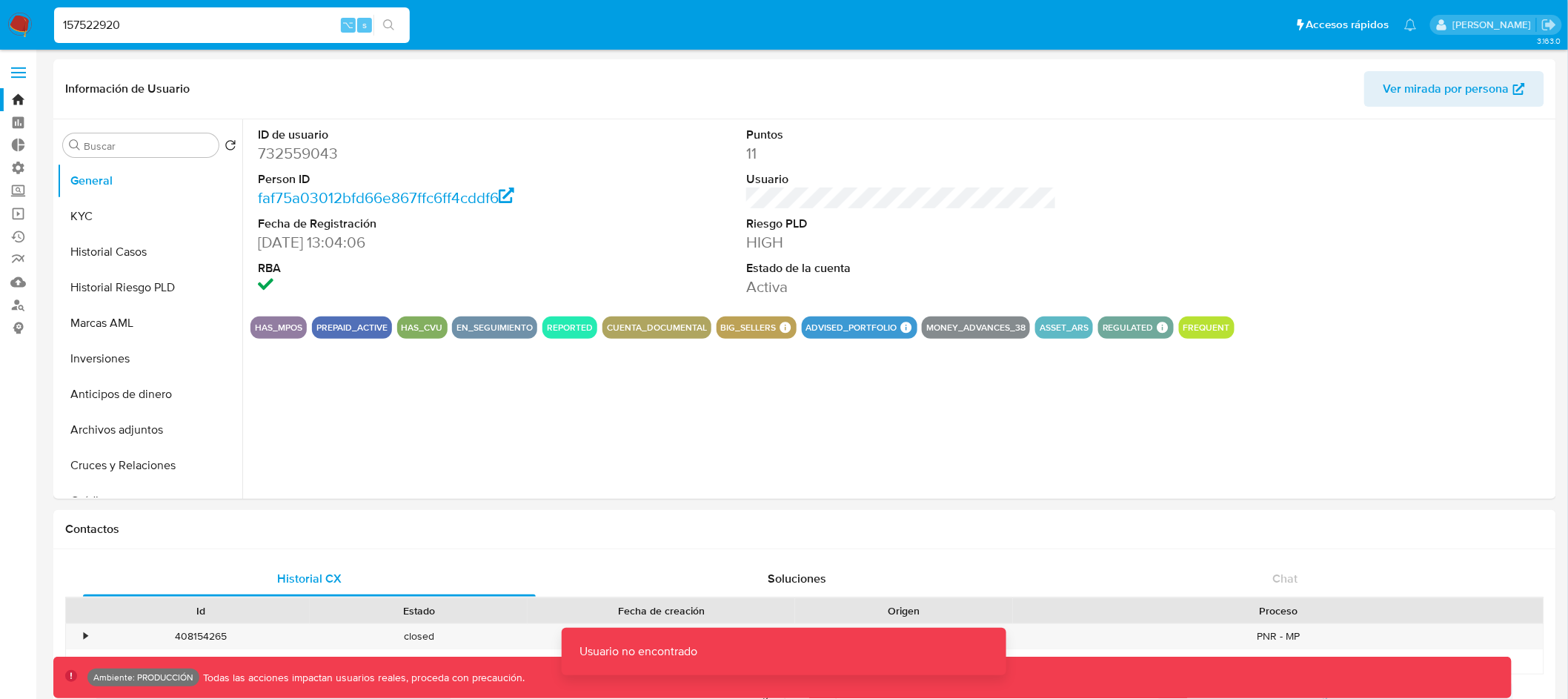
click at [93, 29] on input "157522920" at bounding box center [232, 24] width 356 height 19
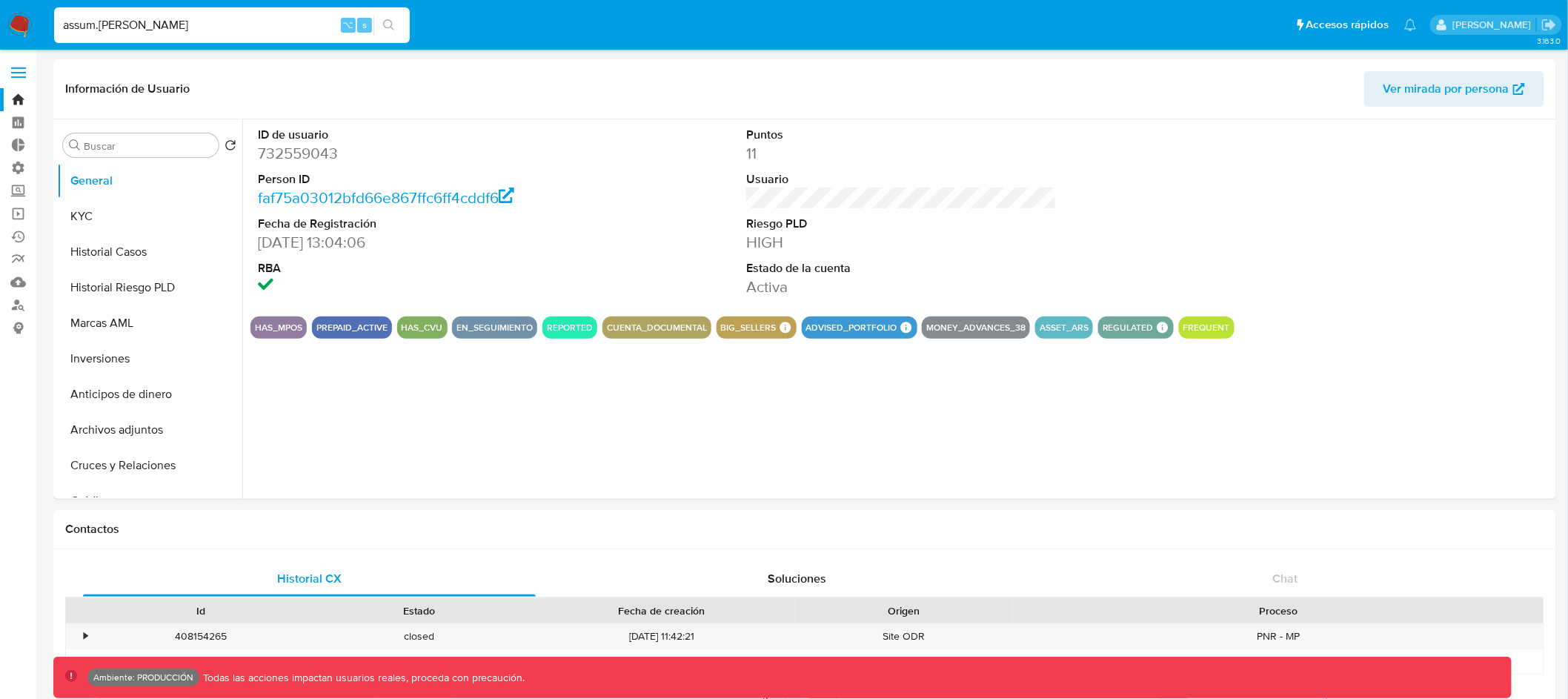
type input "assum.diego"
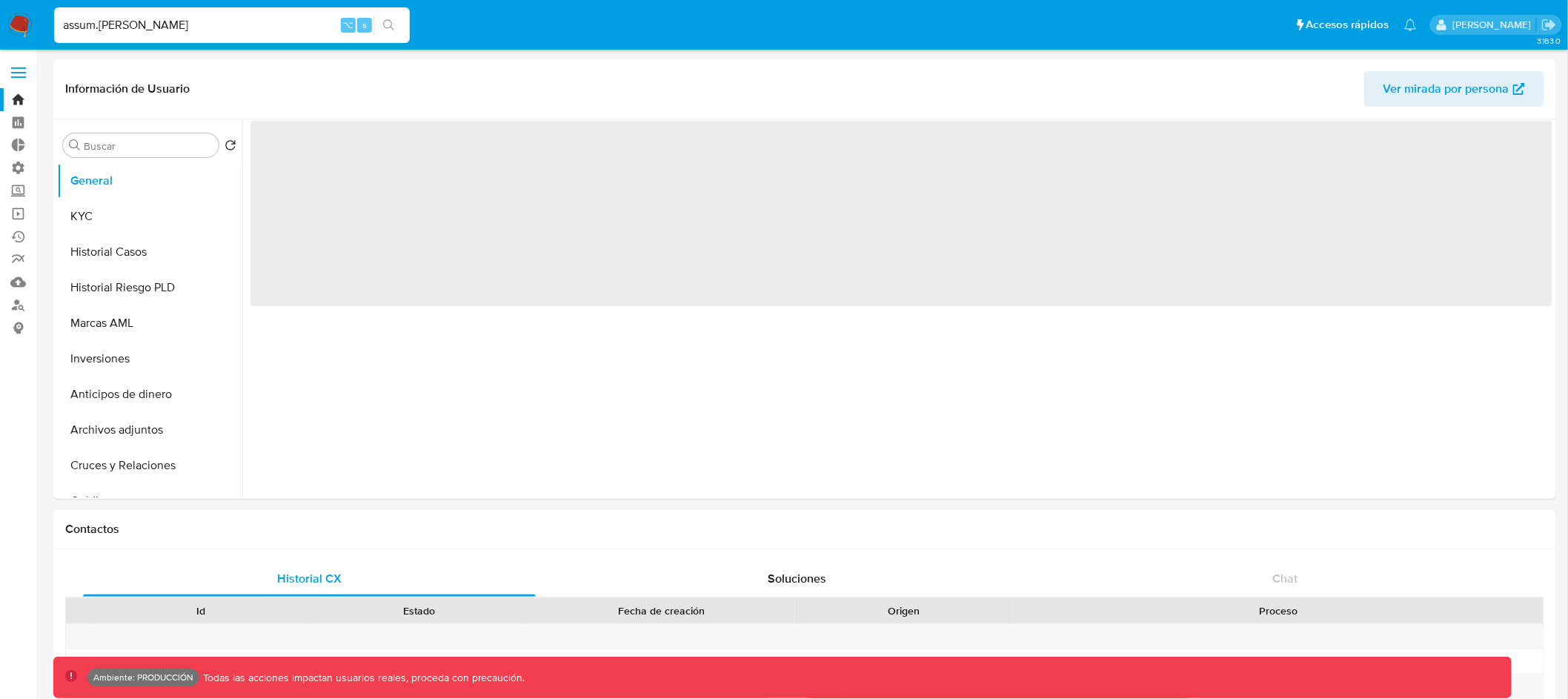
click at [179, 27] on input "assum.diego" at bounding box center [232, 24] width 356 height 19
select select "10"
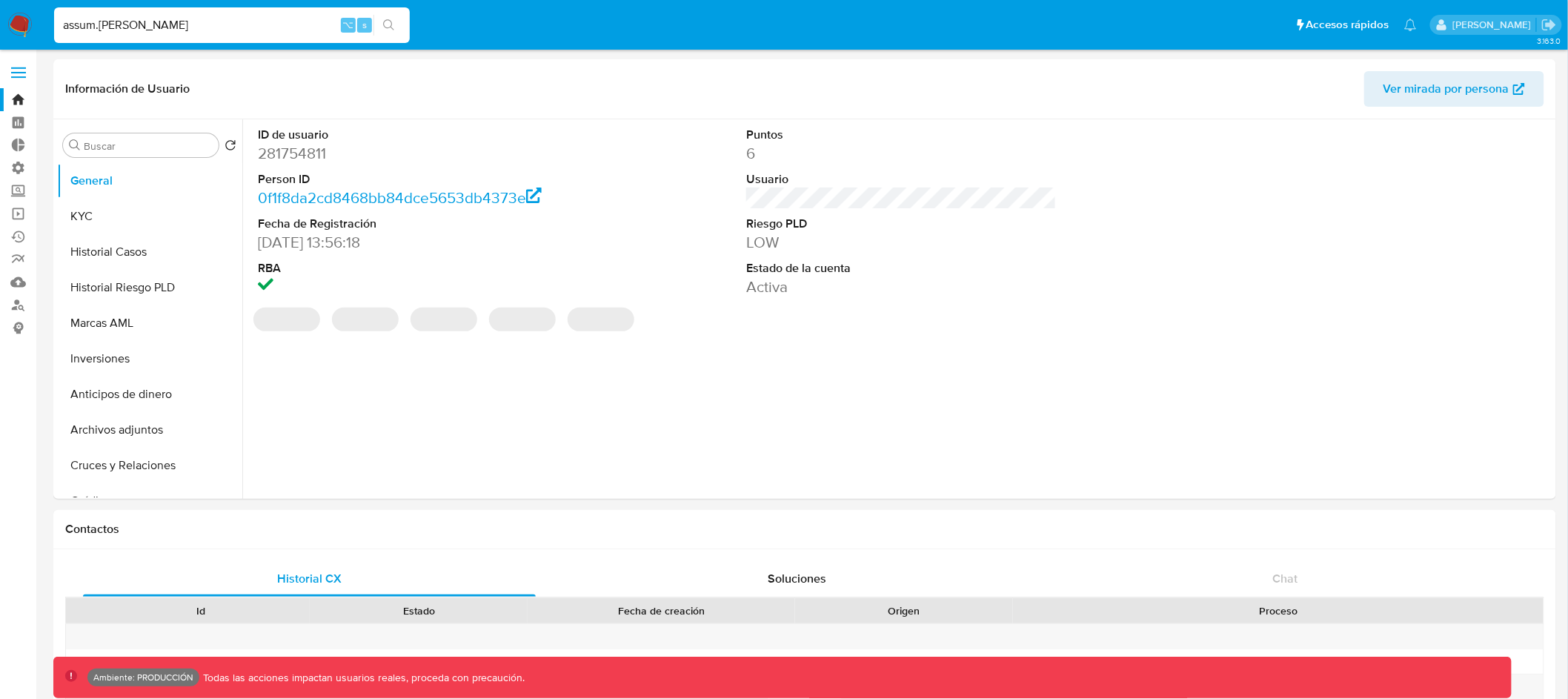
drag, startPoint x: 152, startPoint y: 31, endPoint x: 56, endPoint y: 31, distance: 96.0
click at [56, 31] on input "assum.diego" at bounding box center [232, 24] width 356 height 19
paste input "157522920"
type input "157522920"
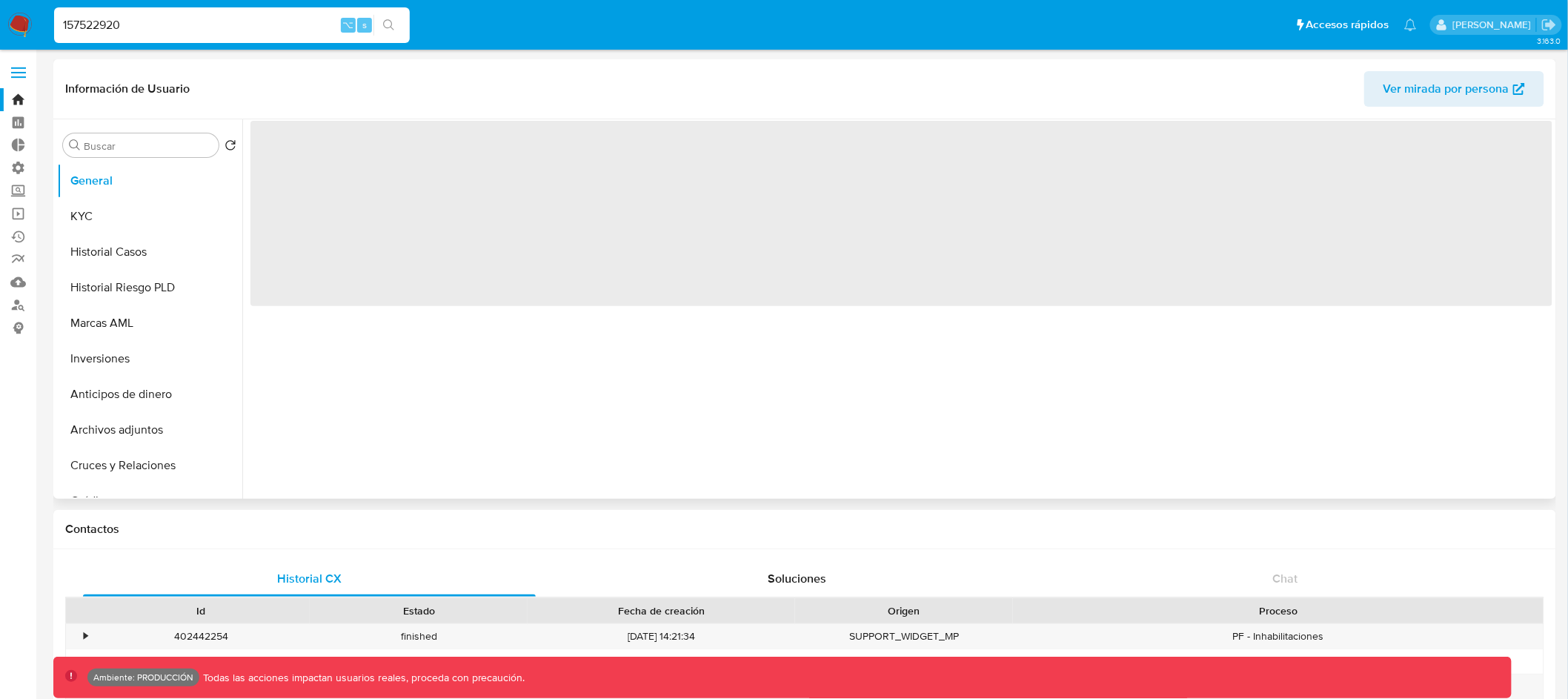
select select "10"
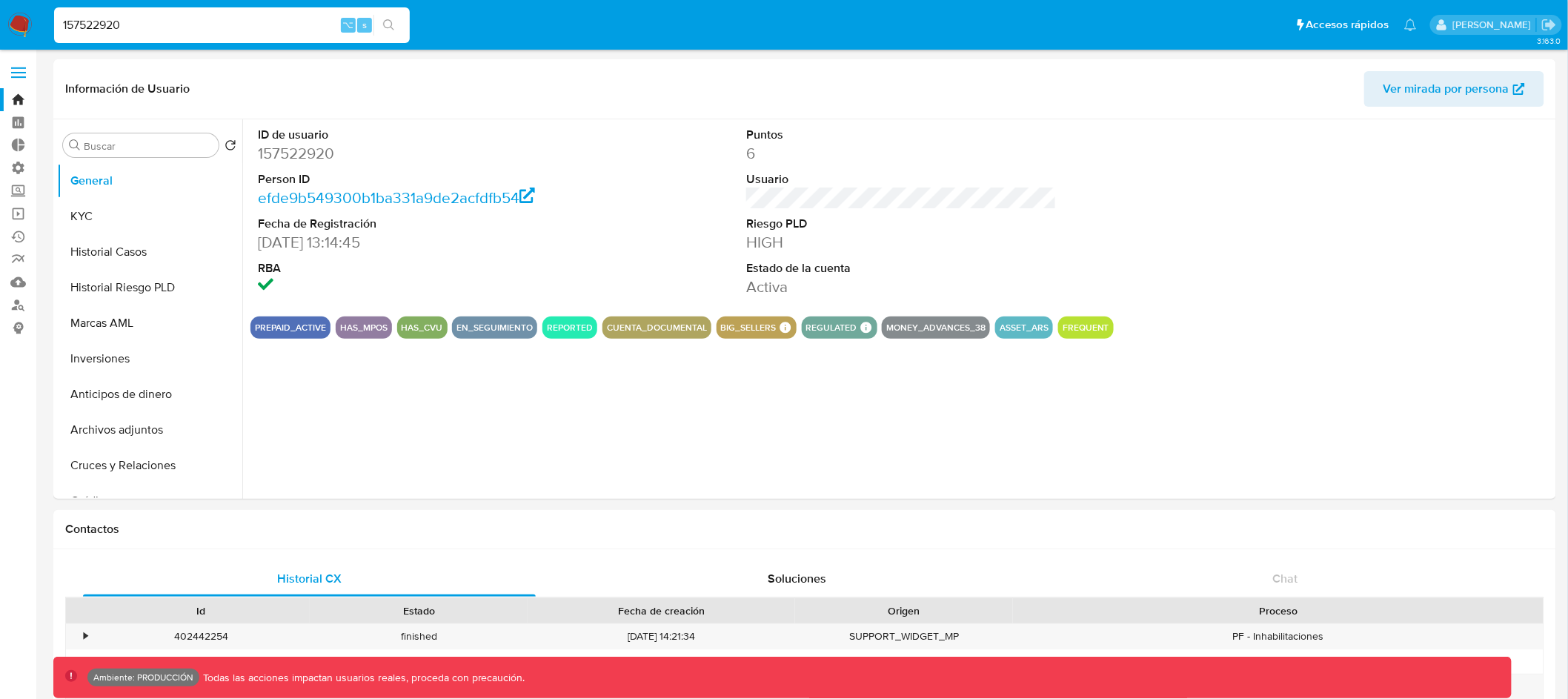
click at [106, 19] on input "157522920" at bounding box center [232, 24] width 356 height 19
paste input "73769476"
type input "737694760"
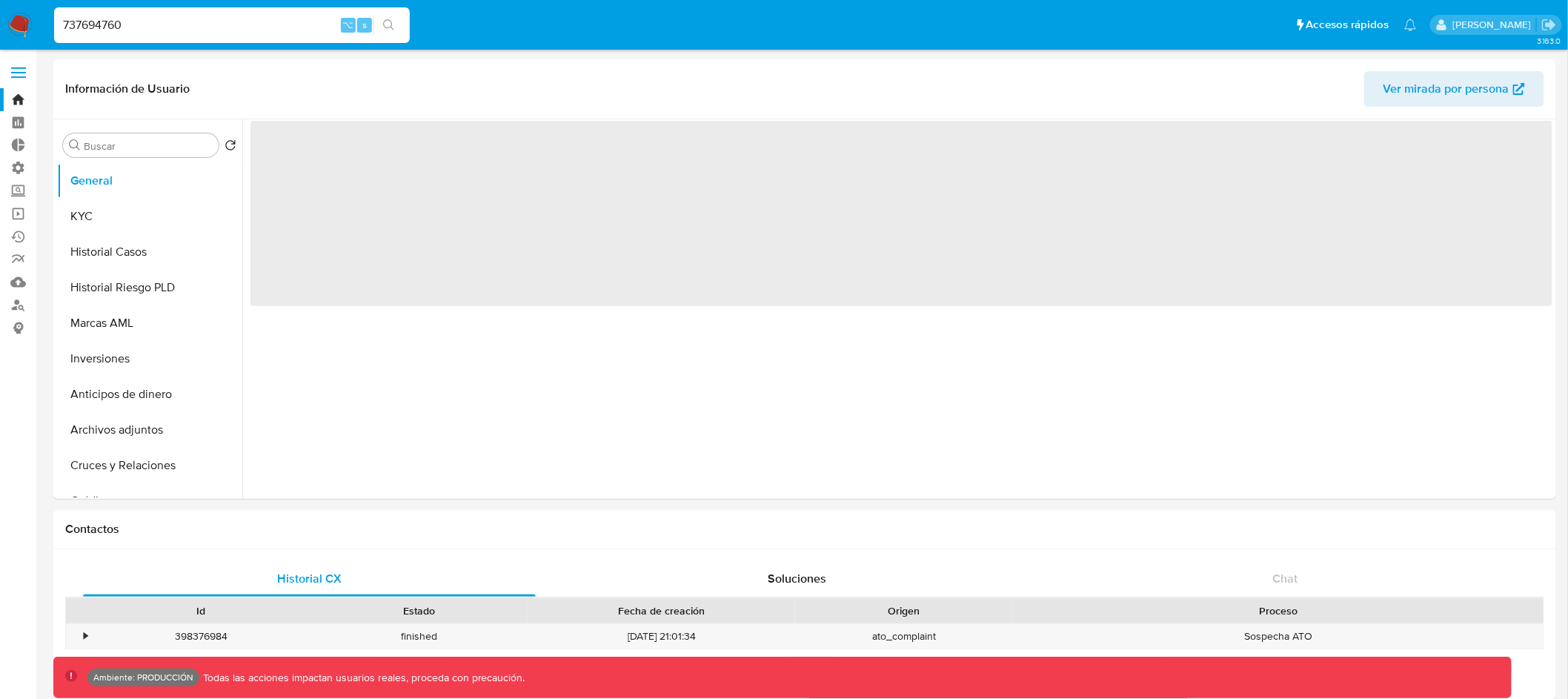
select select "10"
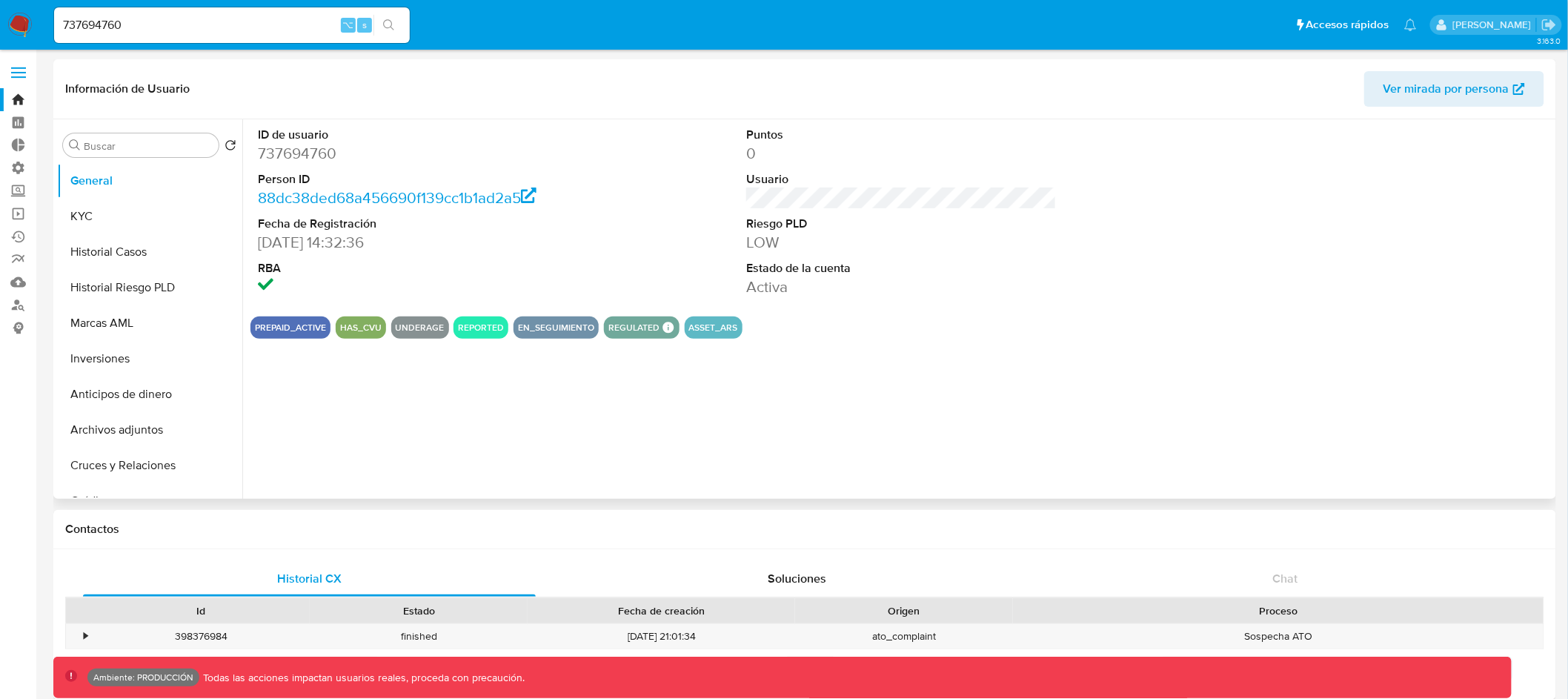
click at [543, 324] on button "EN_SEGUIMIENTO" at bounding box center [556, 327] width 76 height 6
click at [90, 23] on input "737694760" at bounding box center [232, 24] width 356 height 19
paste input "400080859"
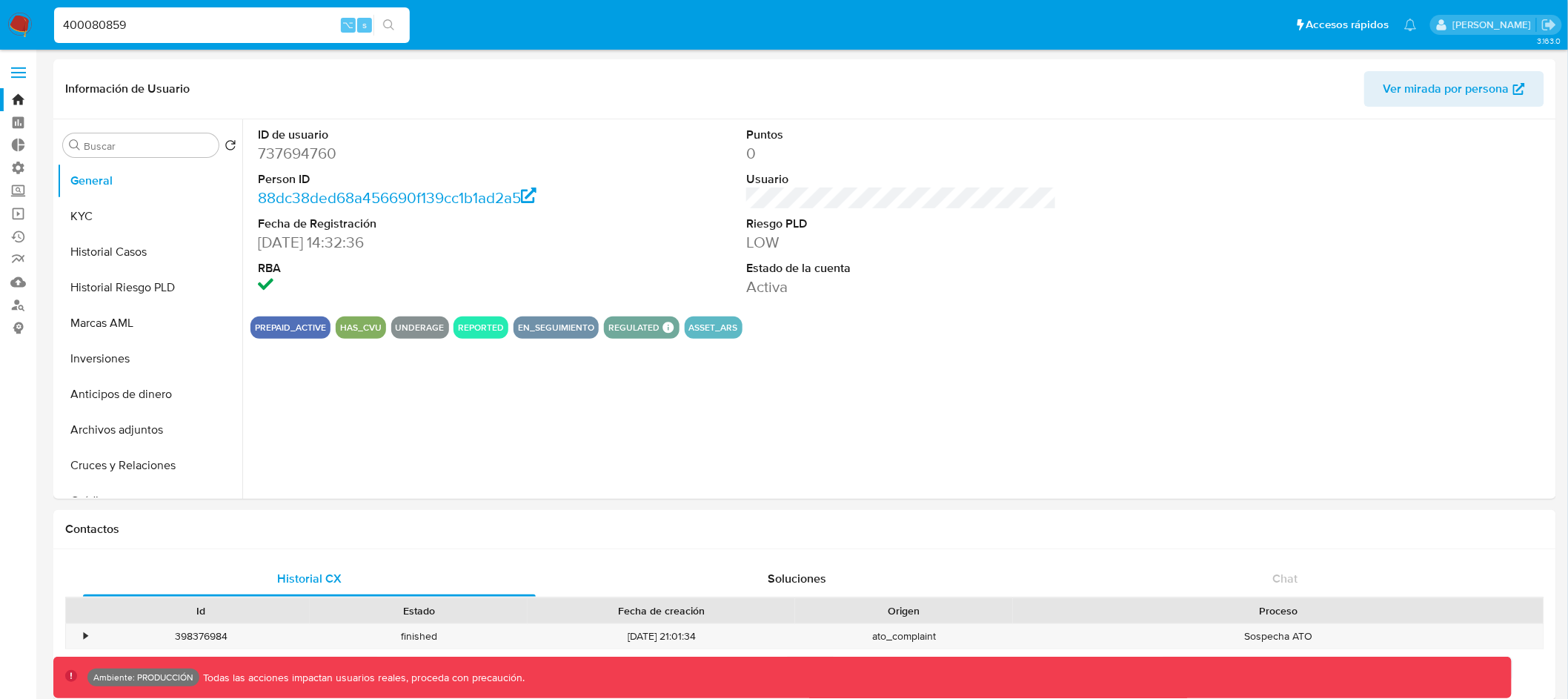
type input "400080859"
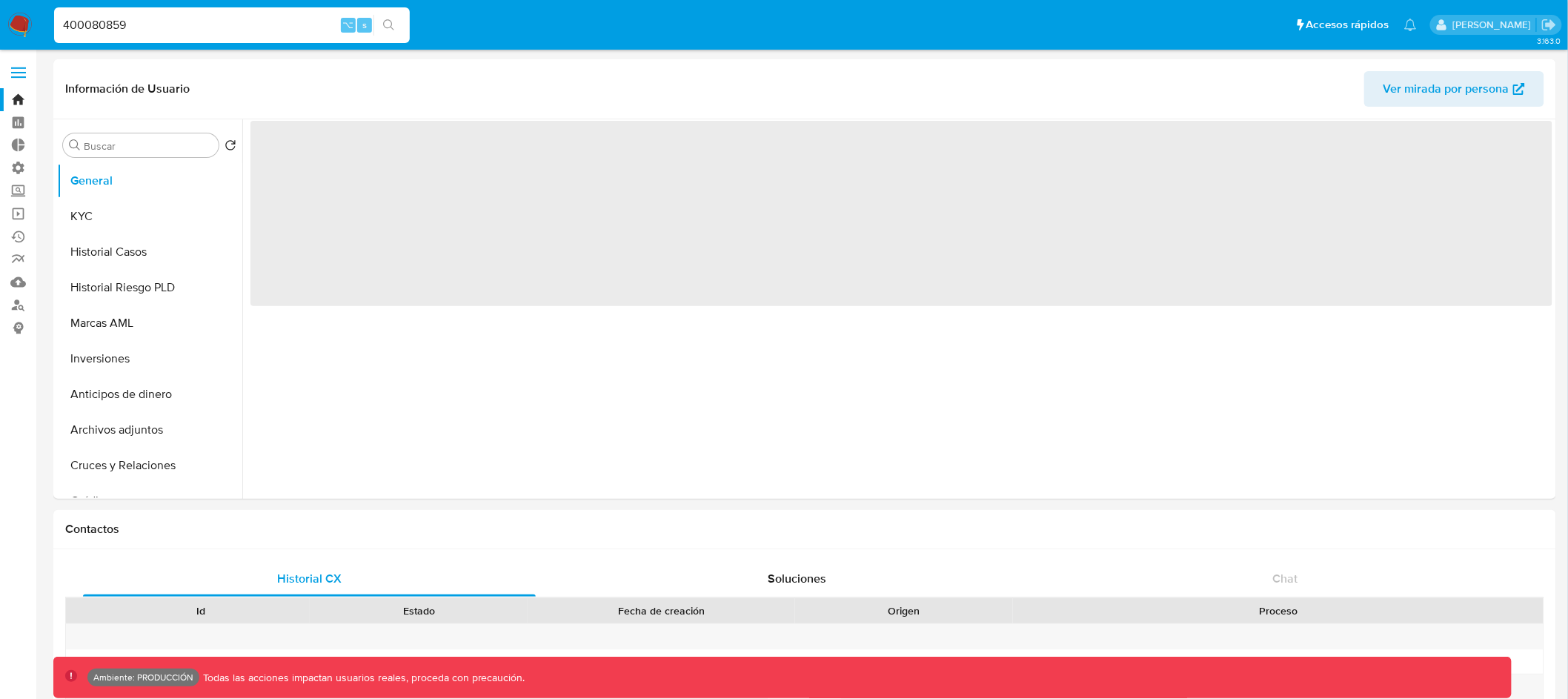
select select "10"
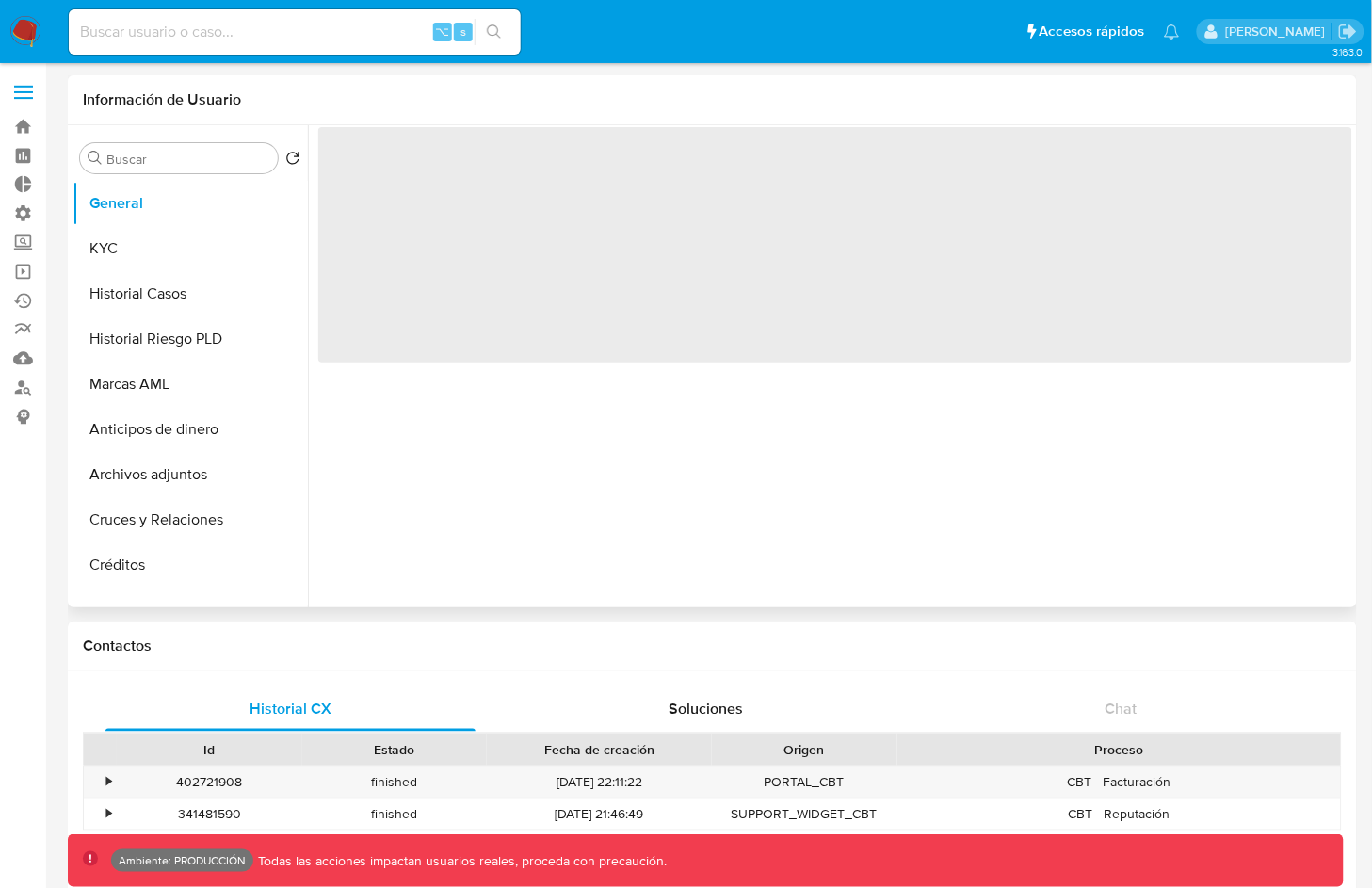
select select "10"
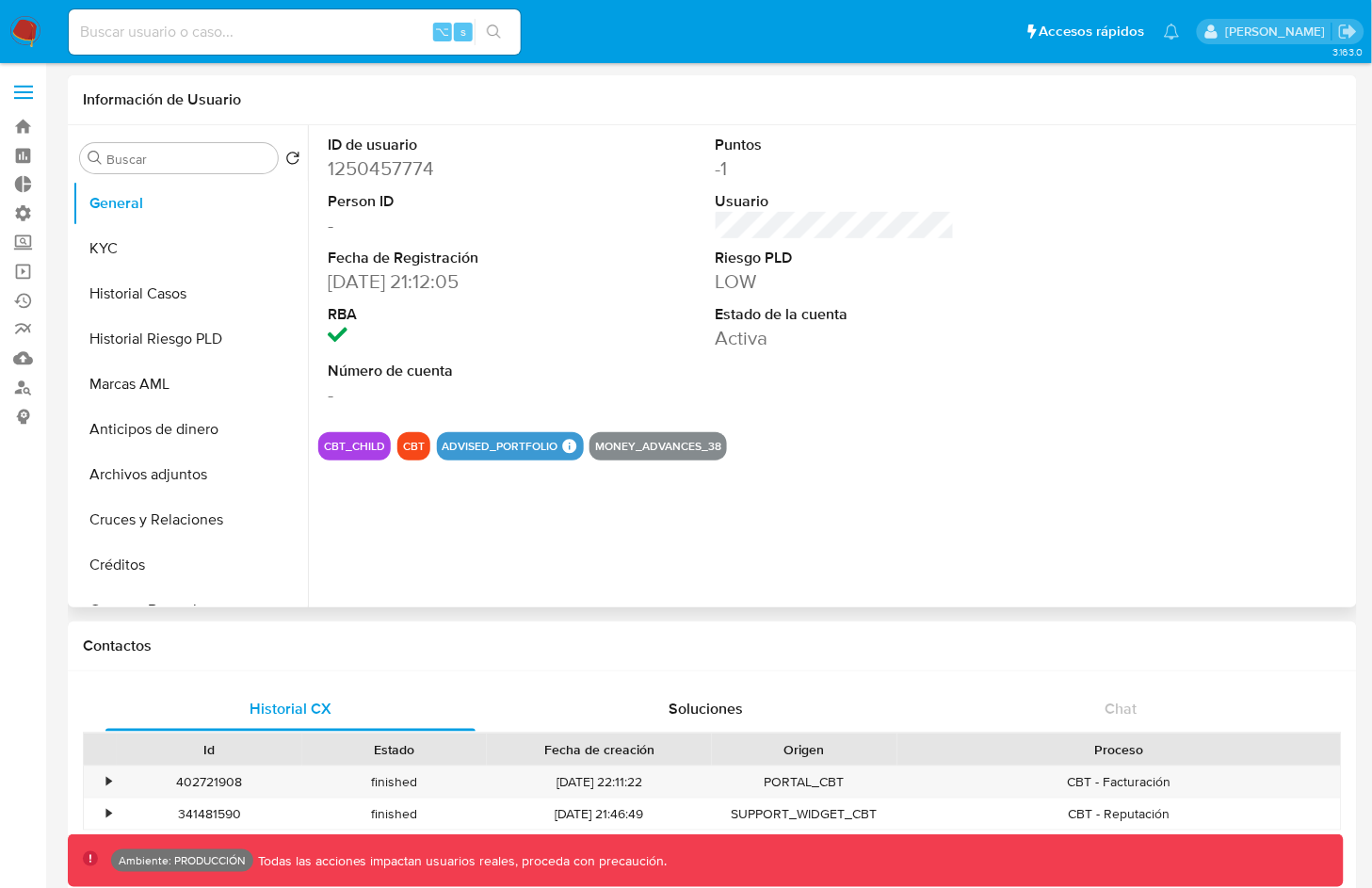
click at [367, 450] on button "CBT_CHILD" at bounding box center [354, 446] width 61 height 8
click at [143, 156] on input "Buscar" at bounding box center [188, 158] width 164 height 16
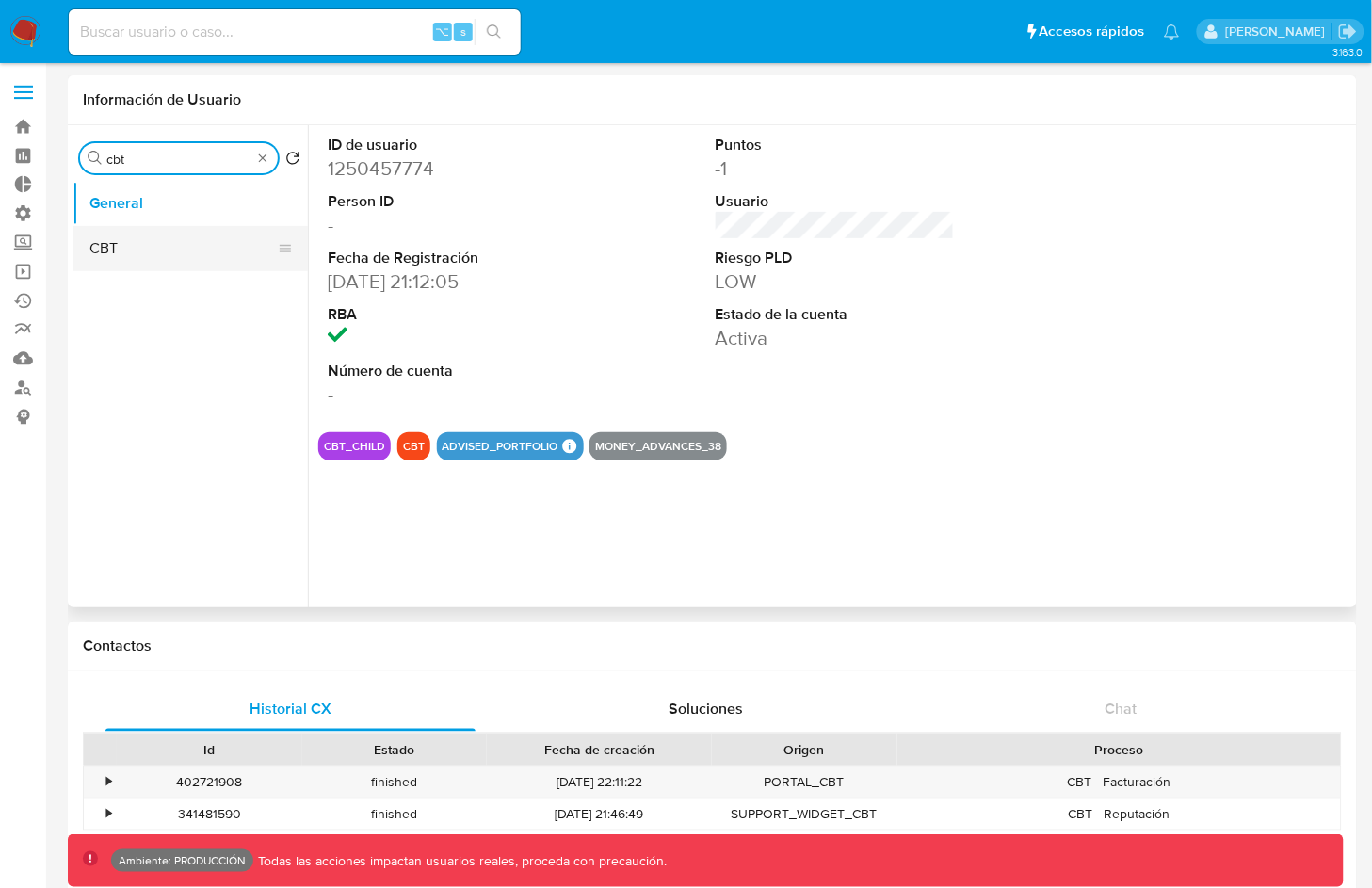
type input "cbt"
click at [150, 252] on button "CBT" at bounding box center [182, 248] width 220 height 46
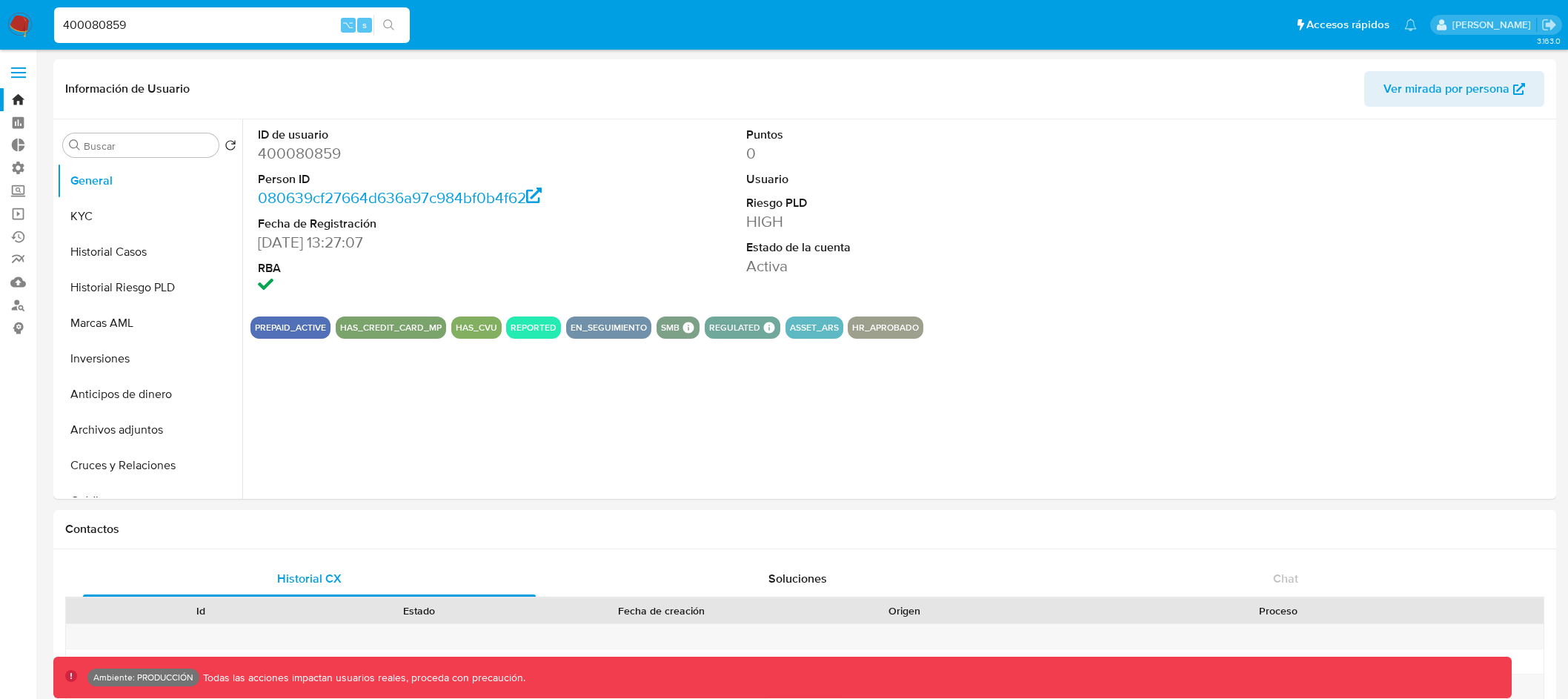
select select "10"
type input "2377366197"
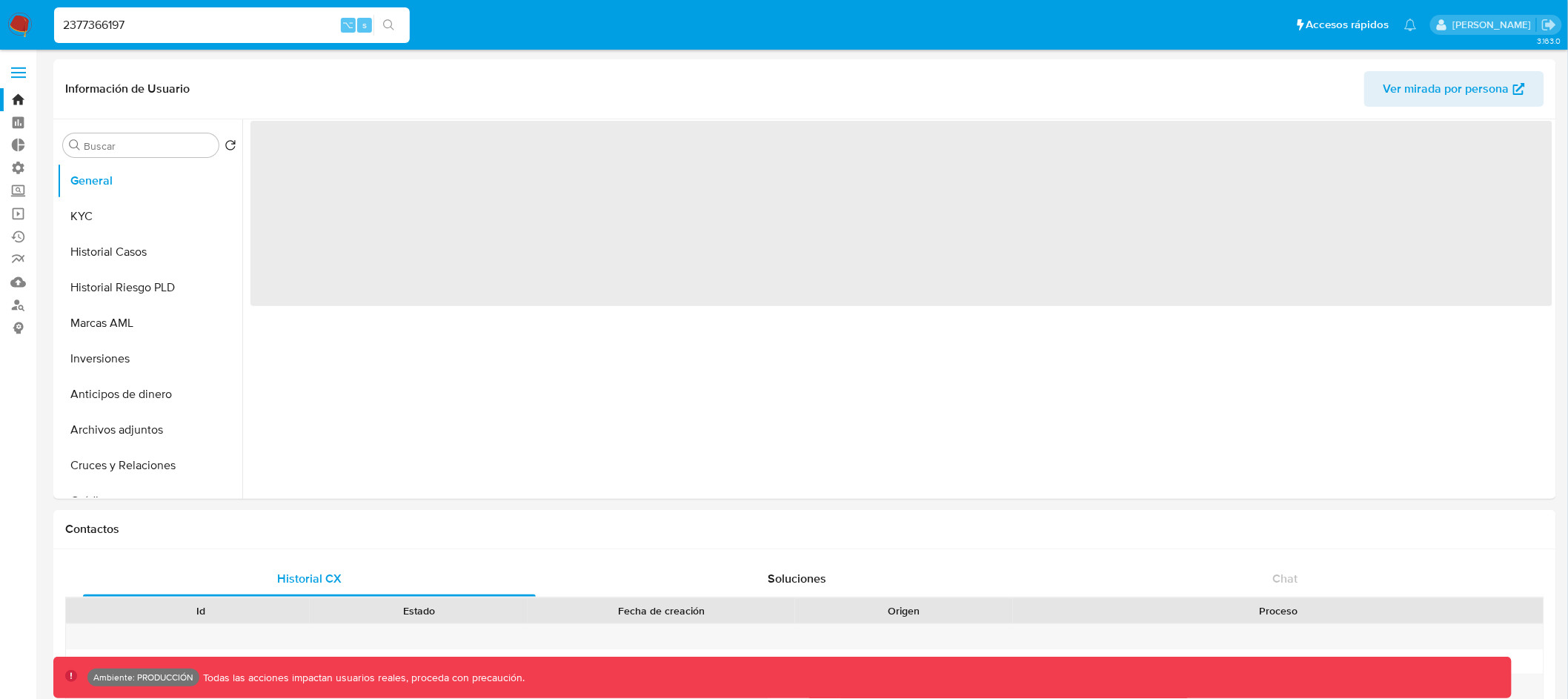
select select "10"
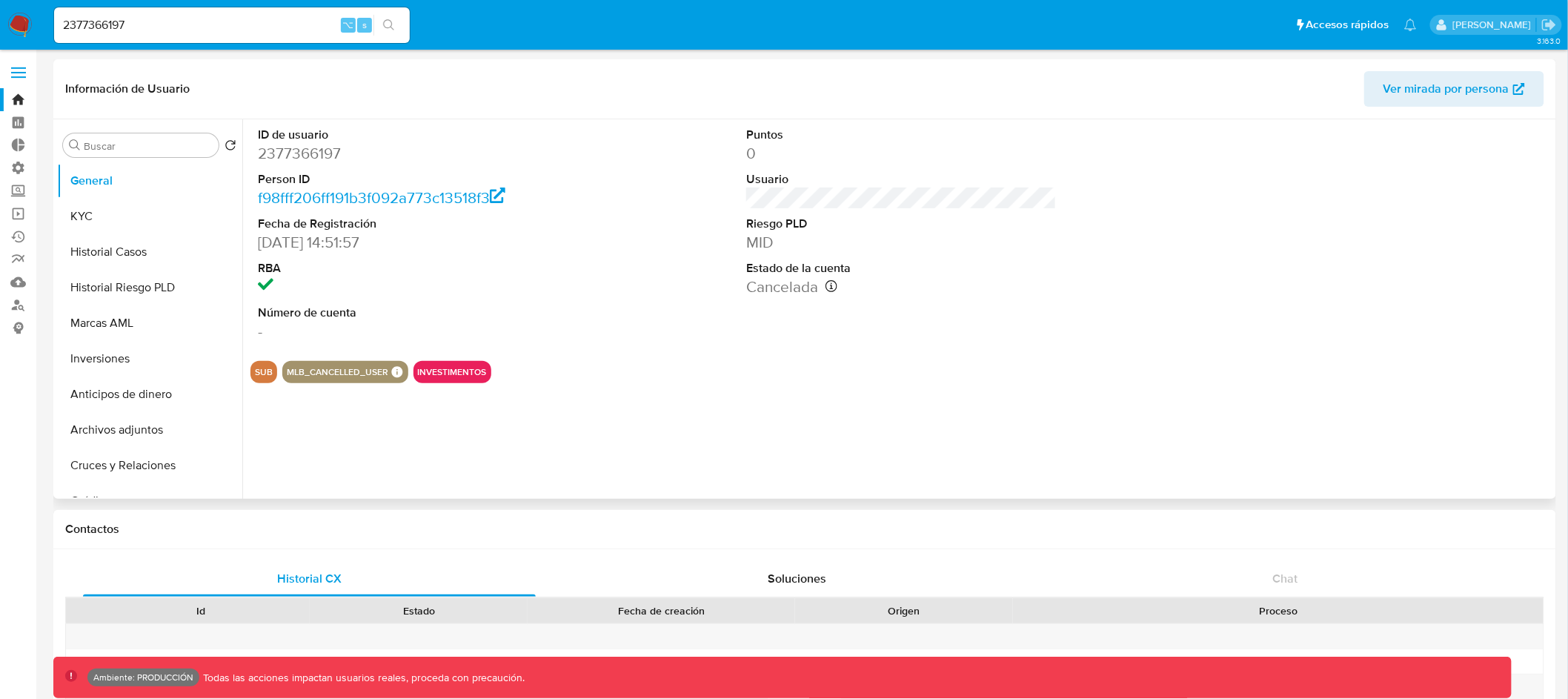
click at [455, 375] on button "INVESTIMENTOS" at bounding box center [452, 372] width 69 height 6
click at [672, 364] on div "SUB MLB_CANCELLED_USER MLB CANCELLED USER MLB CANCELLED USER [PERSON_NAME] - Co…" at bounding box center [901, 372] width 1302 height 22
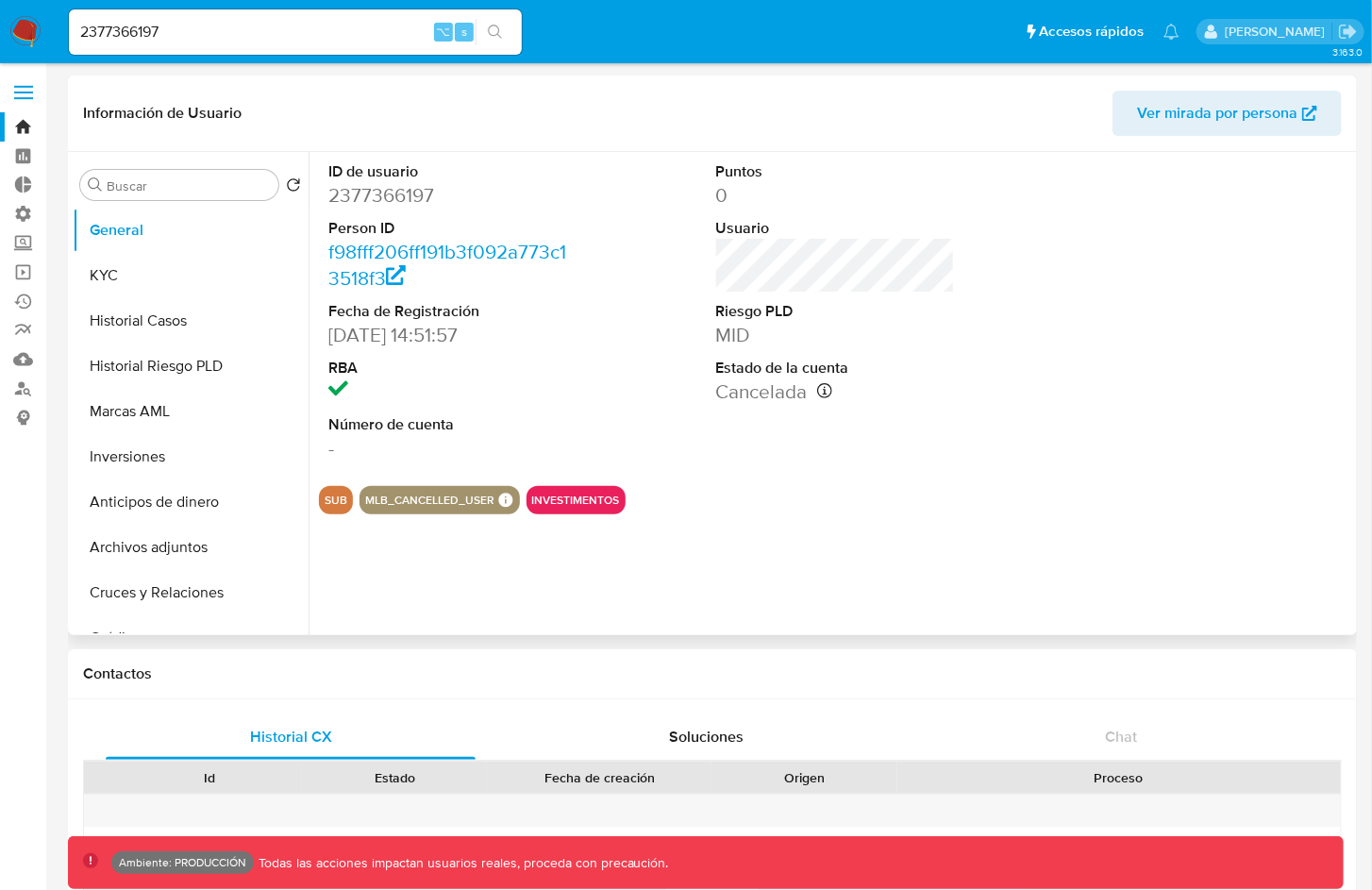
click at [341, 502] on button "SUB" at bounding box center [335, 500] width 22 height 8
click at [161, 394] on button "Marcas AML" at bounding box center [183, 411] width 221 height 46
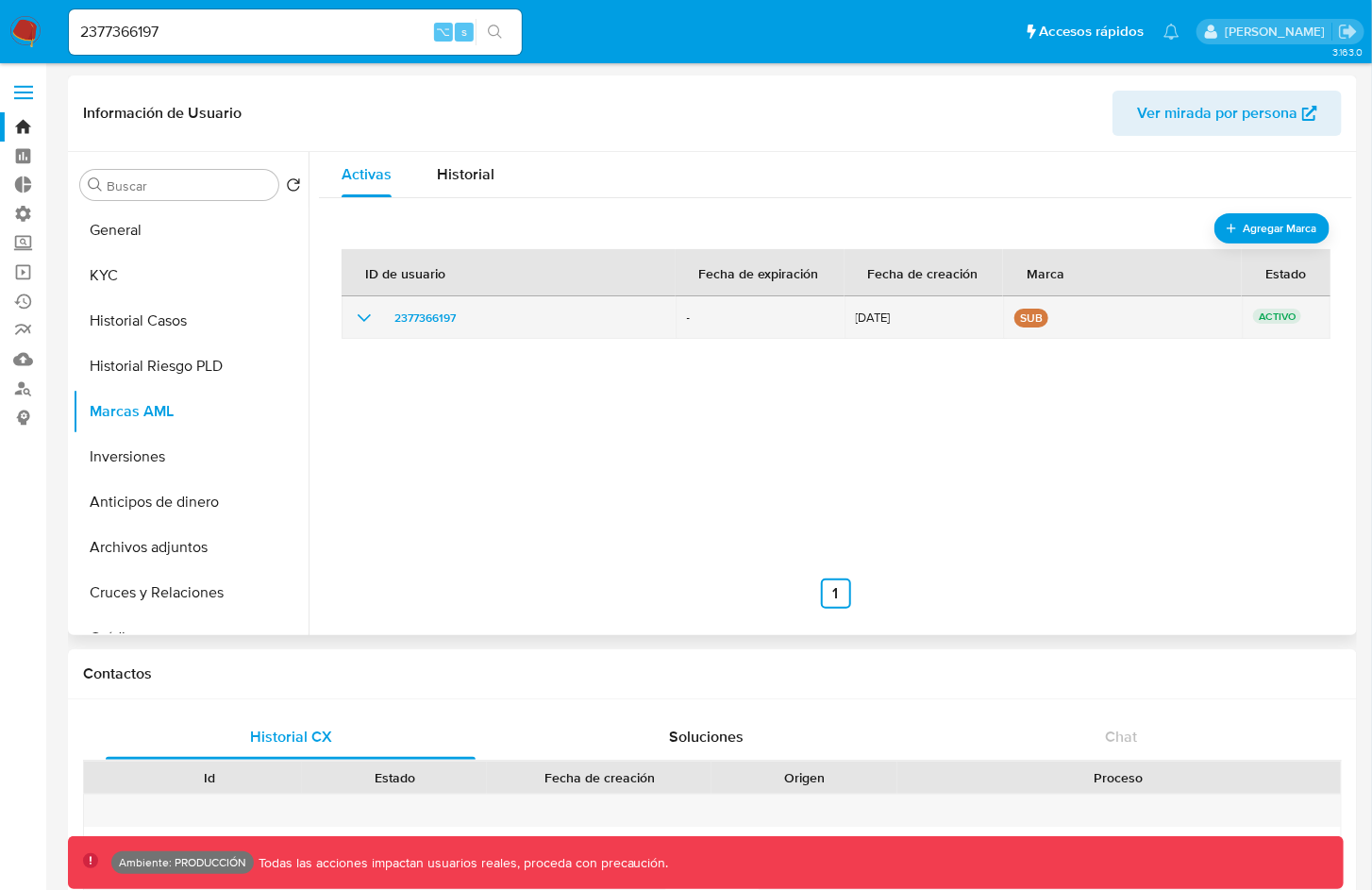
click at [1020, 319] on button "sub" at bounding box center [1031, 318] width 22 height 8
click at [362, 317] on icon "show_hidden_detail_by_id_2377366197" at bounding box center [363, 318] width 22 height 22
